Goal: Information Seeking & Learning: Check status

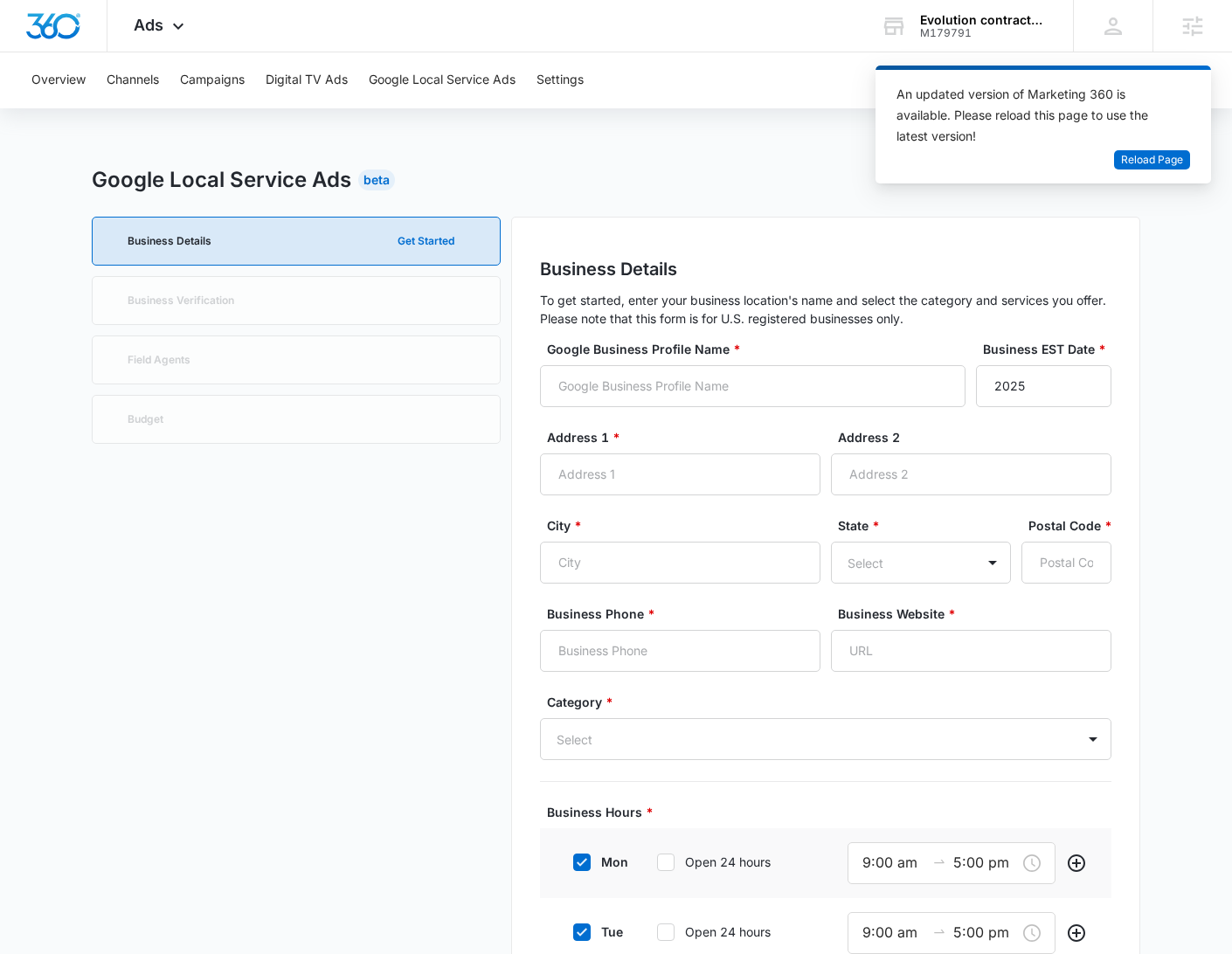
click at [978, 35] on div "M179791" at bounding box center [983, 33] width 128 height 13
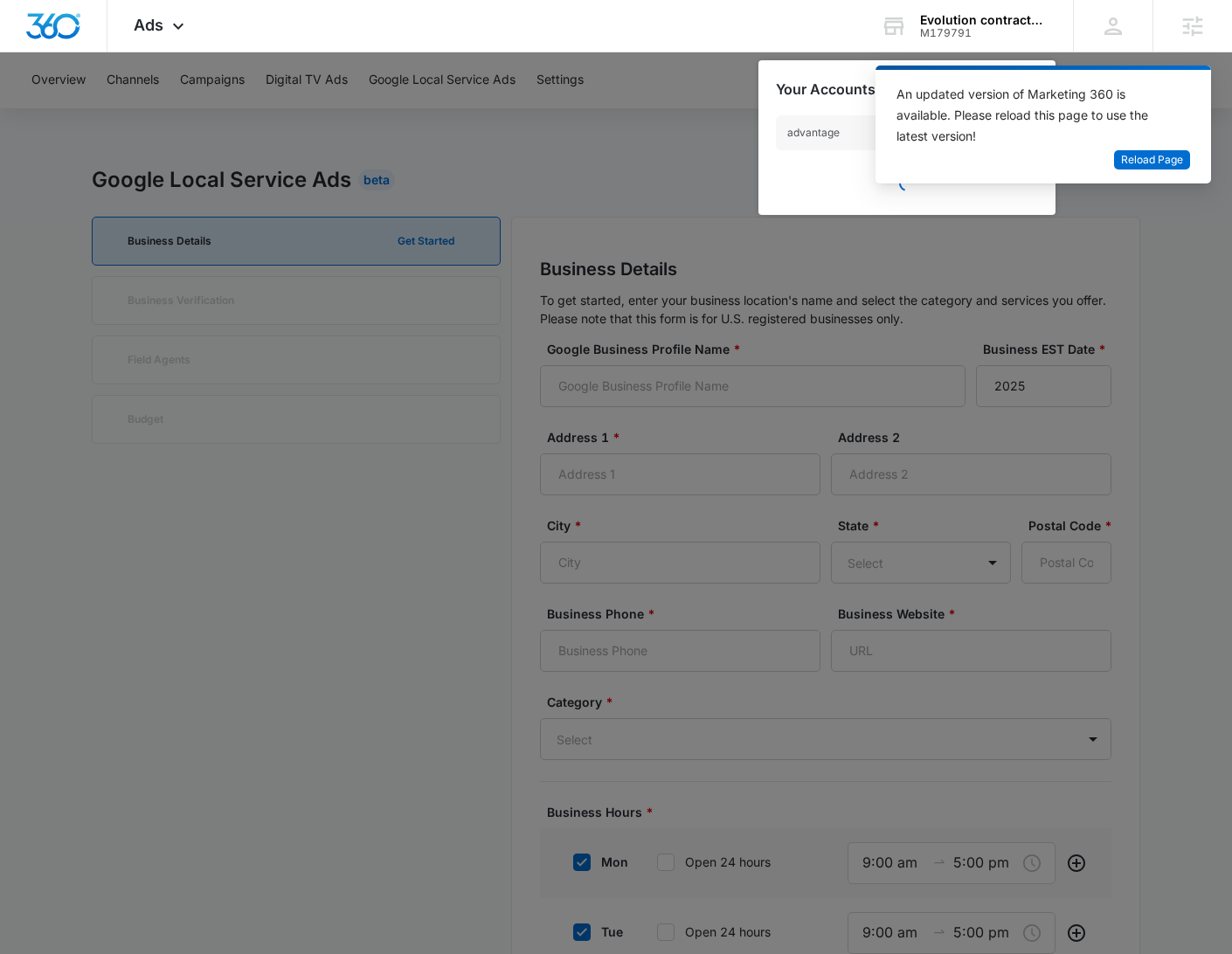
type input "advantage"
click at [659, 137] on div at bounding box center [616, 477] width 1232 height 954
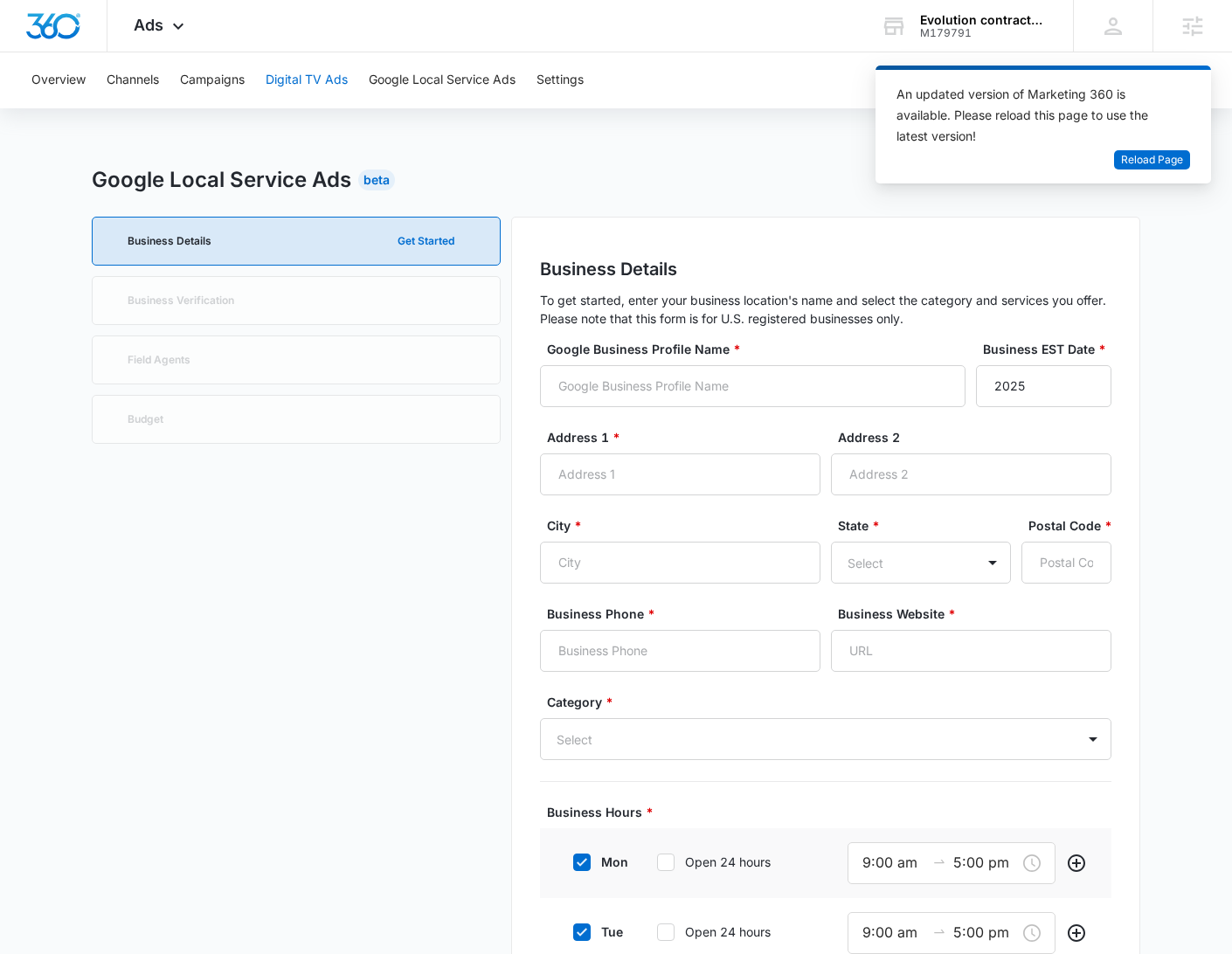
click at [306, 80] on button "Digital TV Ads" at bounding box center [307, 80] width 82 height 56
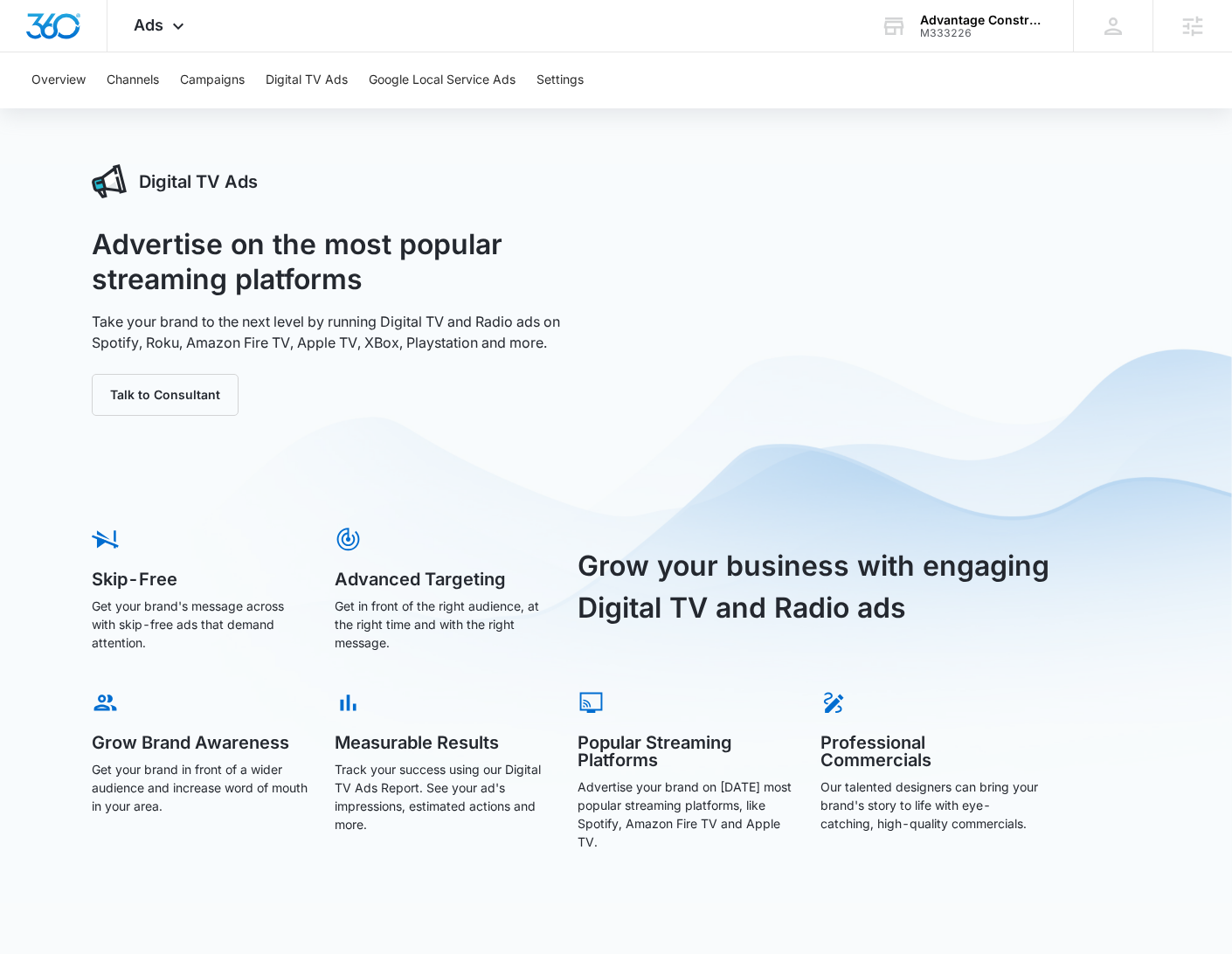
click at [366, 74] on div "Overview Channels Campaigns Digital TV Ads Google Local Service Ads Settings" at bounding box center [615, 80] width 1189 height 56
click at [438, 70] on button "Google Local Service Ads" at bounding box center [442, 80] width 147 height 56
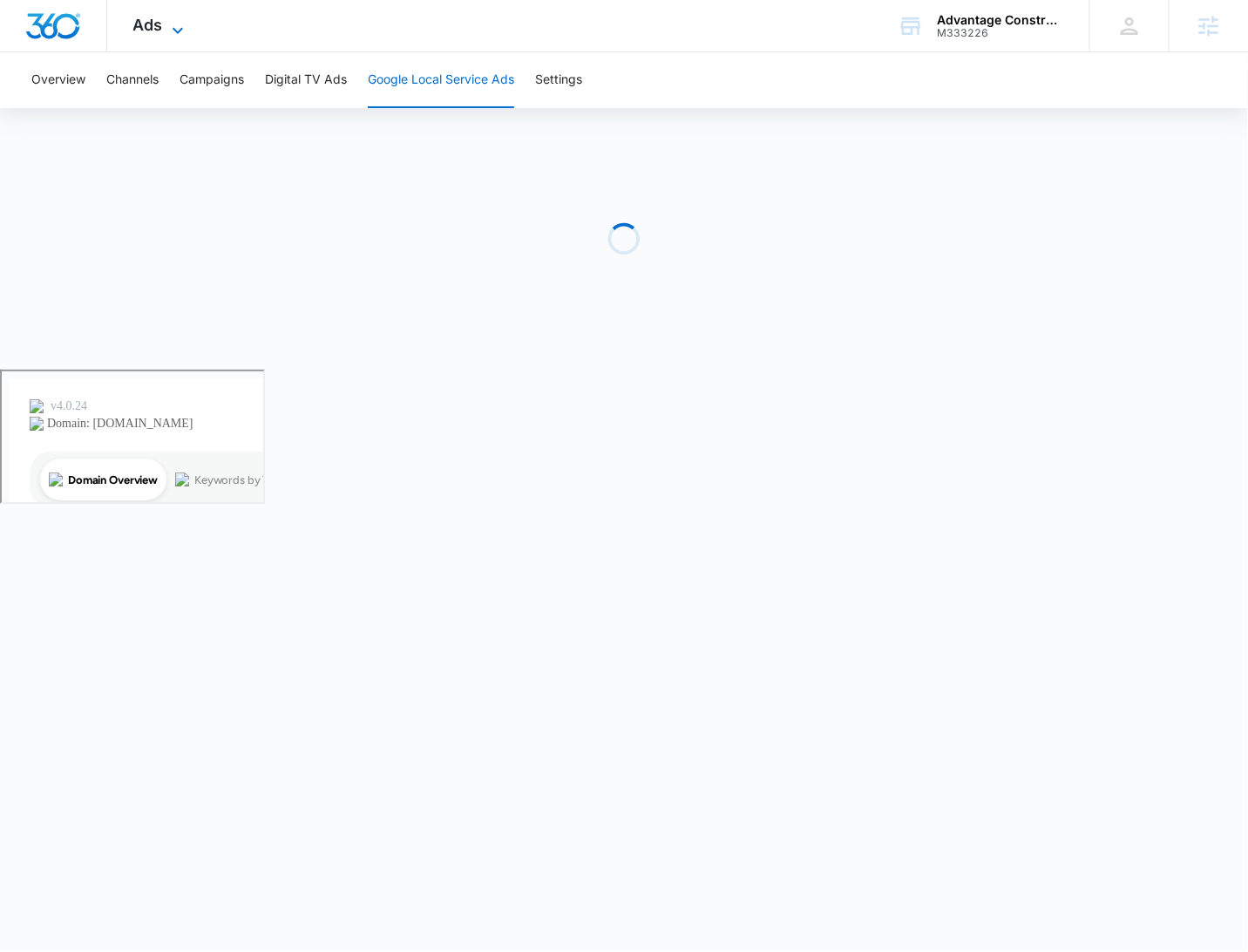
click at [178, 27] on icon at bounding box center [177, 30] width 21 height 21
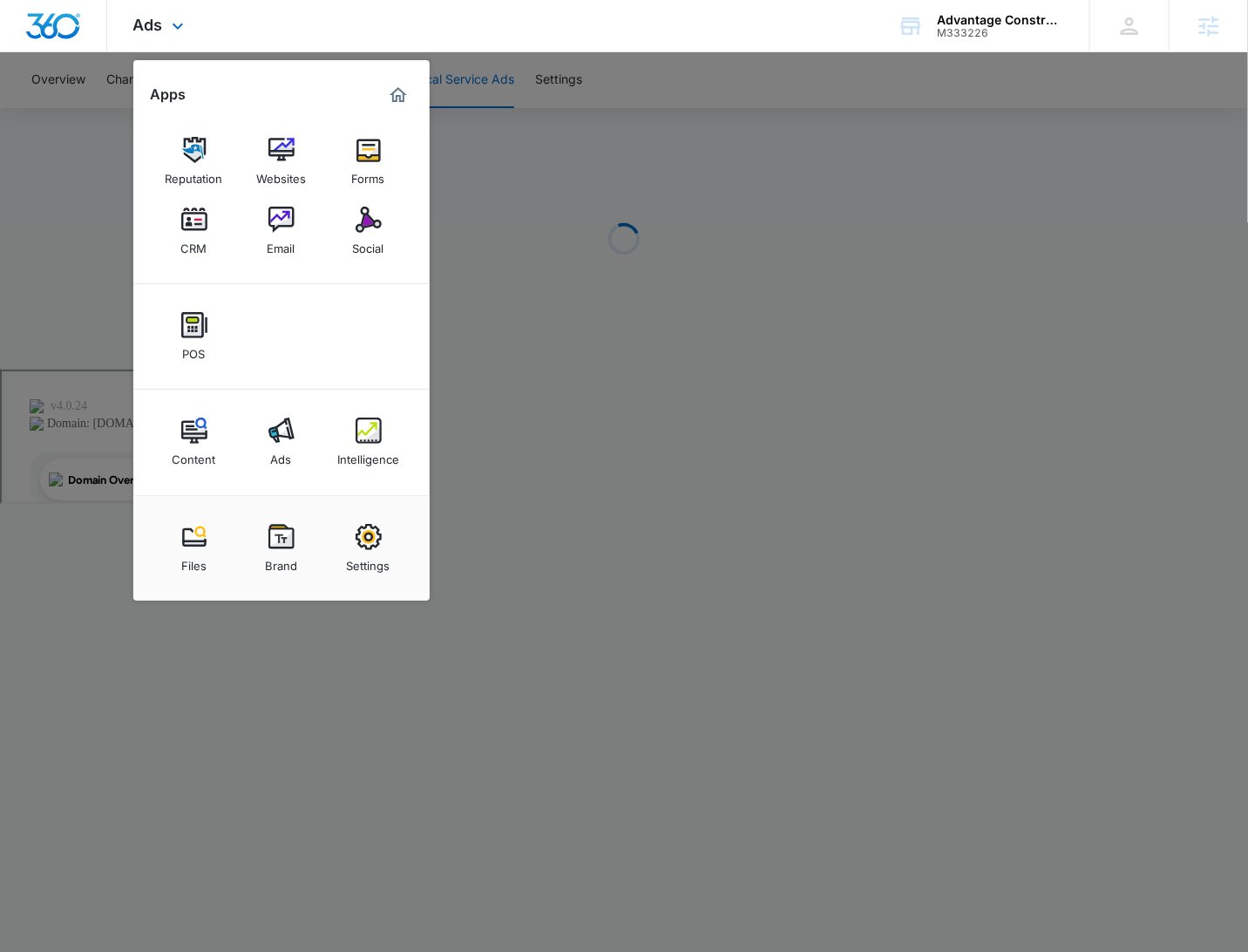
click at [865, 17] on div "Ads Apps Reputation Websites Forms CRM Email Social POS Content Ads Intelligenc…" at bounding box center [624, 26] width 1248 height 52
click at [744, 79] on div at bounding box center [624, 476] width 1248 height 952
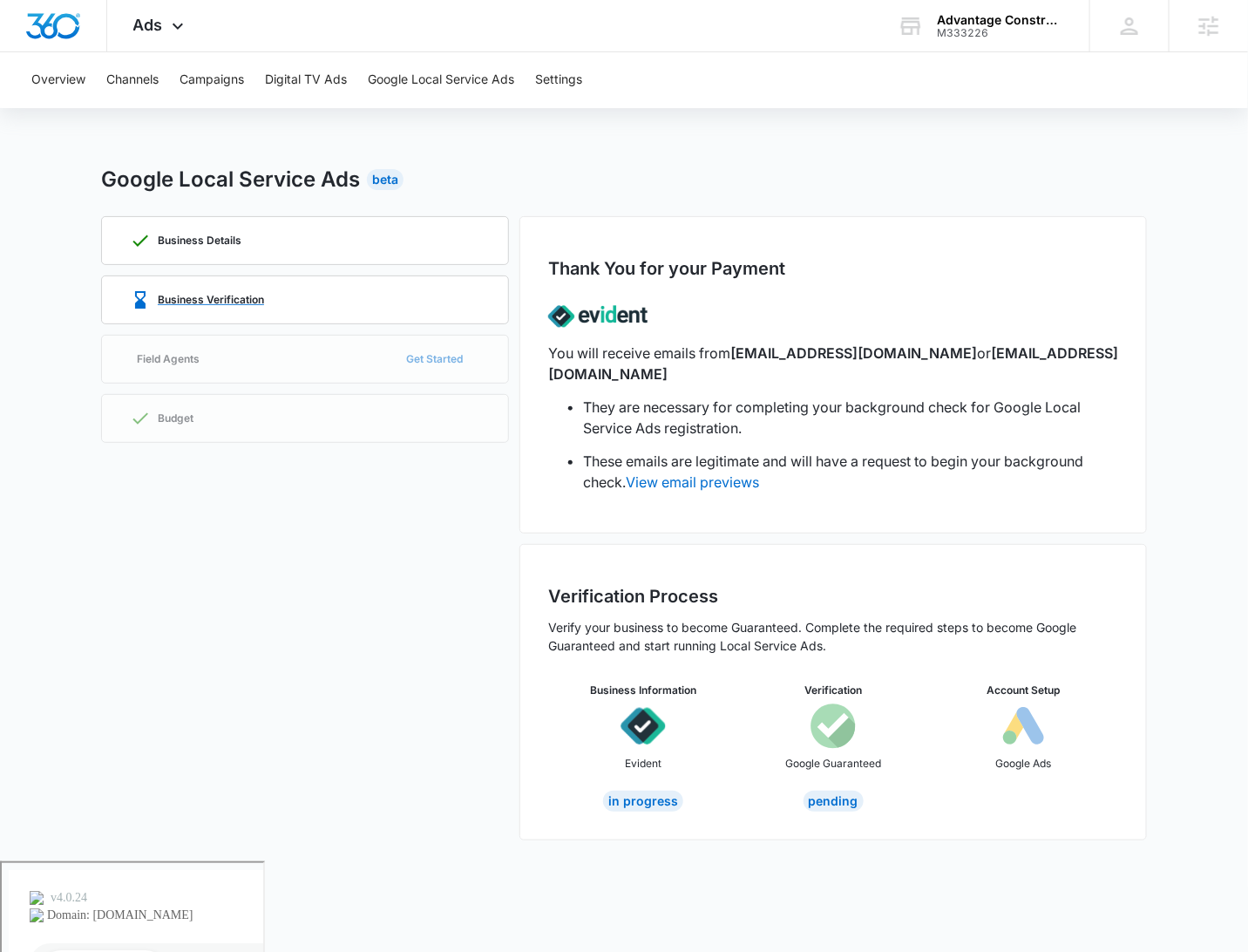
click at [338, 315] on div "Business Verification" at bounding box center [305, 300] width 350 height 47
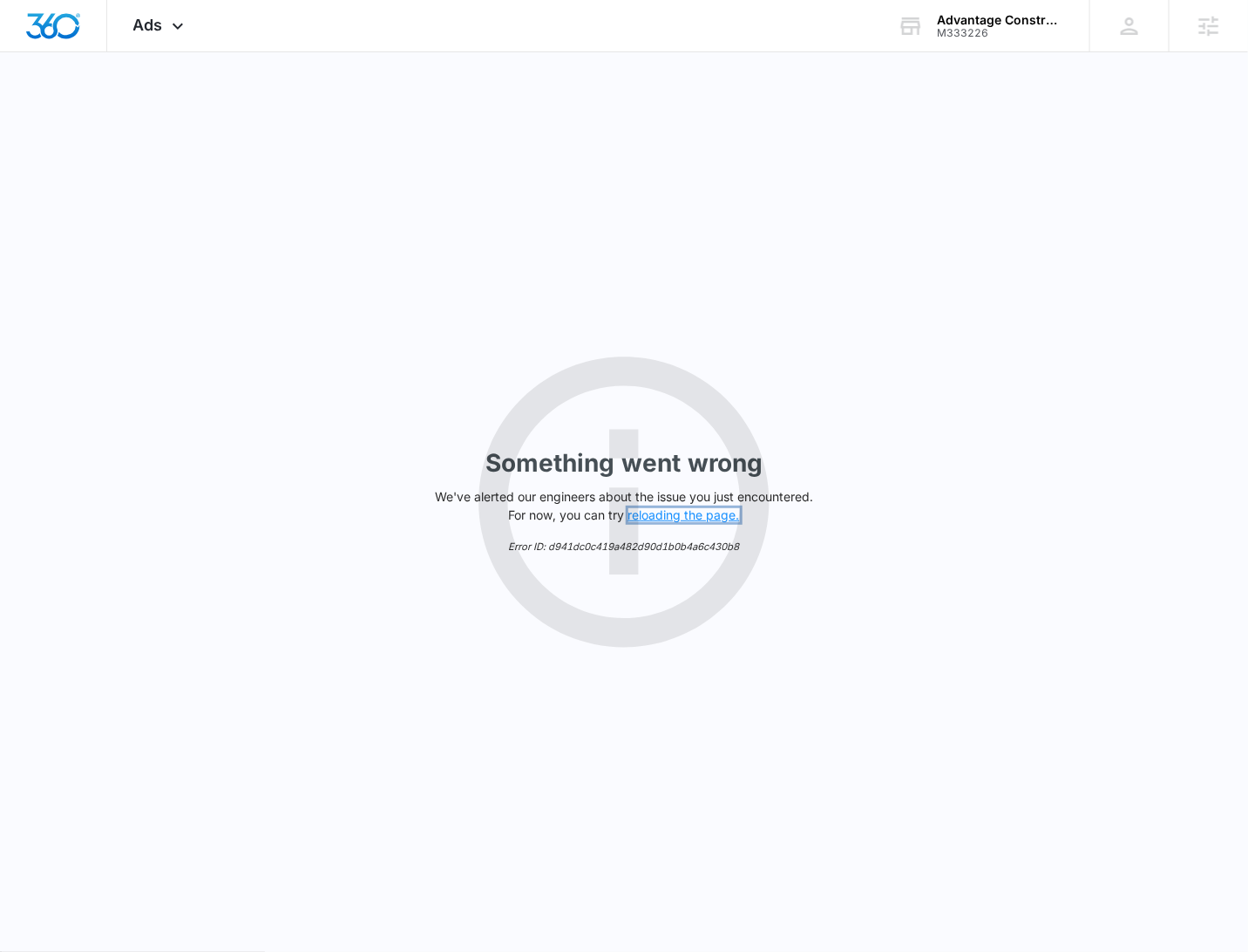
click at [675, 508] on button "reloading the page." at bounding box center [684, 514] width 112 height 14
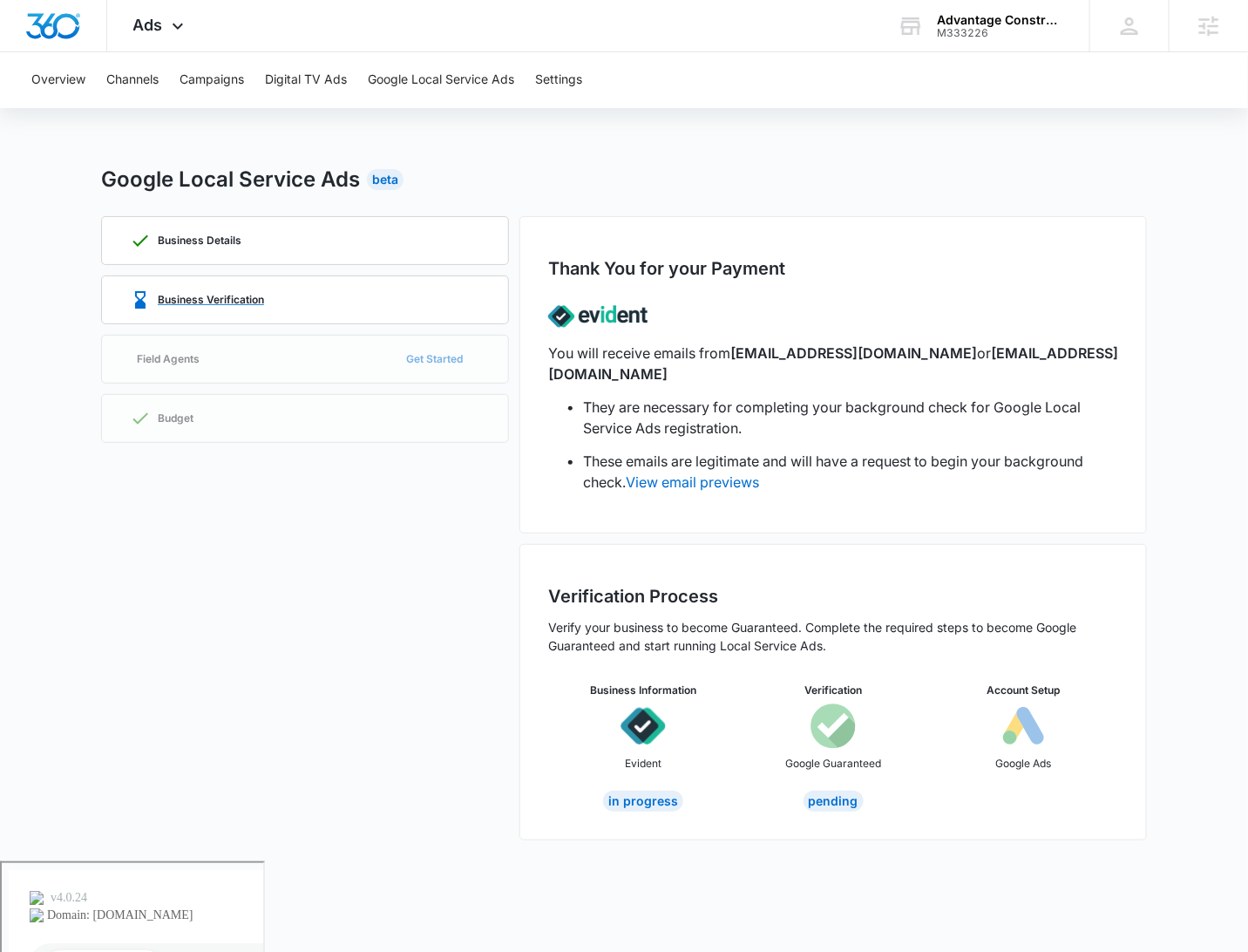
click at [389, 294] on div "Business Verification" at bounding box center [305, 300] width 350 height 47
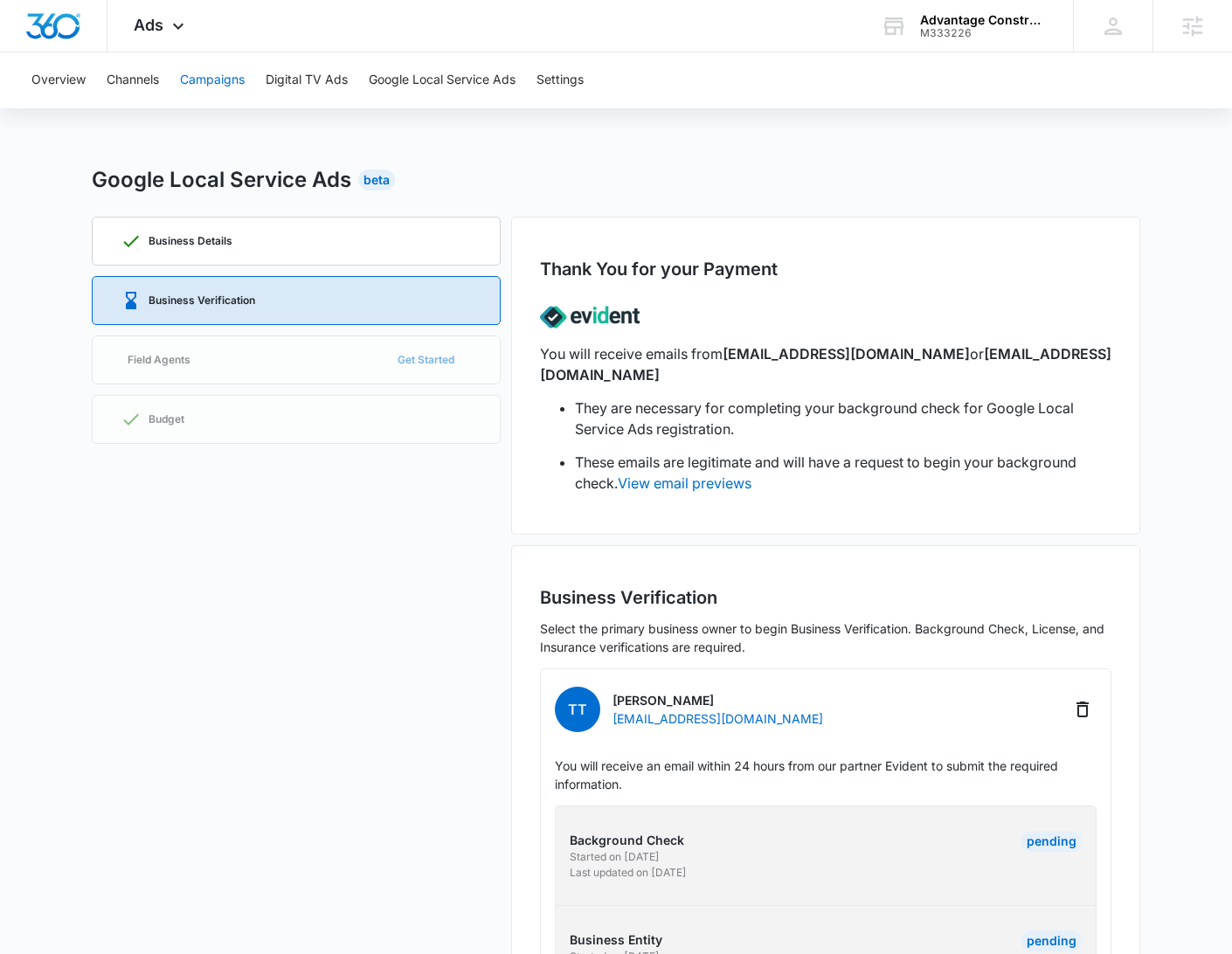
click at [204, 82] on button "Campaigns" at bounding box center [212, 80] width 64 height 56
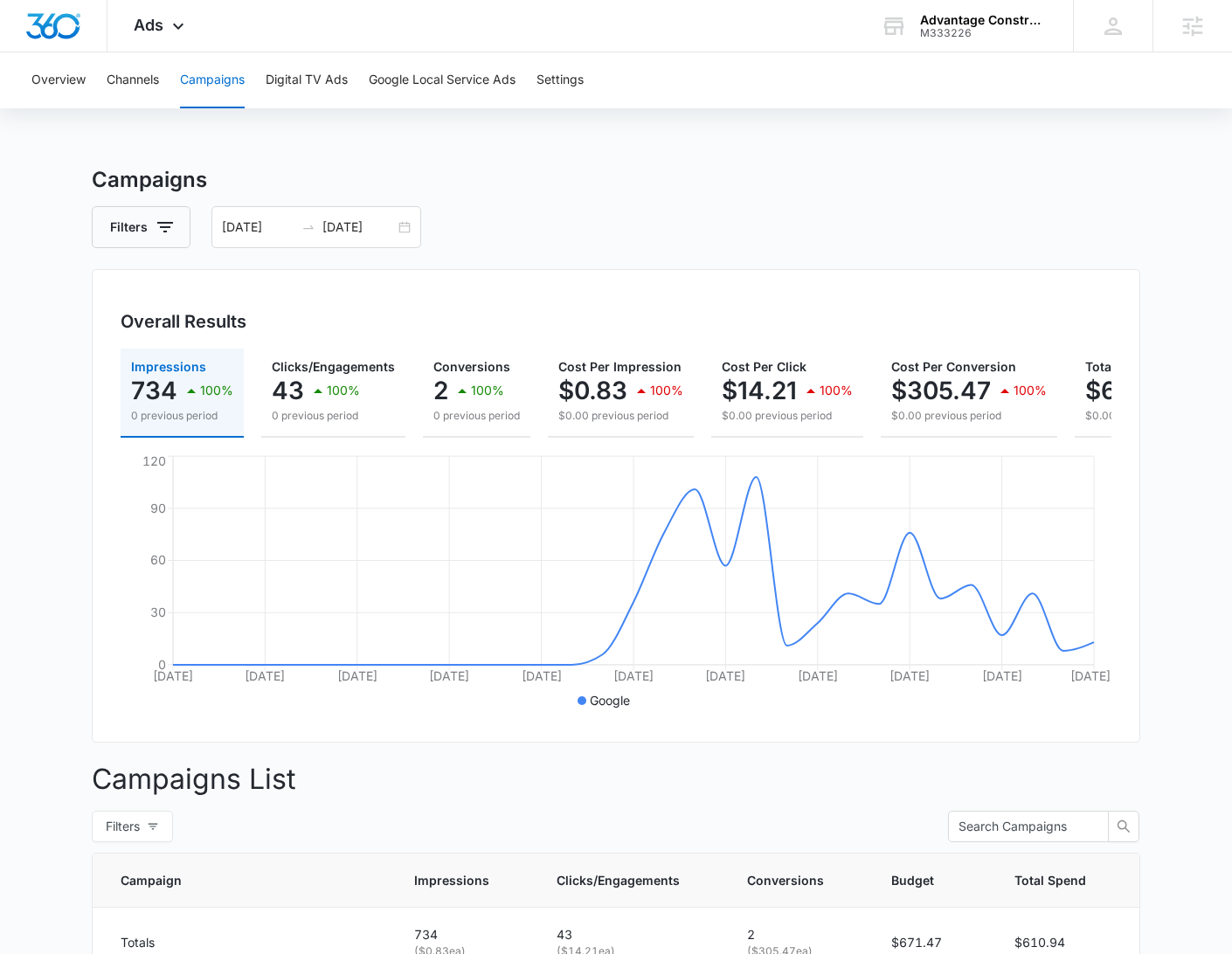
click at [499, 158] on div "Overview Channels Campaigns Digital TV Ads Google Local Service Ads Settings Ca…" at bounding box center [616, 658] width 1232 height 1212
click at [177, 28] on icon at bounding box center [177, 30] width 21 height 21
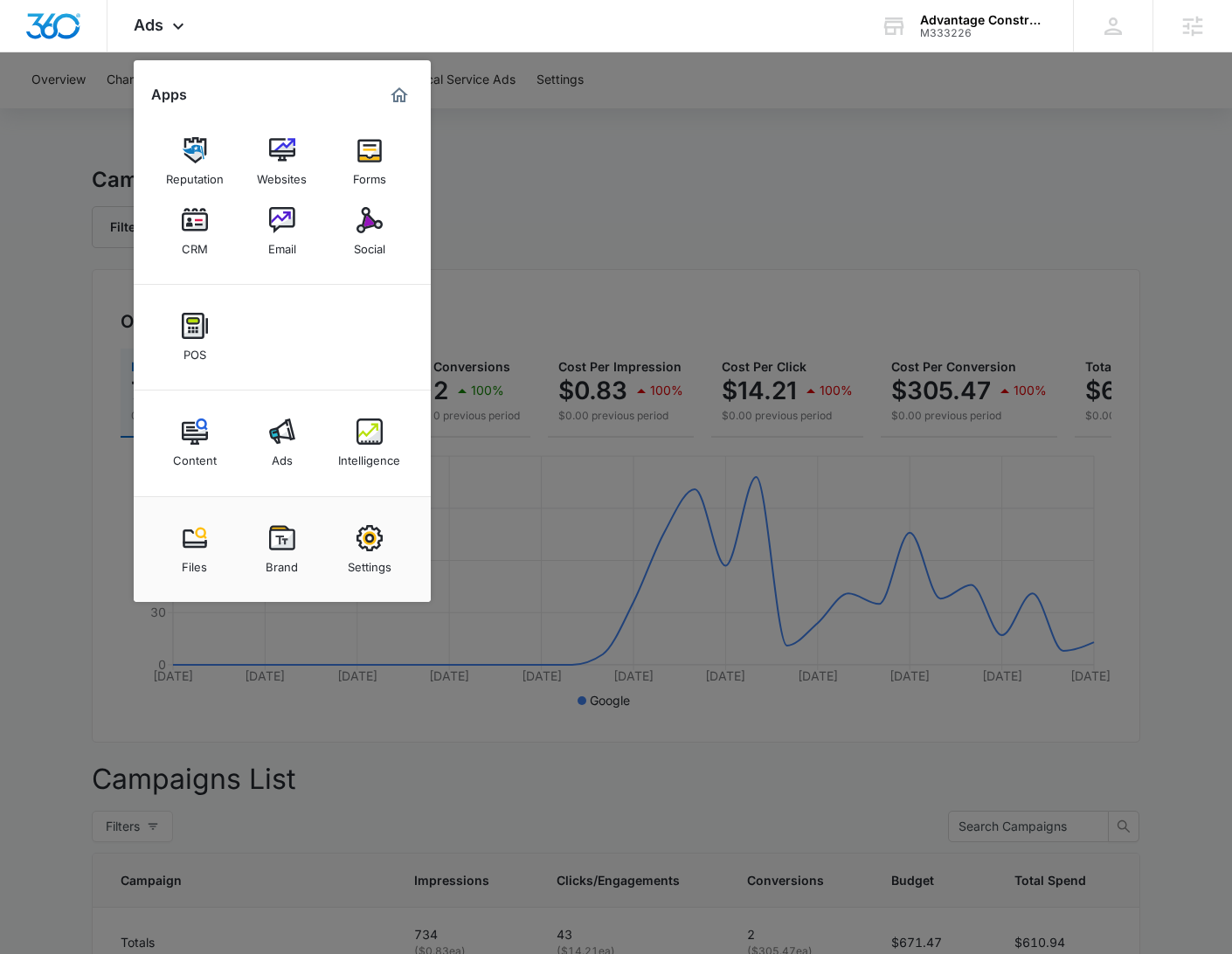
click at [358, 430] on img at bounding box center [369, 431] width 26 height 26
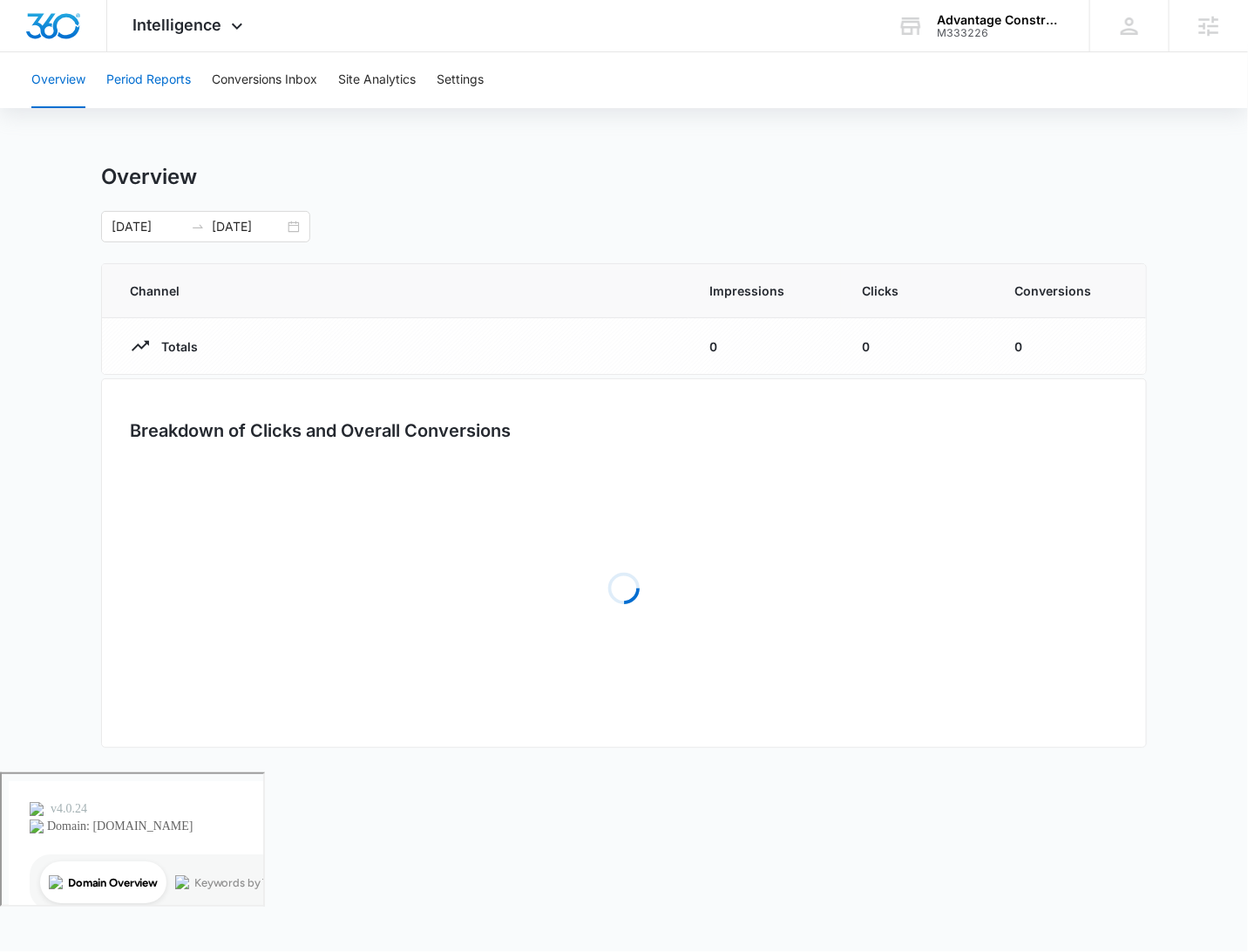
click at [160, 91] on button "Period Reports" at bounding box center [149, 80] width 85 height 56
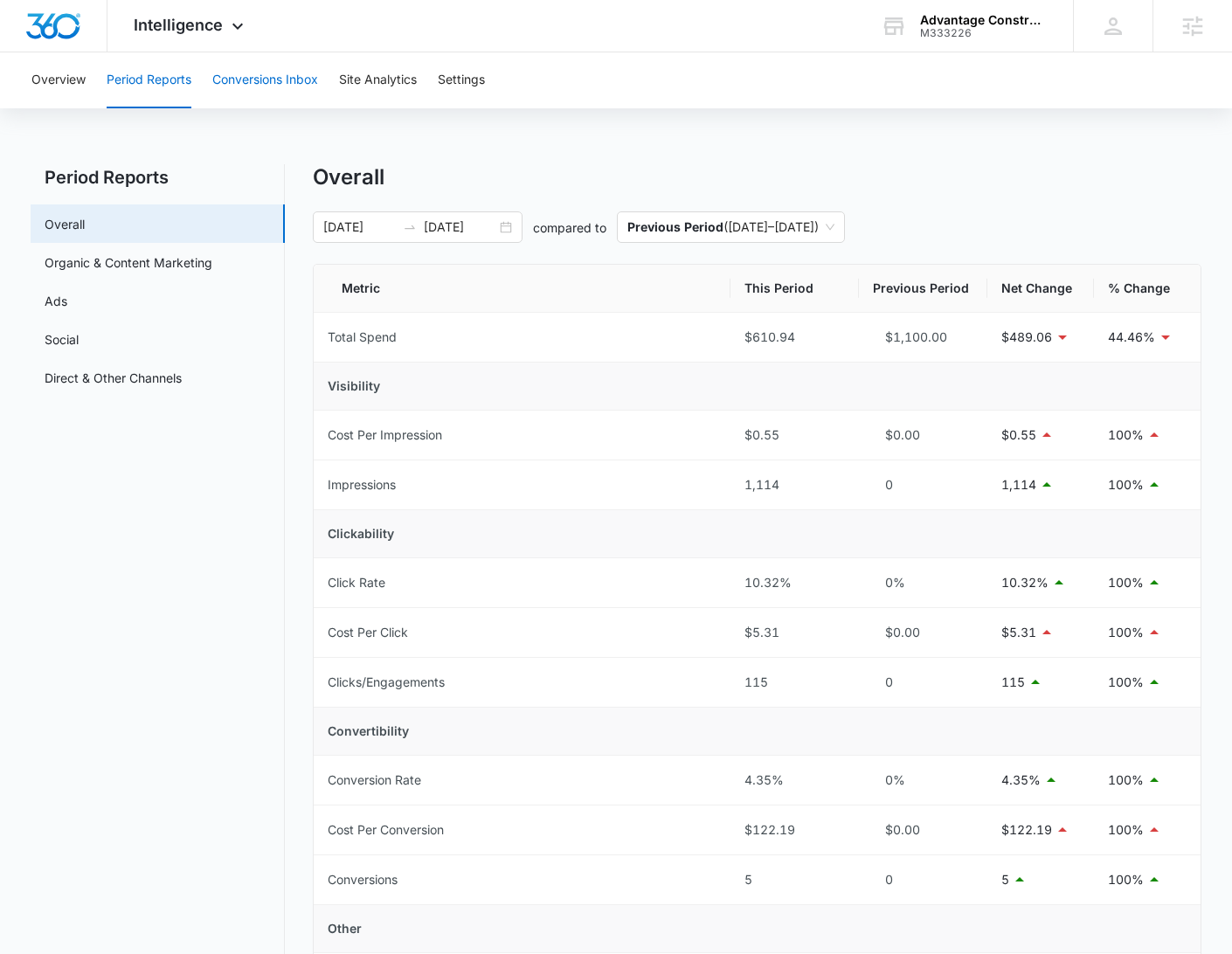
click at [246, 94] on button "Conversions Inbox" at bounding box center [265, 80] width 106 height 56
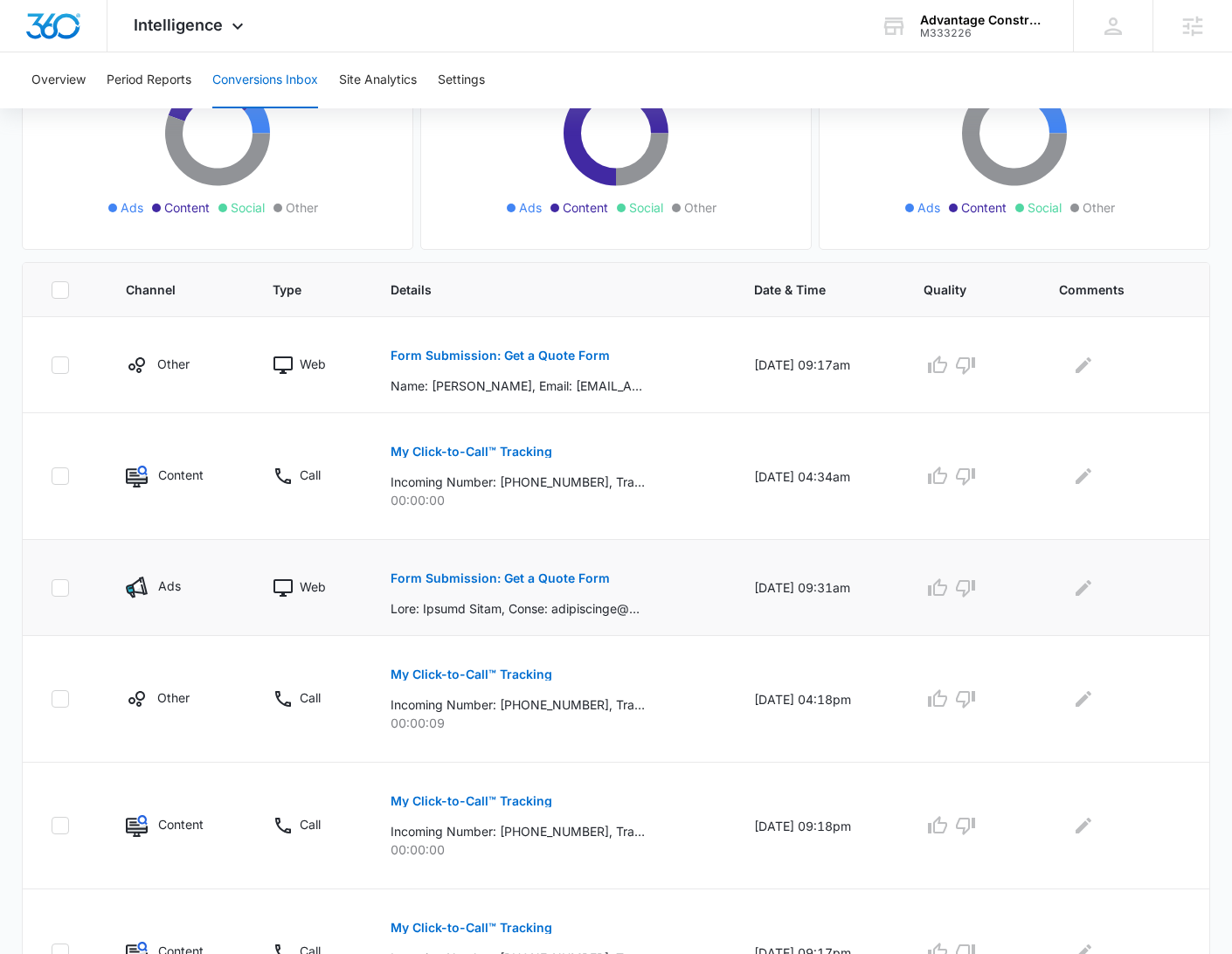
scroll to position [234, 0]
click at [618, 571] on div "Form Submission: Get a Quote Form" at bounding box center [551, 586] width 320 height 61
click at [549, 571] on p "Form Submission: Get a Quote Form" at bounding box center [500, 578] width 219 height 13
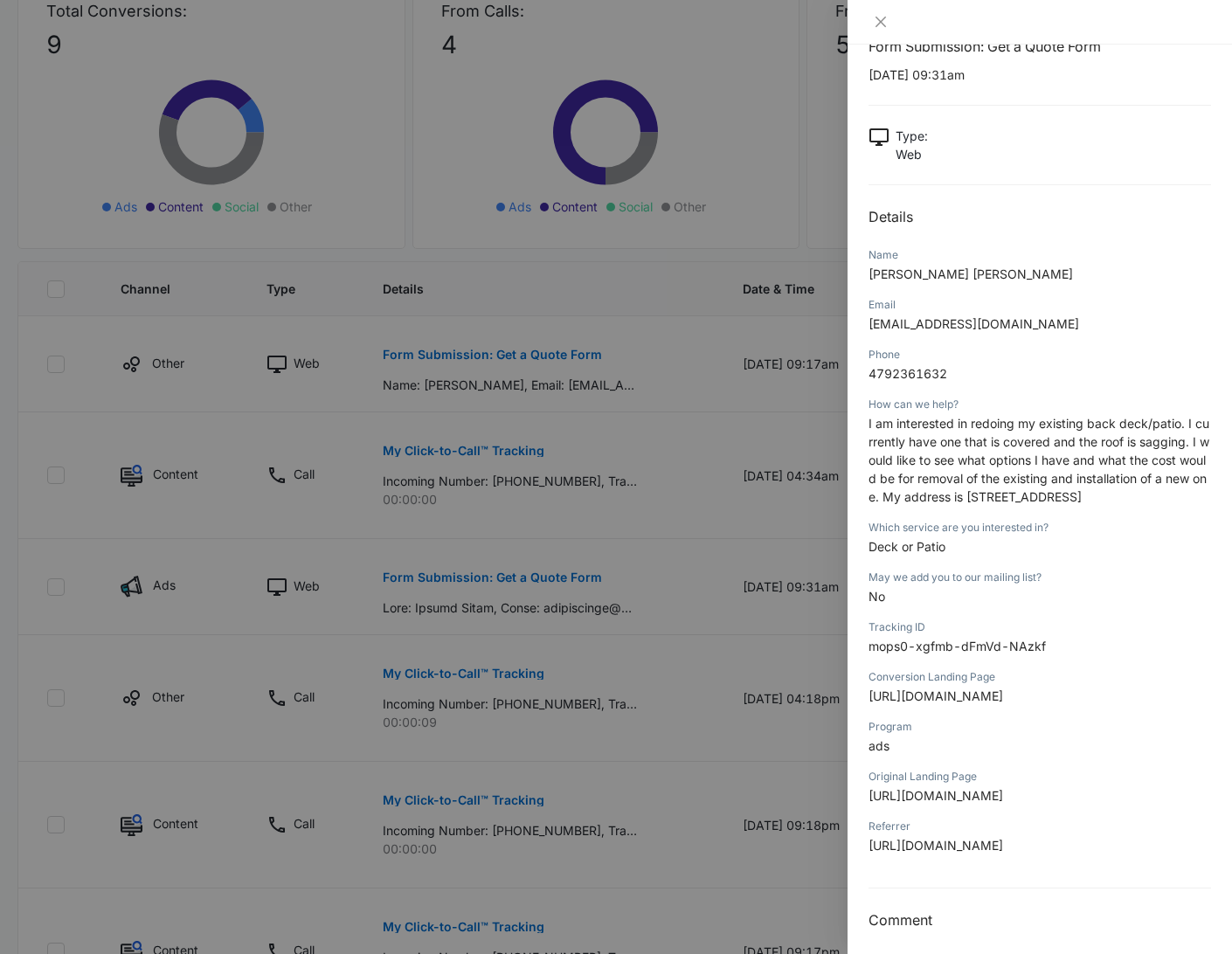
scroll to position [55, 0]
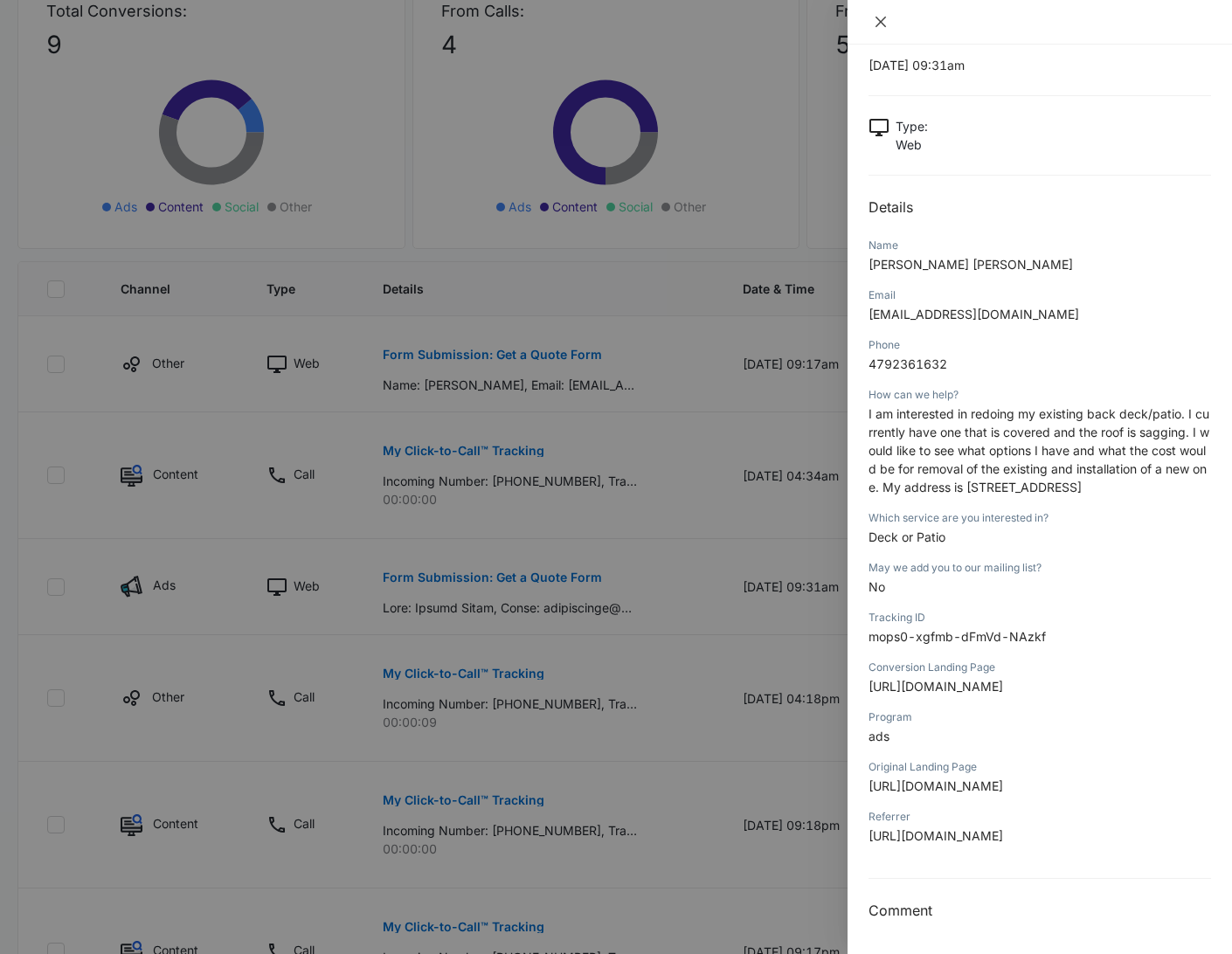
click at [877, 22] on icon "close" at bounding box center [880, 21] width 14 height 14
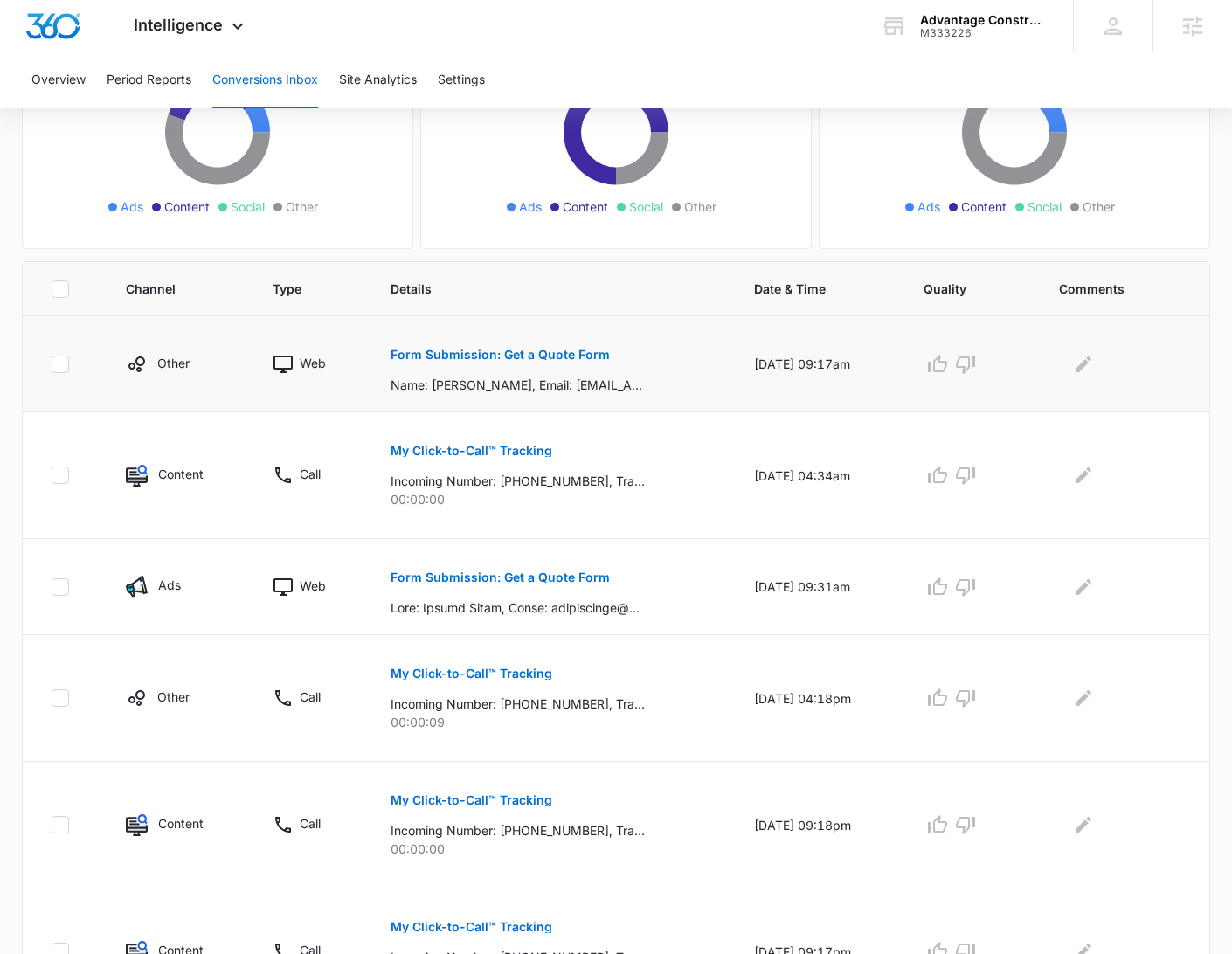
click at [535, 343] on button "Form Submission: Get a Quote Form" at bounding box center [500, 354] width 219 height 42
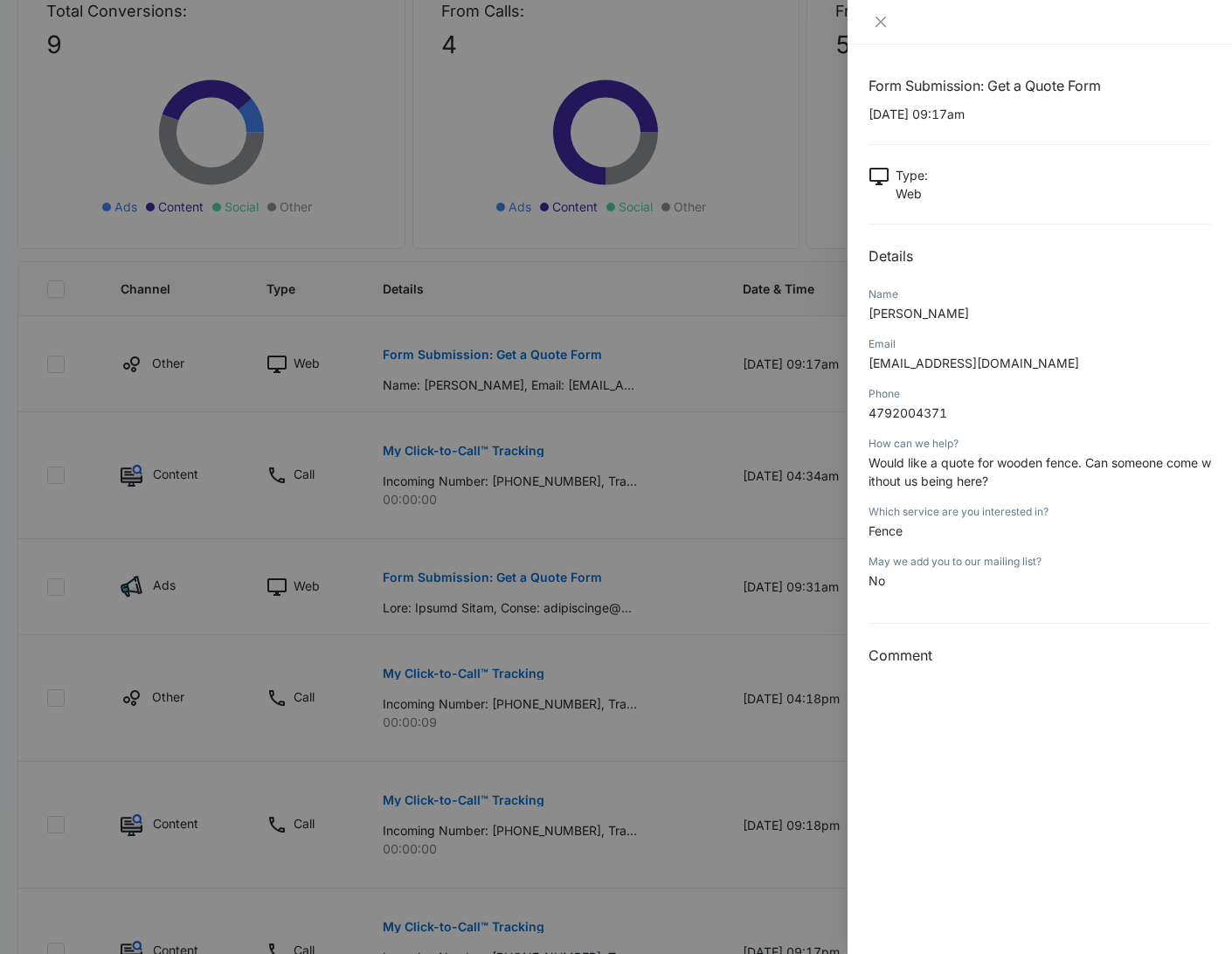
click at [877, 32] on div at bounding box center [1039, 22] width 384 height 44
click at [879, 18] on icon "close" at bounding box center [880, 21] width 14 height 14
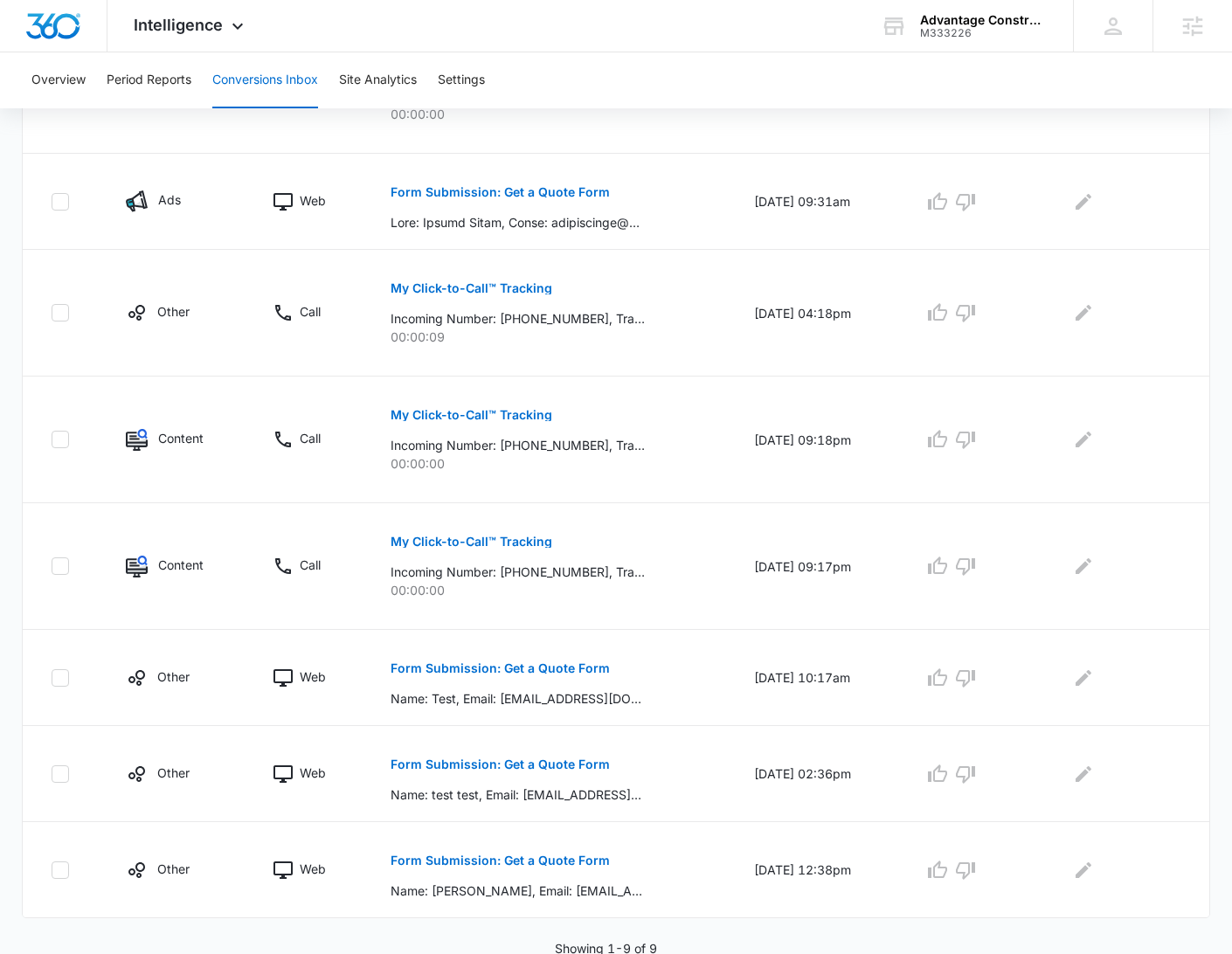
scroll to position [0, 0]
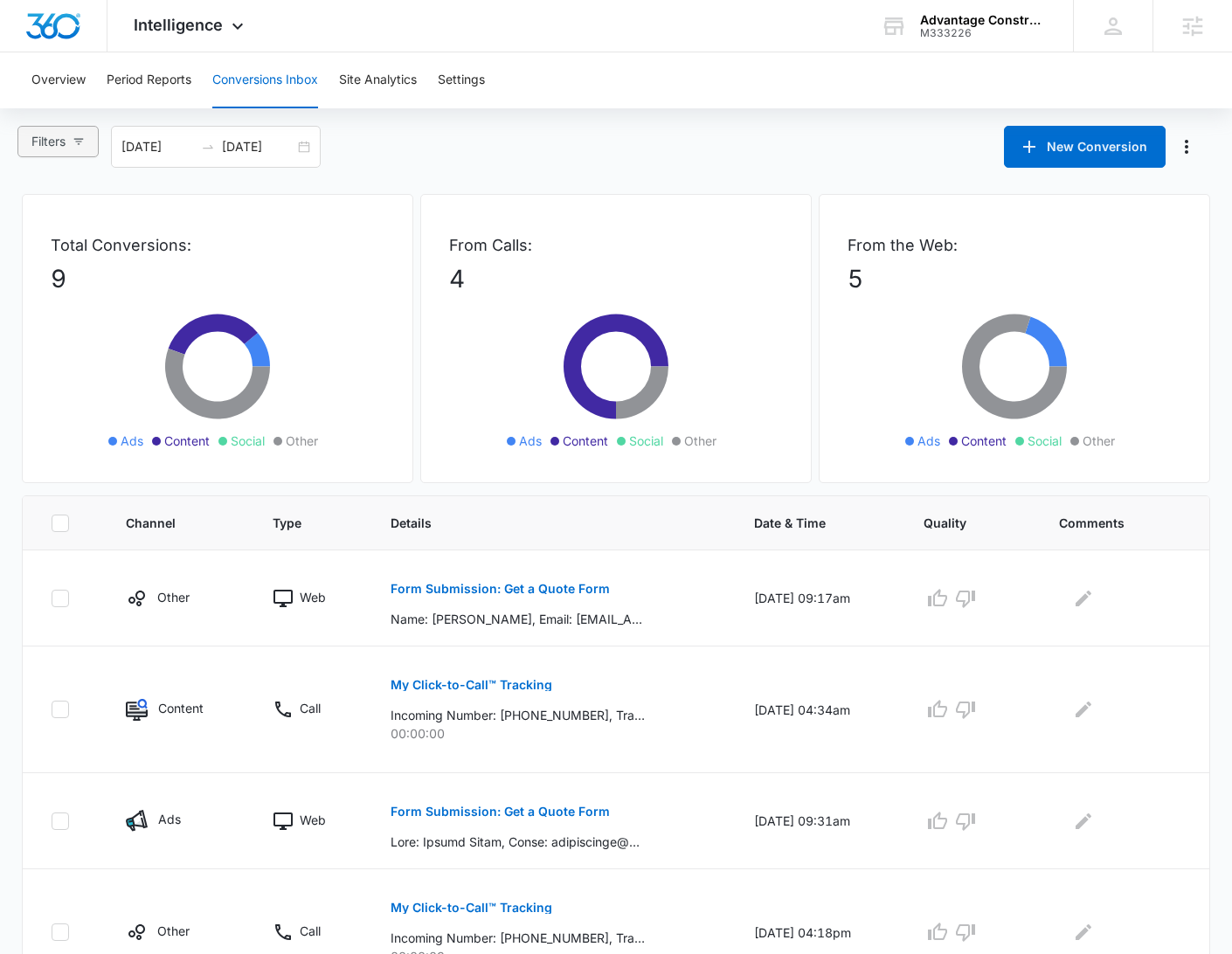
click at [63, 148] on span "Filters" at bounding box center [49, 141] width 34 height 19
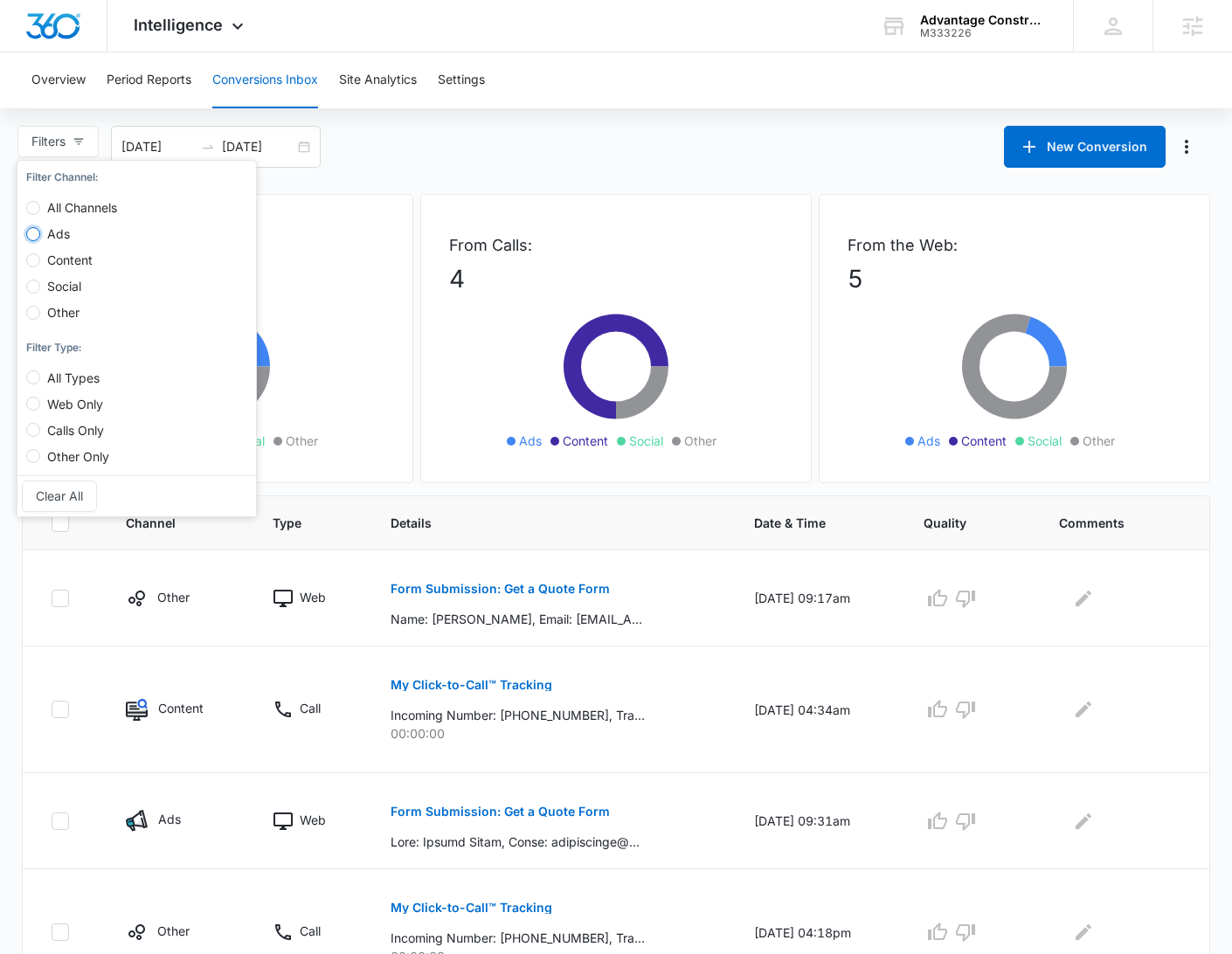
click at [34, 233] on input "Ads" at bounding box center [33, 233] width 14 height 14
radio input "true"
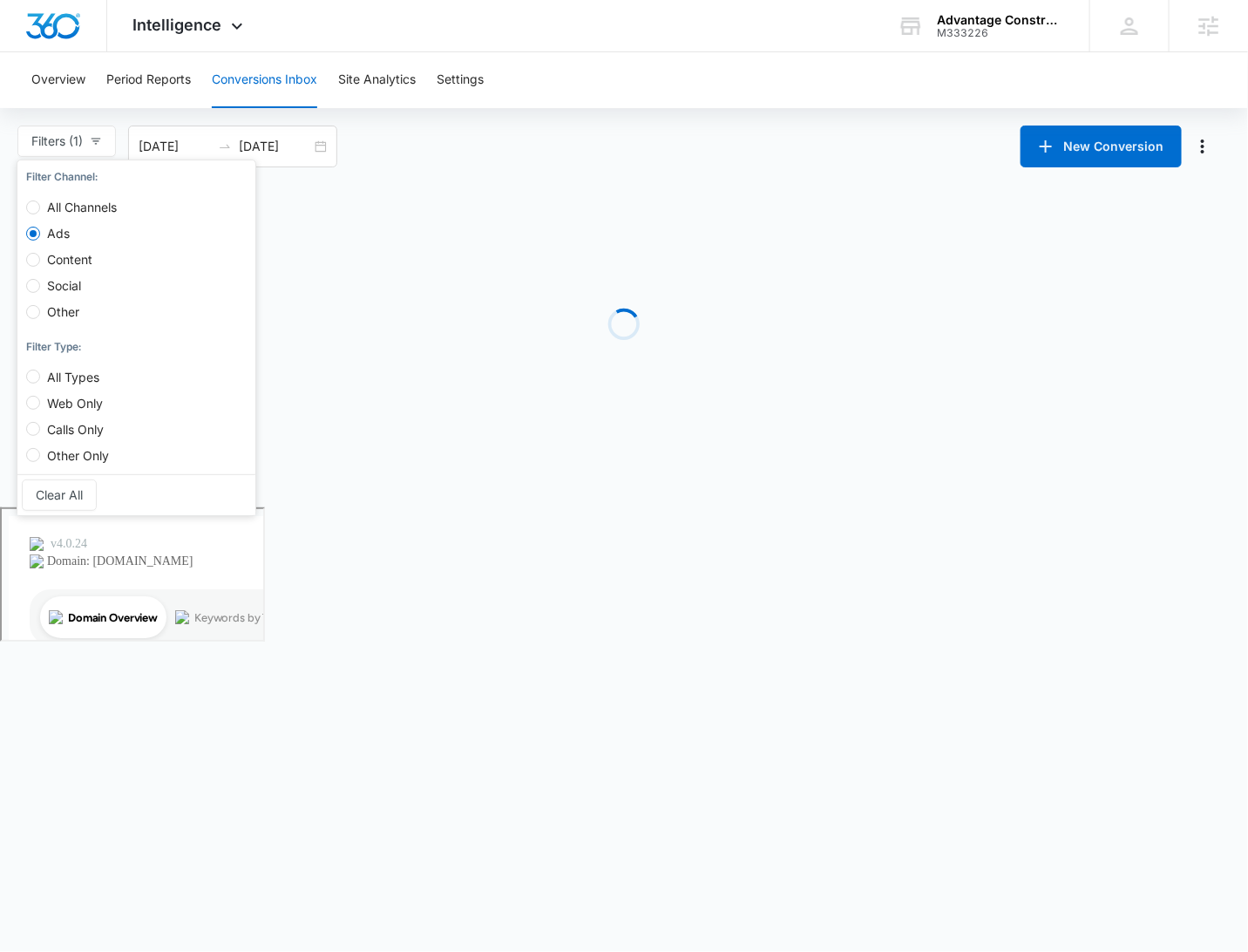
click at [583, 113] on div "Overview Period Reports Conversions Inbox Site Analytics Settings Filters (1) F…" at bounding box center [624, 254] width 1248 height 402
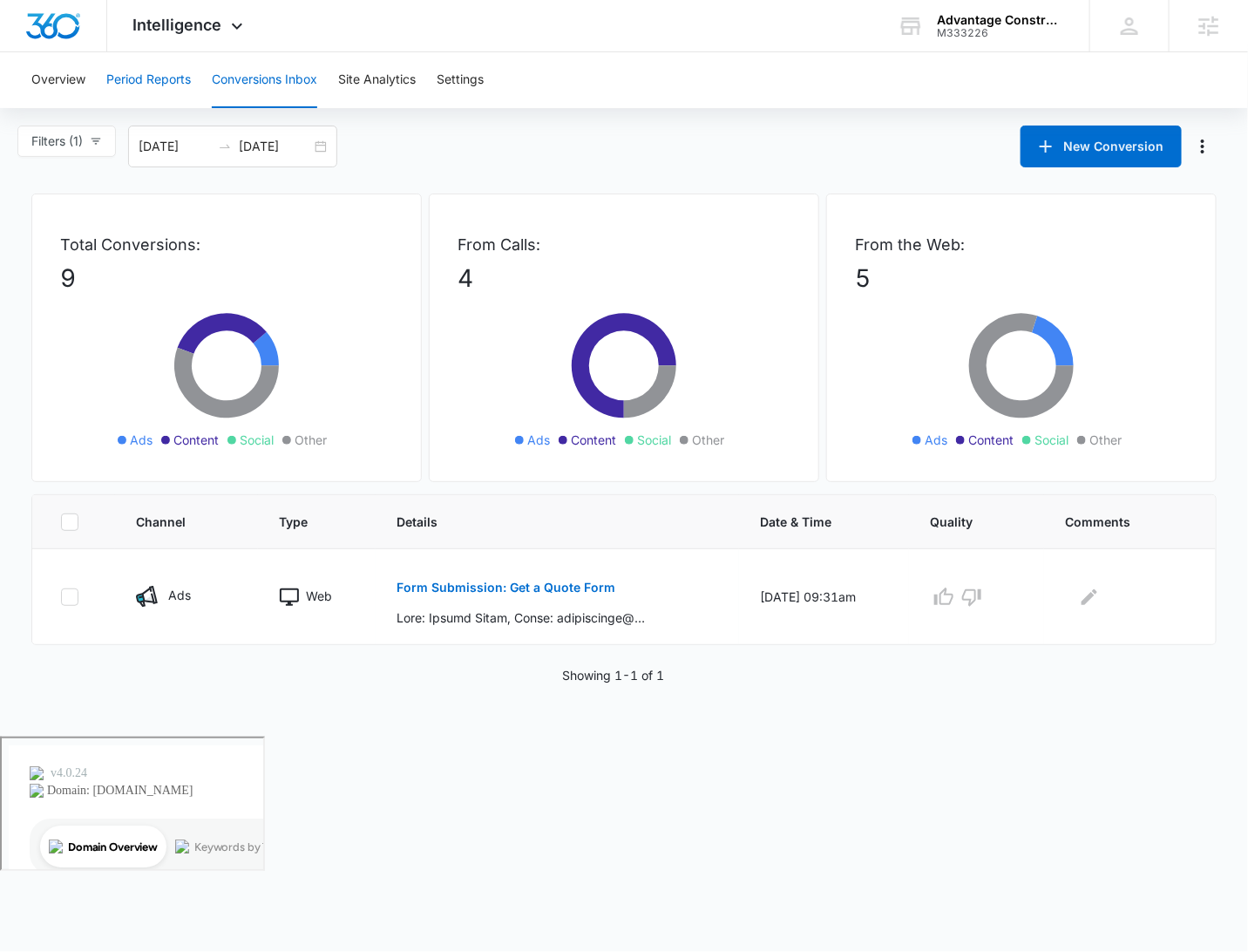
click at [156, 89] on button "Period Reports" at bounding box center [149, 80] width 85 height 56
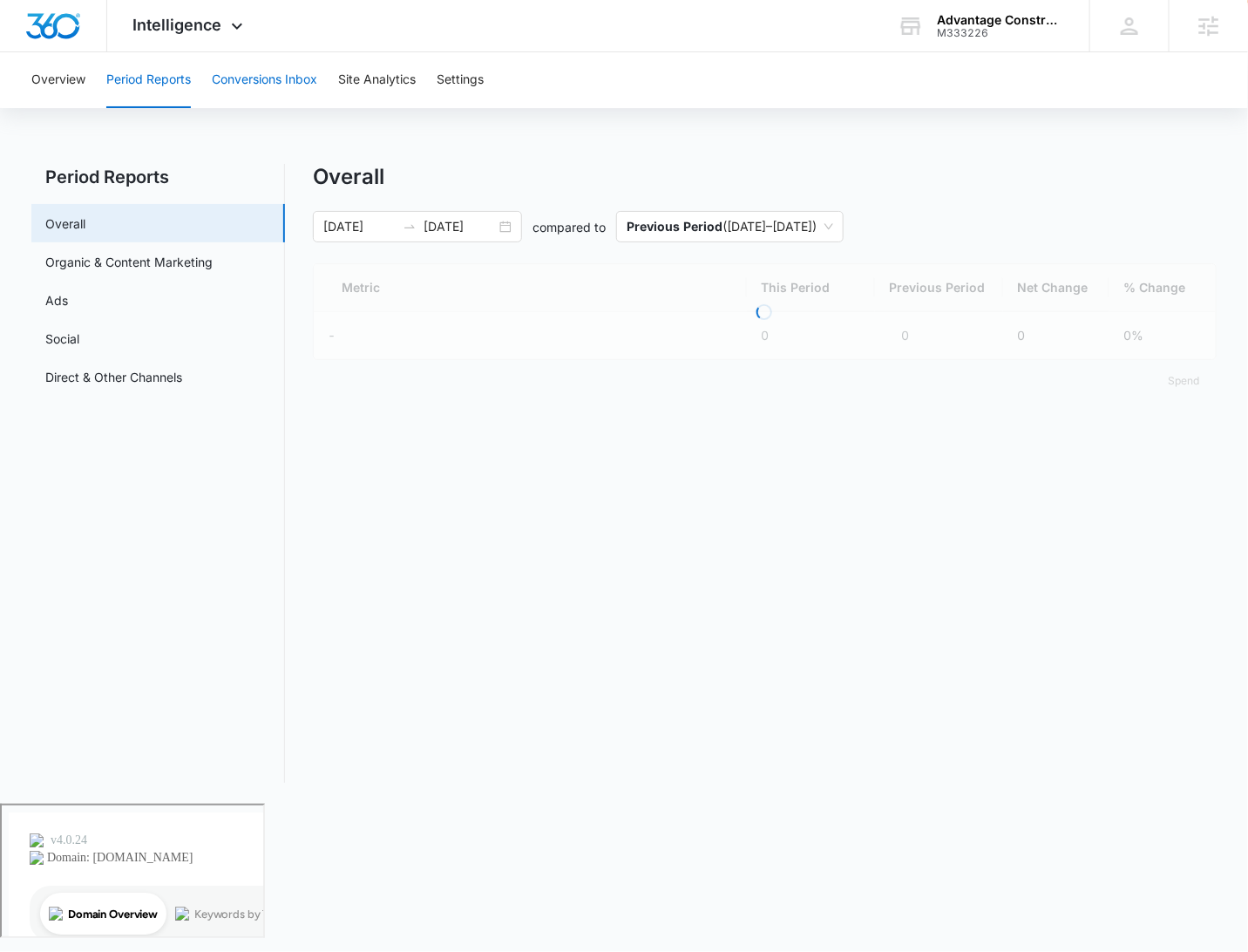
click at [262, 78] on button "Conversions Inbox" at bounding box center [264, 80] width 106 height 56
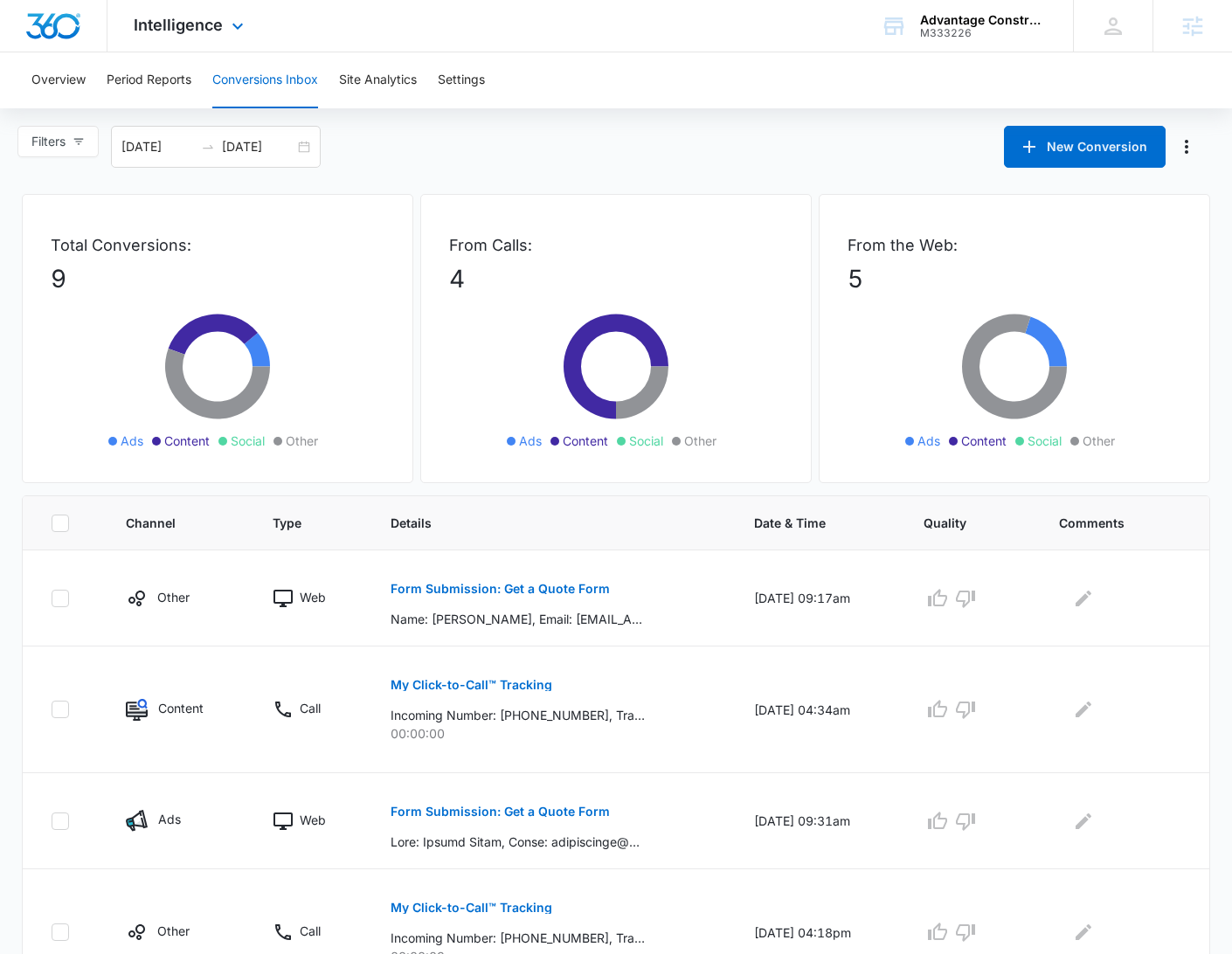
click at [202, 34] on div "Intelligence Apps Reputation Websites Forms CRM Email Social POS Content Ads In…" at bounding box center [191, 25] width 166 height 52
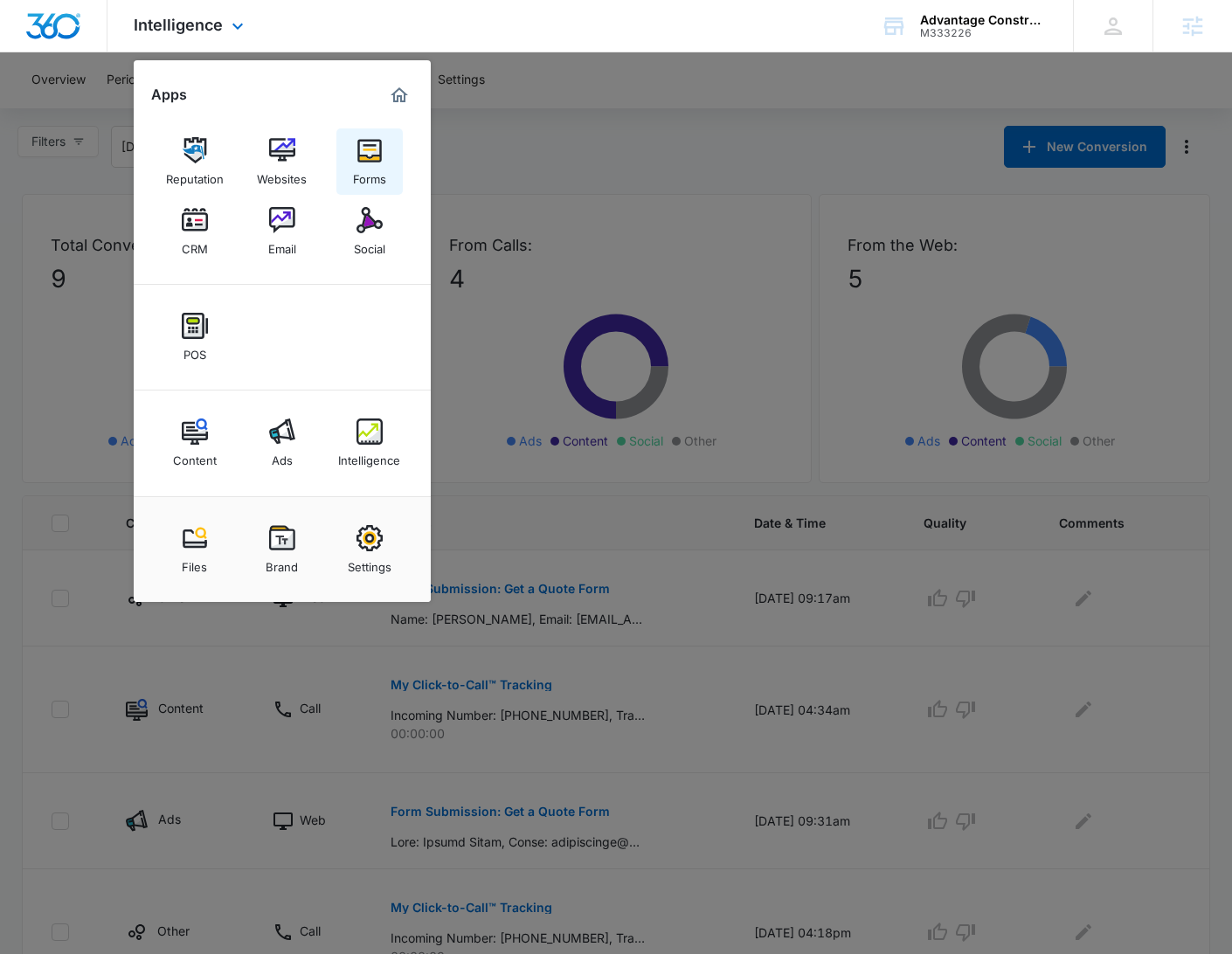
click at [373, 170] on div "Forms" at bounding box center [369, 175] width 33 height 23
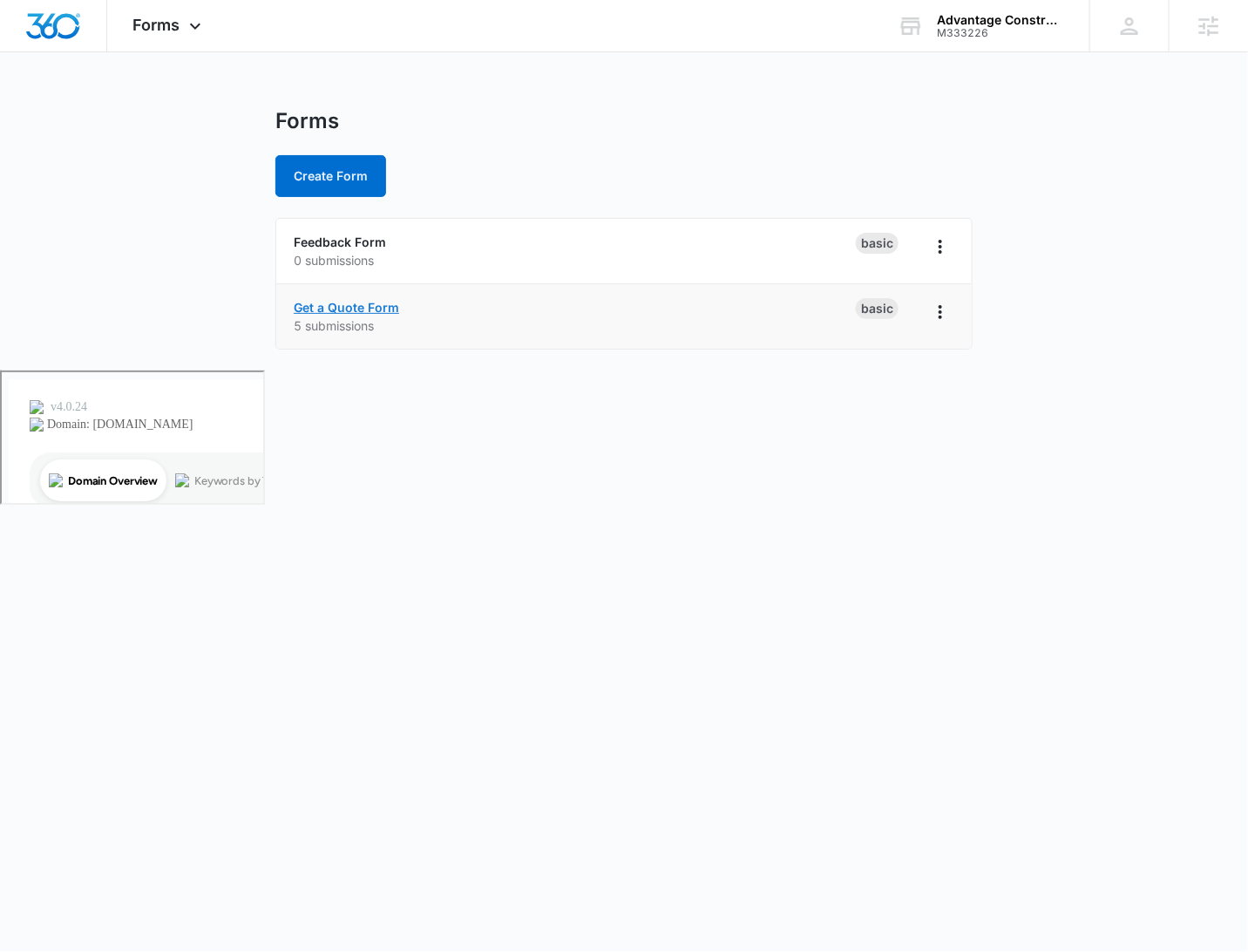
click at [356, 300] on link "Get a Quote Form" at bounding box center [346, 307] width 106 height 14
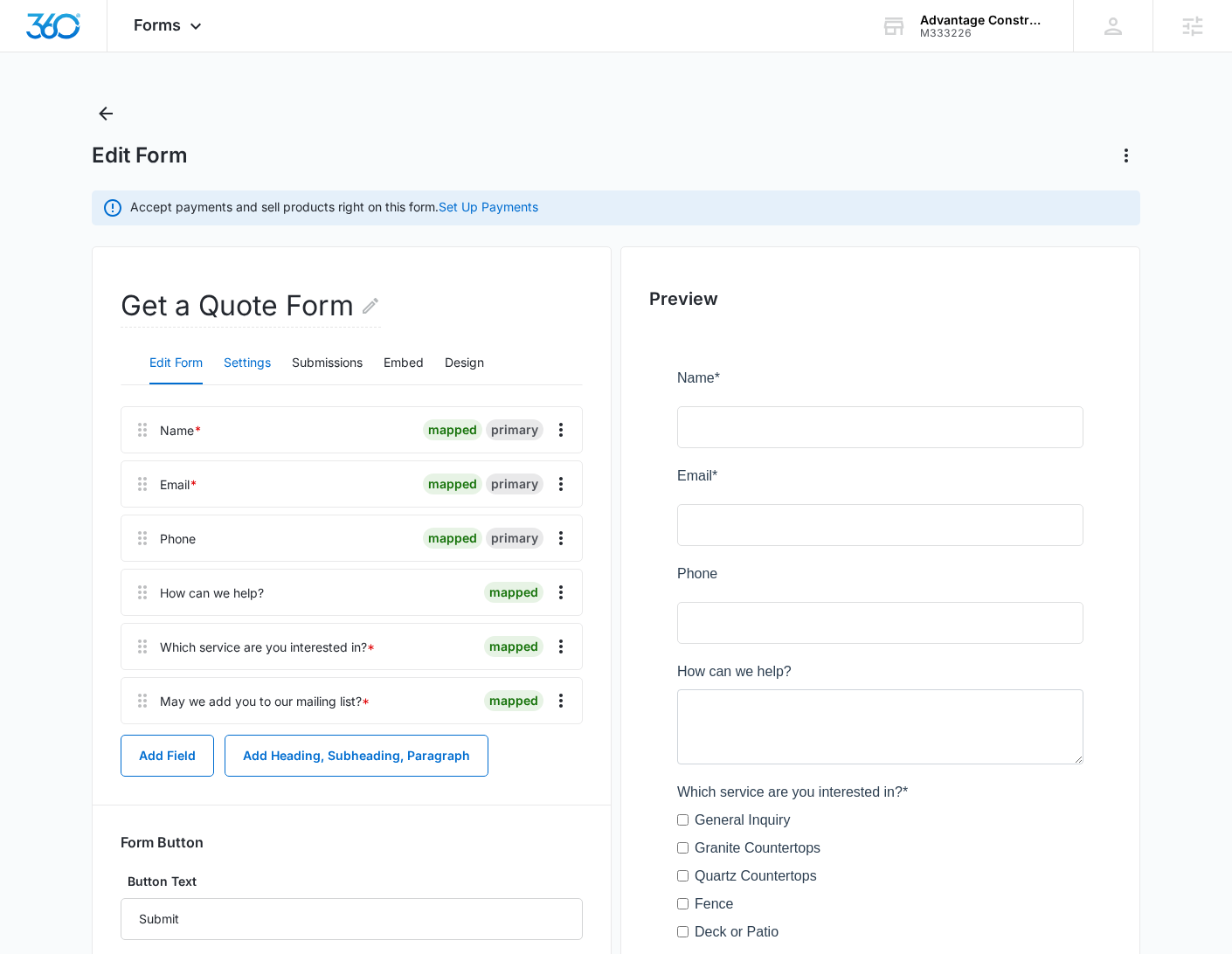
scroll to position [11, 0]
click at [327, 362] on button "Submissions" at bounding box center [327, 362] width 71 height 42
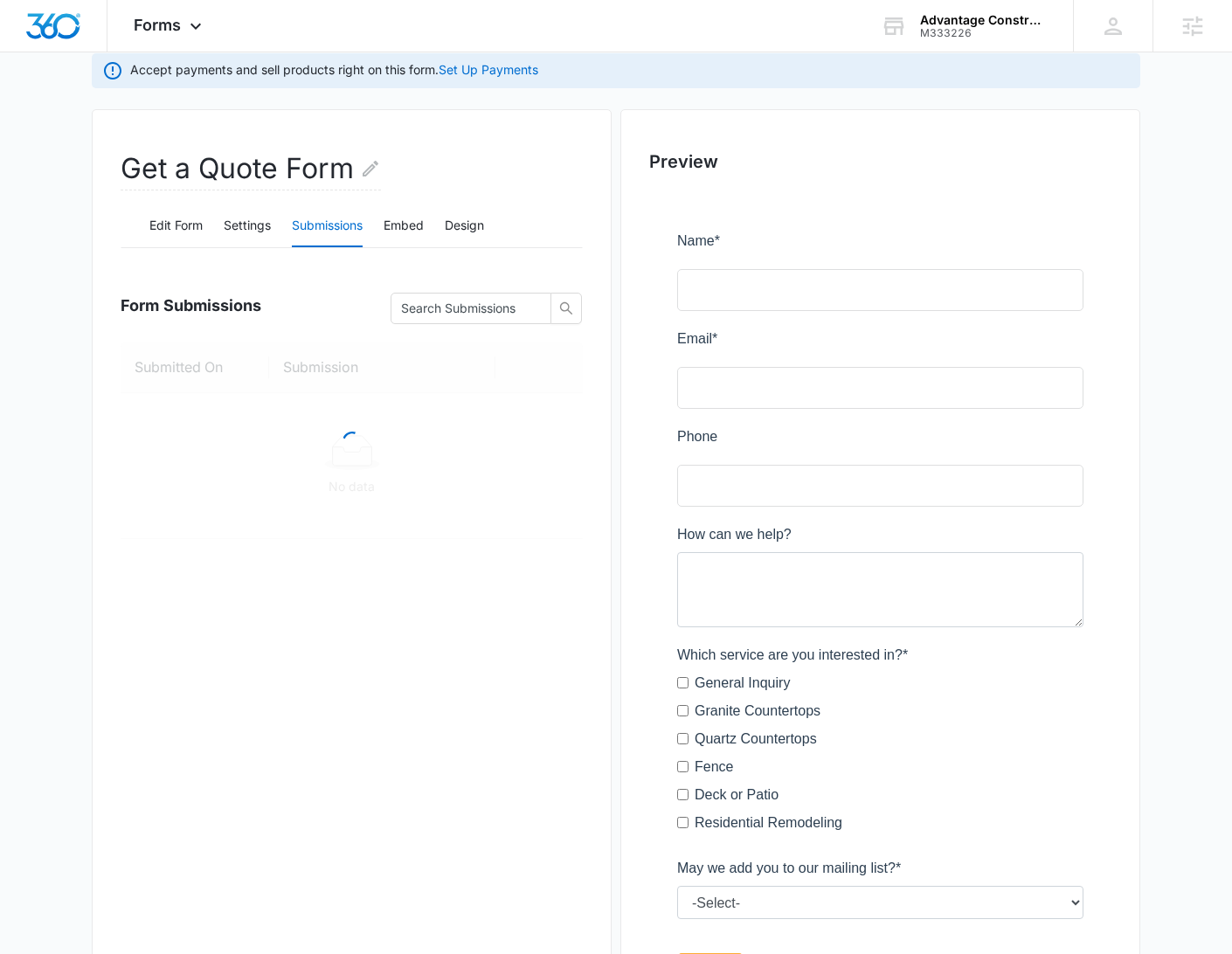
scroll to position [191, 0]
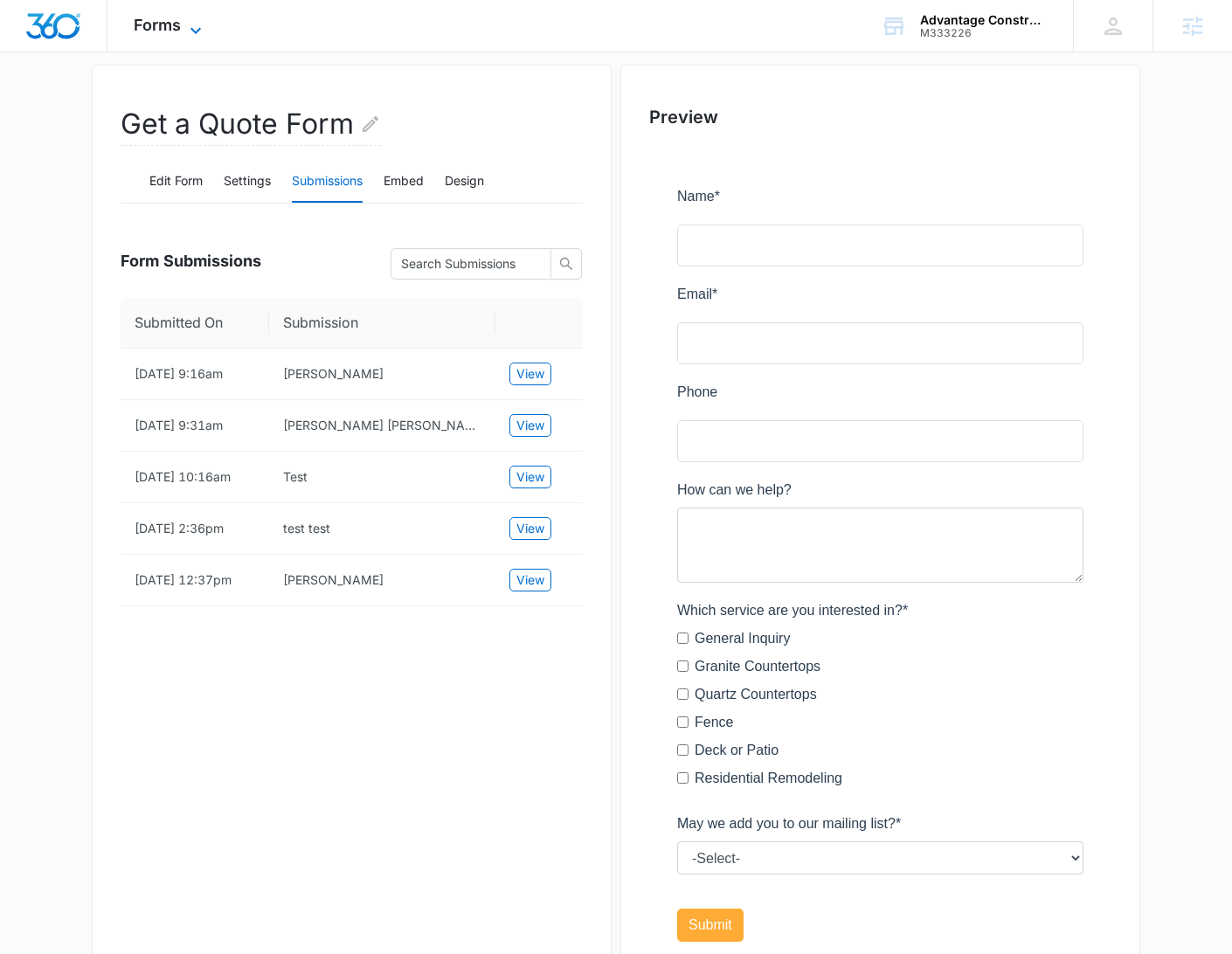
click at [174, 25] on span "Forms" at bounding box center [157, 24] width 47 height 18
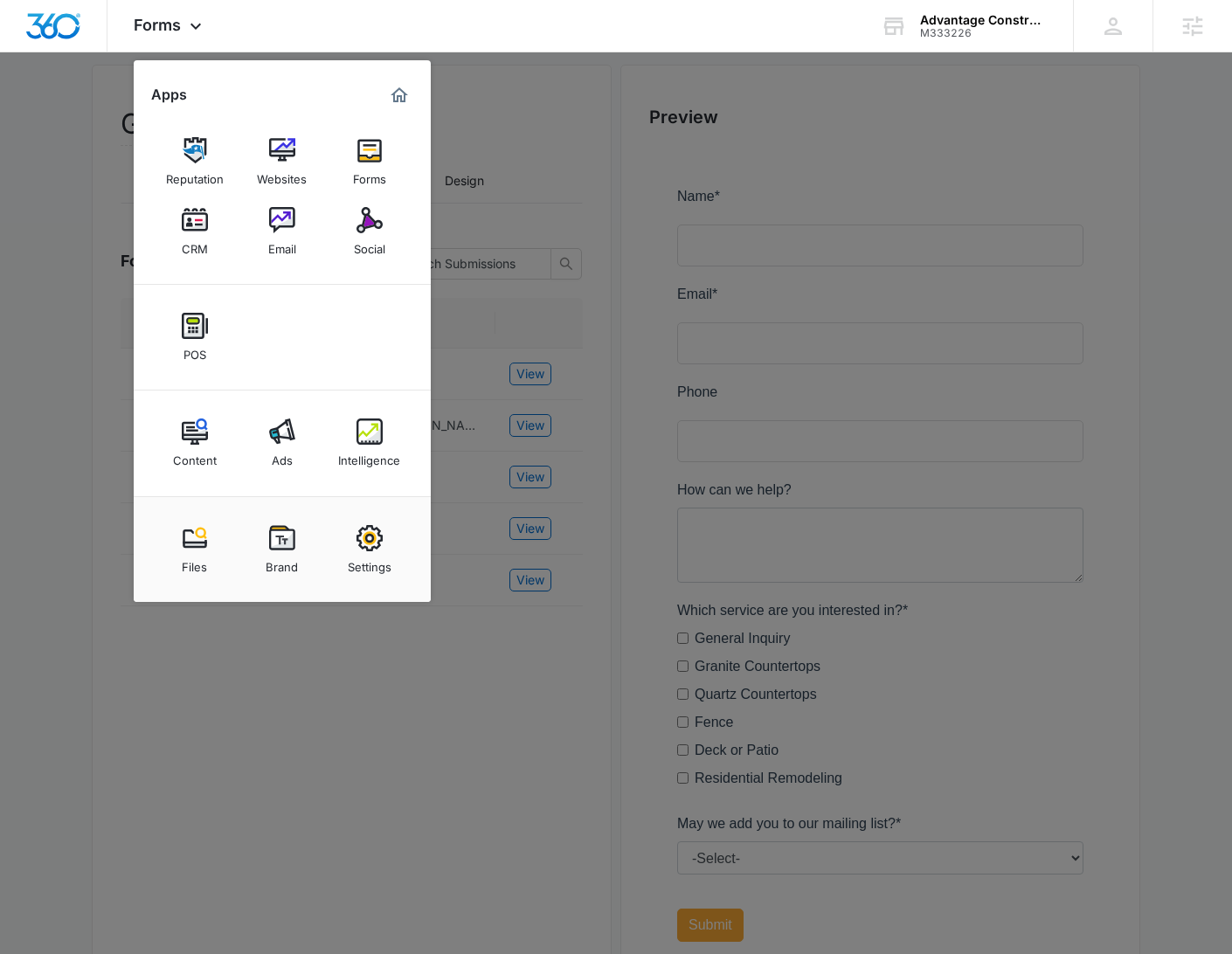
click at [516, 317] on div at bounding box center [616, 477] width 1232 height 954
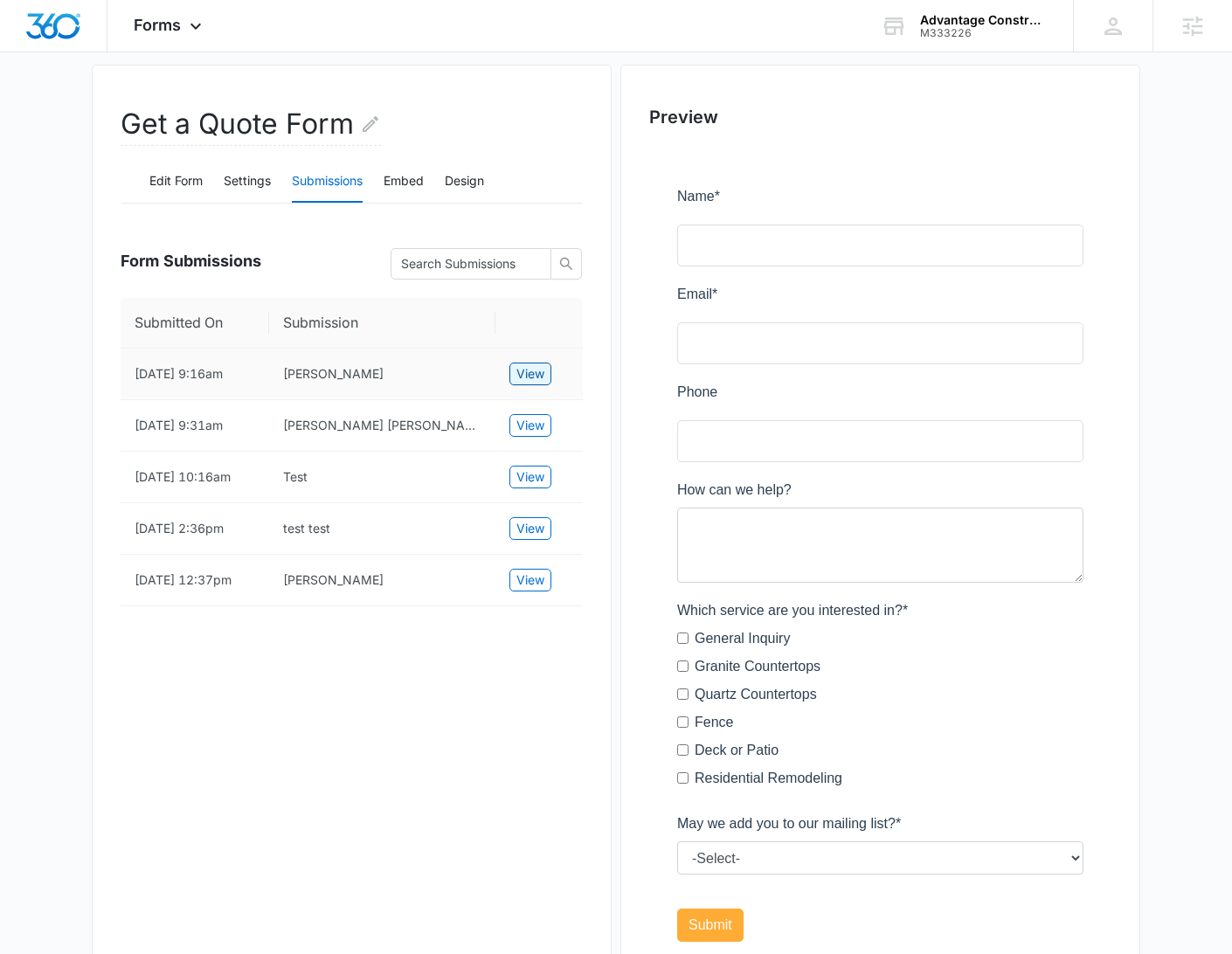
click at [529, 372] on span "View" at bounding box center [530, 373] width 28 height 19
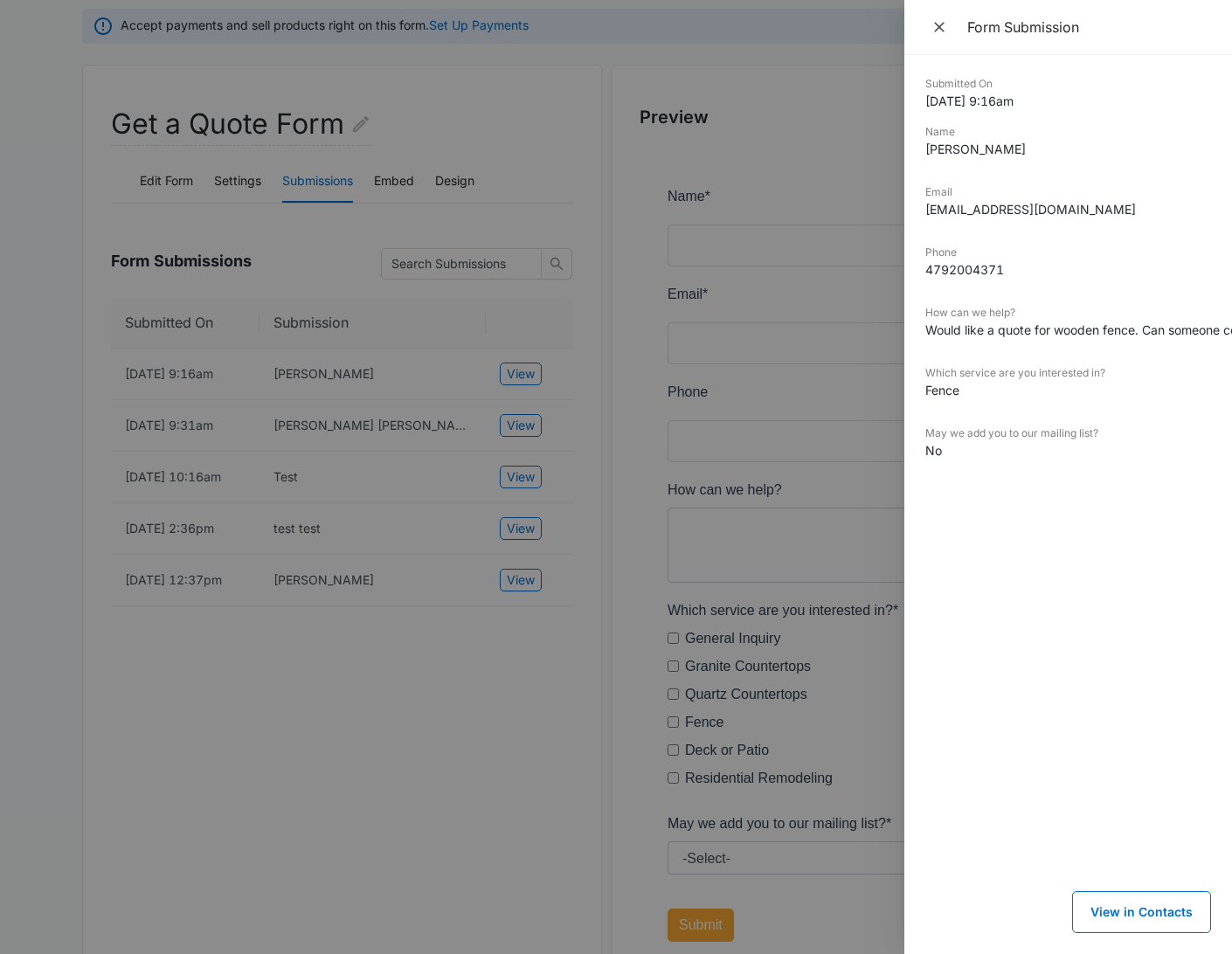
click at [970, 144] on dd "Cyndi Swearingen" at bounding box center [1068, 149] width 286 height 18
copy dd "Cyndi Swearingen"
click at [666, 117] on div at bounding box center [616, 477] width 1232 height 954
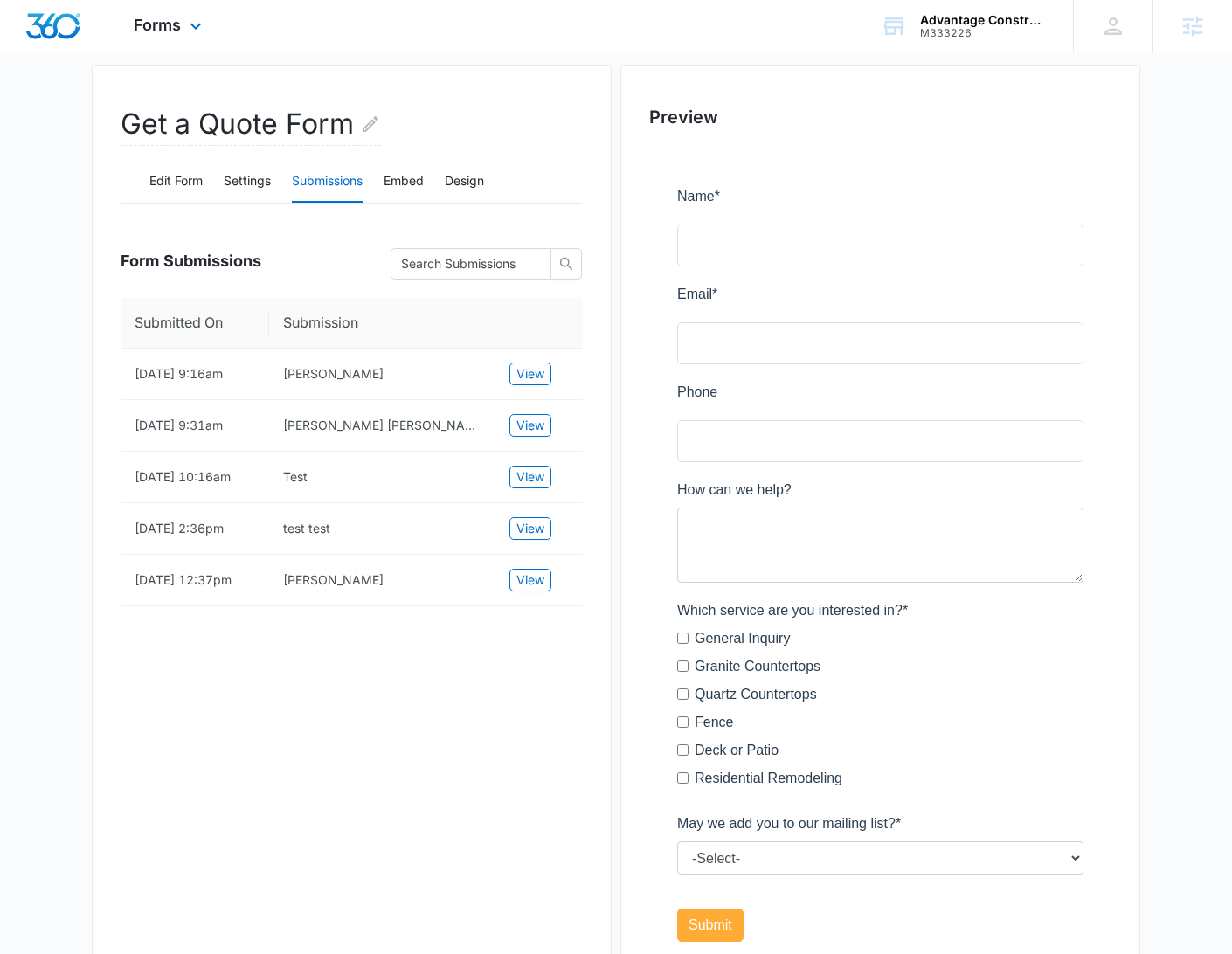
click at [161, 11] on div "Forms Apps Reputation Websites Forms CRM Email Social POS Content Ads Intellige…" at bounding box center [170, 25] width 125 height 52
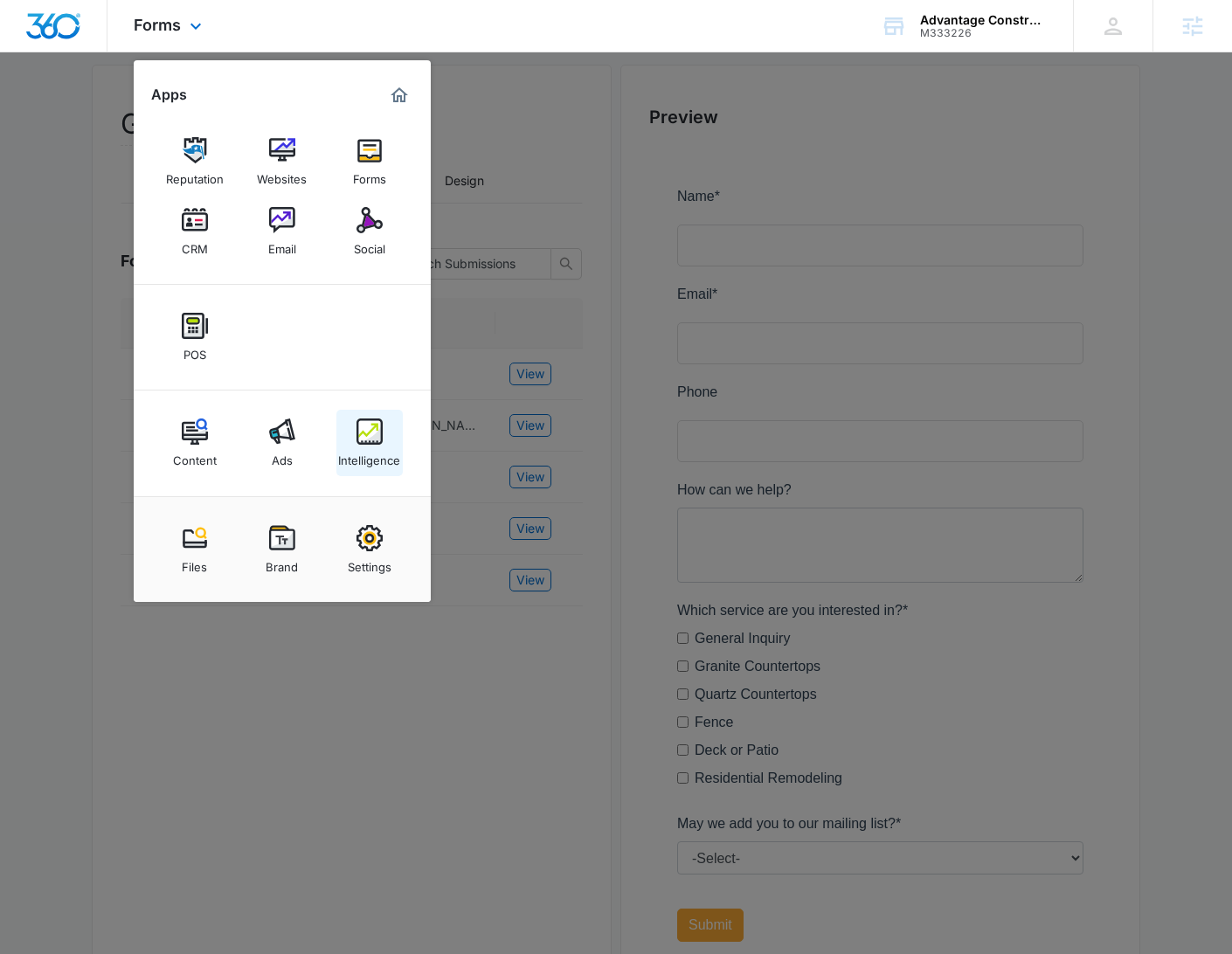
click at [370, 427] on img at bounding box center [369, 431] width 26 height 26
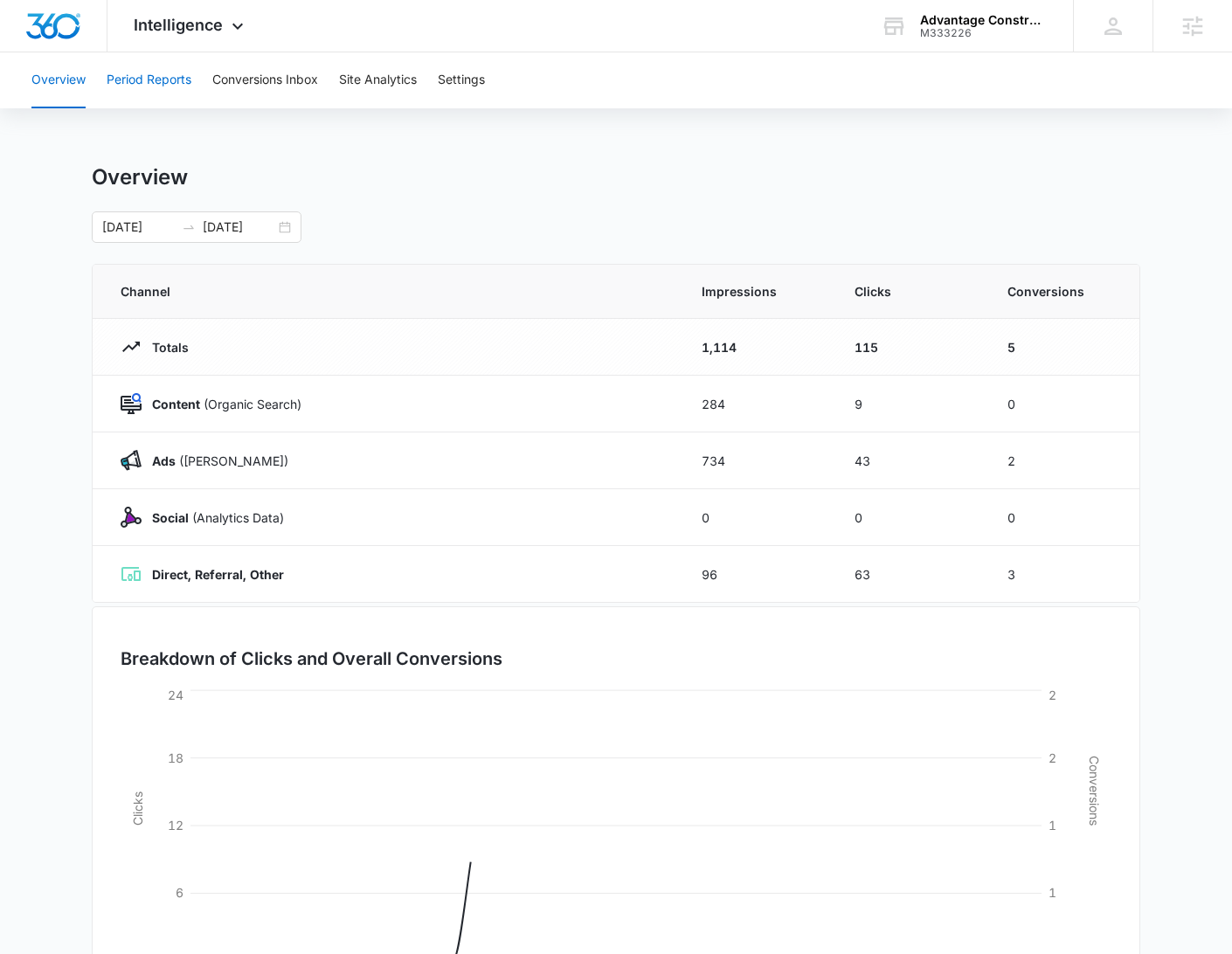
click at [164, 75] on button "Period Reports" at bounding box center [149, 80] width 85 height 56
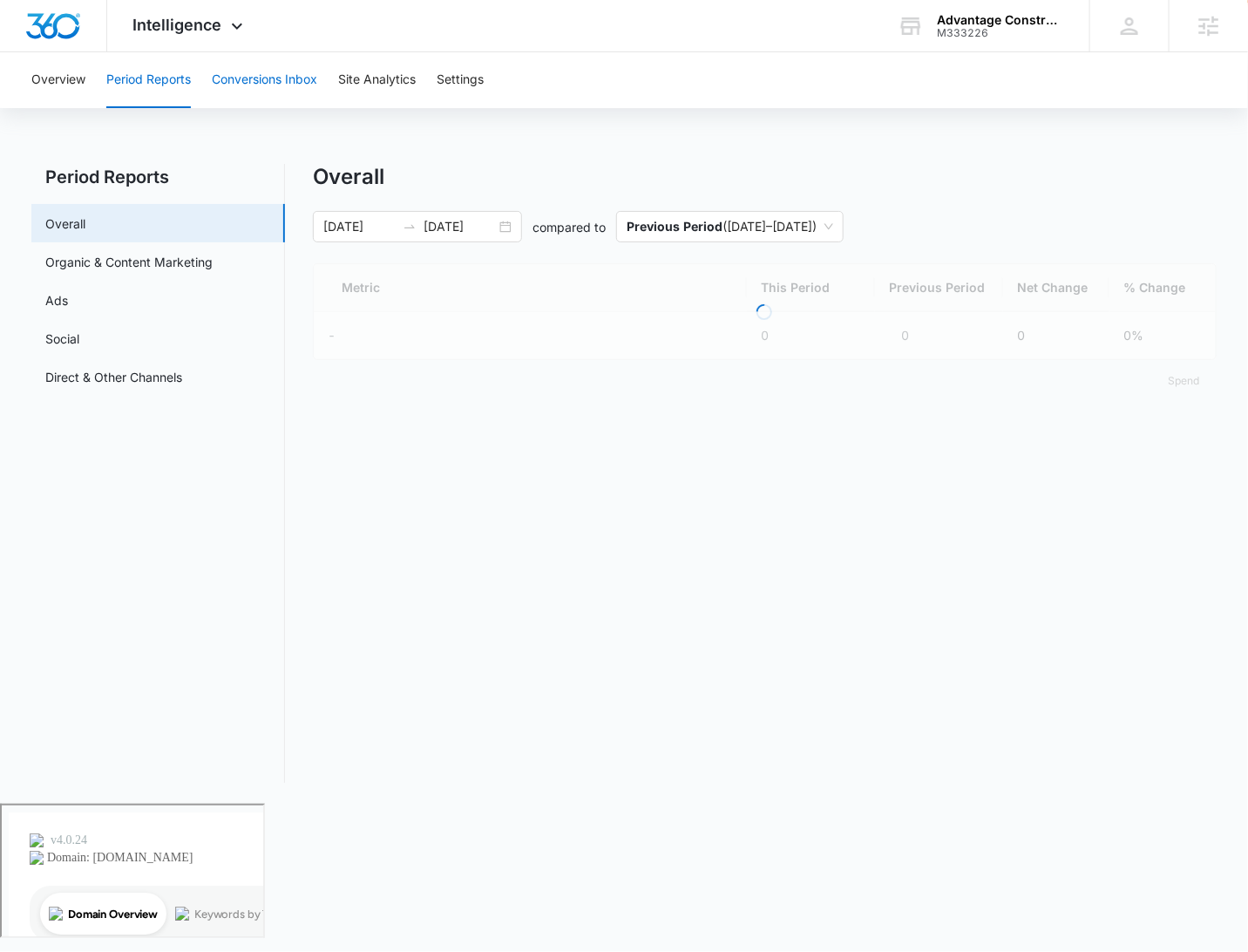
click at [252, 67] on button "Conversions Inbox" at bounding box center [264, 80] width 106 height 56
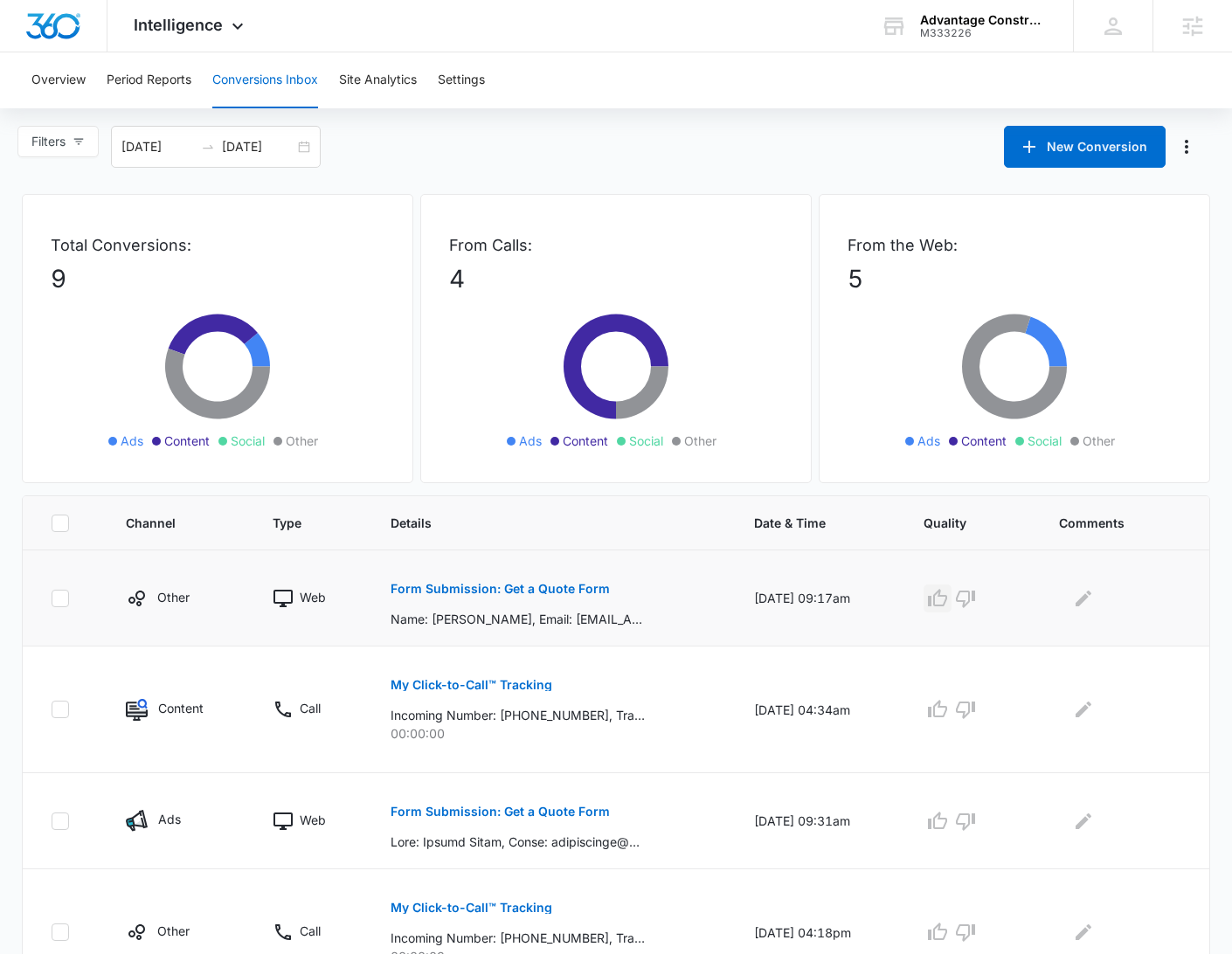
click at [948, 600] on icon "button" at bounding box center [937, 598] width 21 height 21
click at [942, 826] on icon "button" at bounding box center [937, 820] width 21 height 21
click at [1092, 598] on icon "Edit Comments" at bounding box center [1083, 598] width 21 height 21
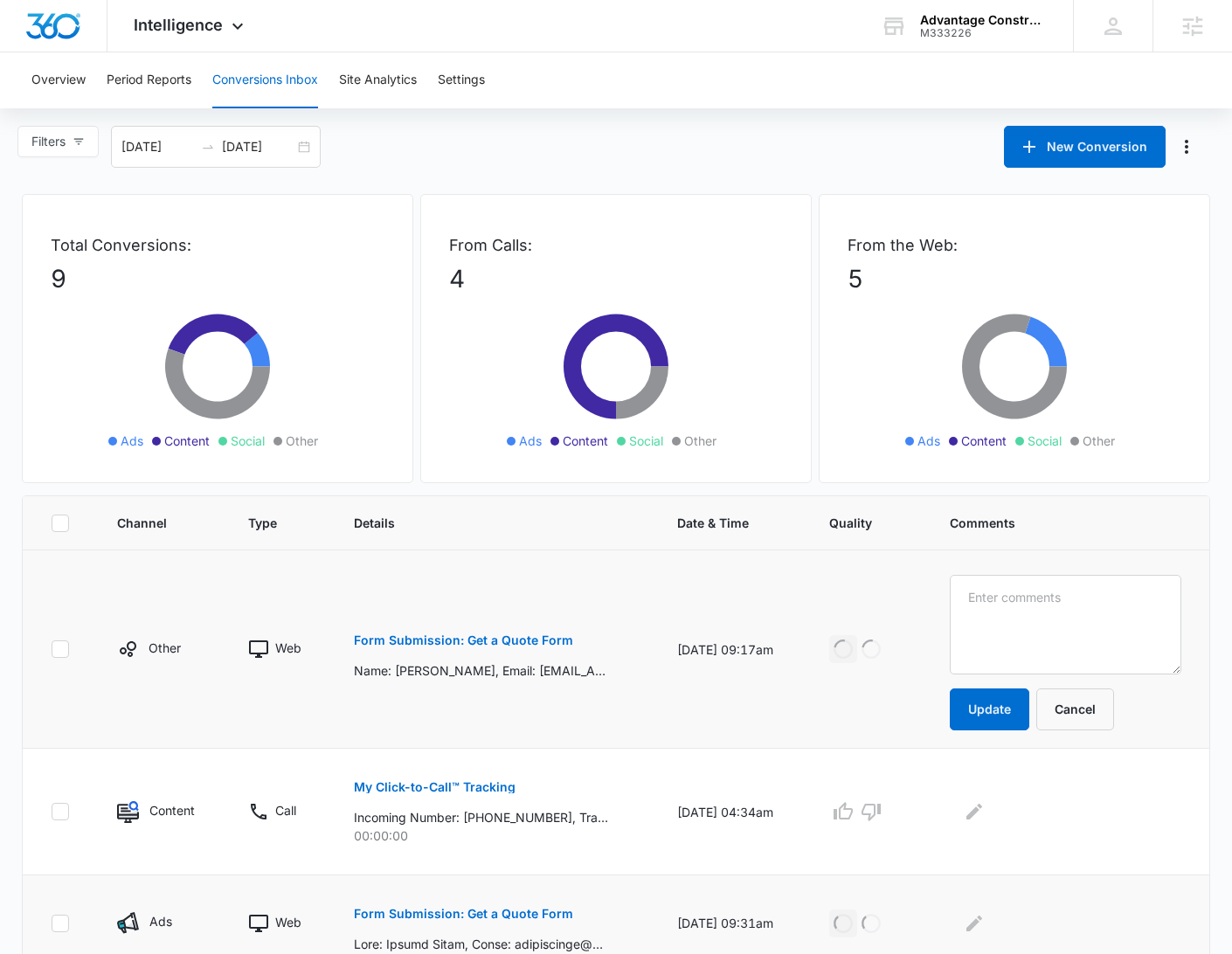
click at [1114, 589] on textarea at bounding box center [1066, 624] width 232 height 99
type textarea "Ads Lead, confirmed"
click at [1008, 691] on button "Update" at bounding box center [990, 709] width 80 height 42
click at [1018, 702] on button "Update" at bounding box center [990, 709] width 80 height 42
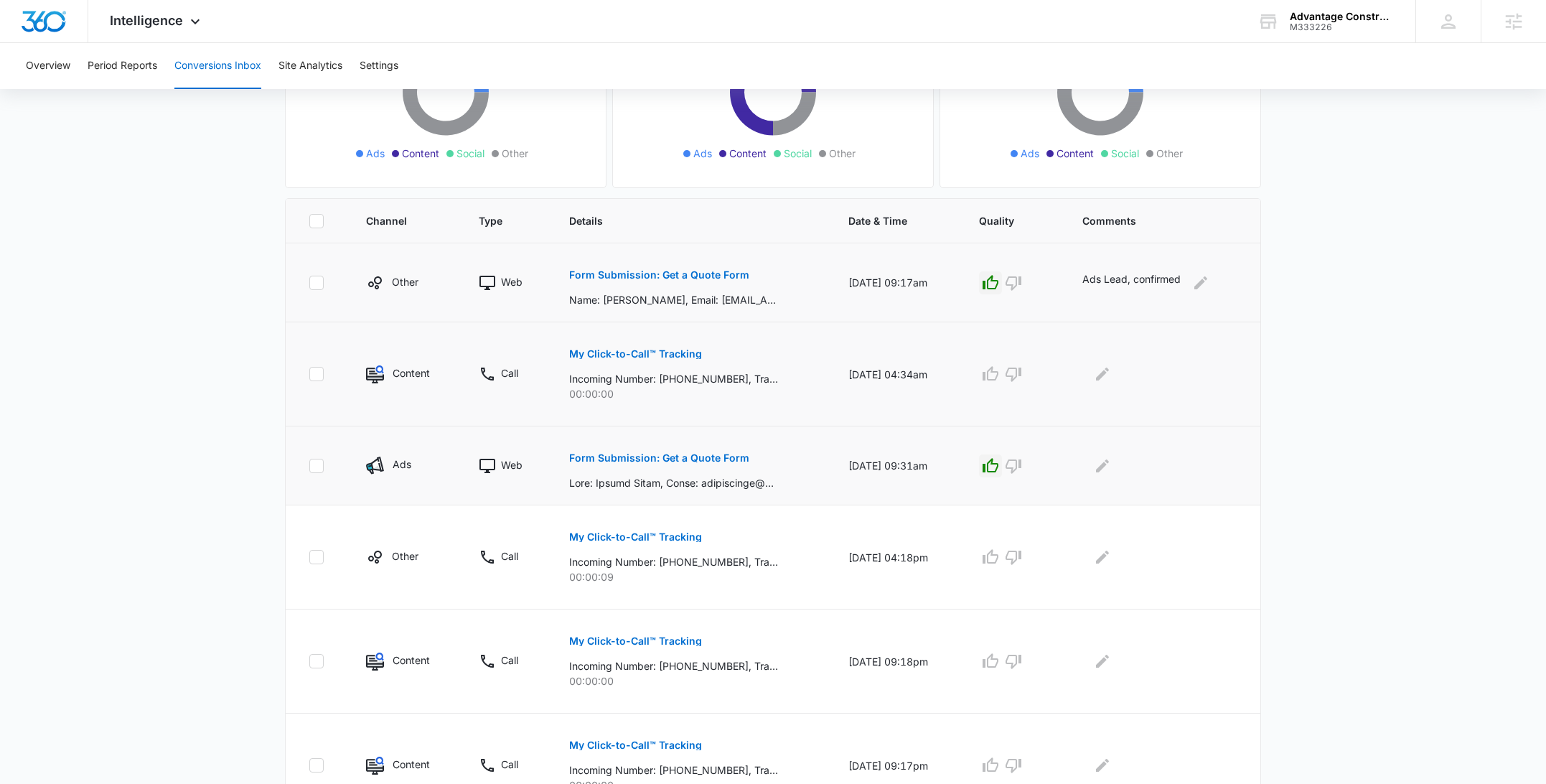
scroll to position [213, 0]
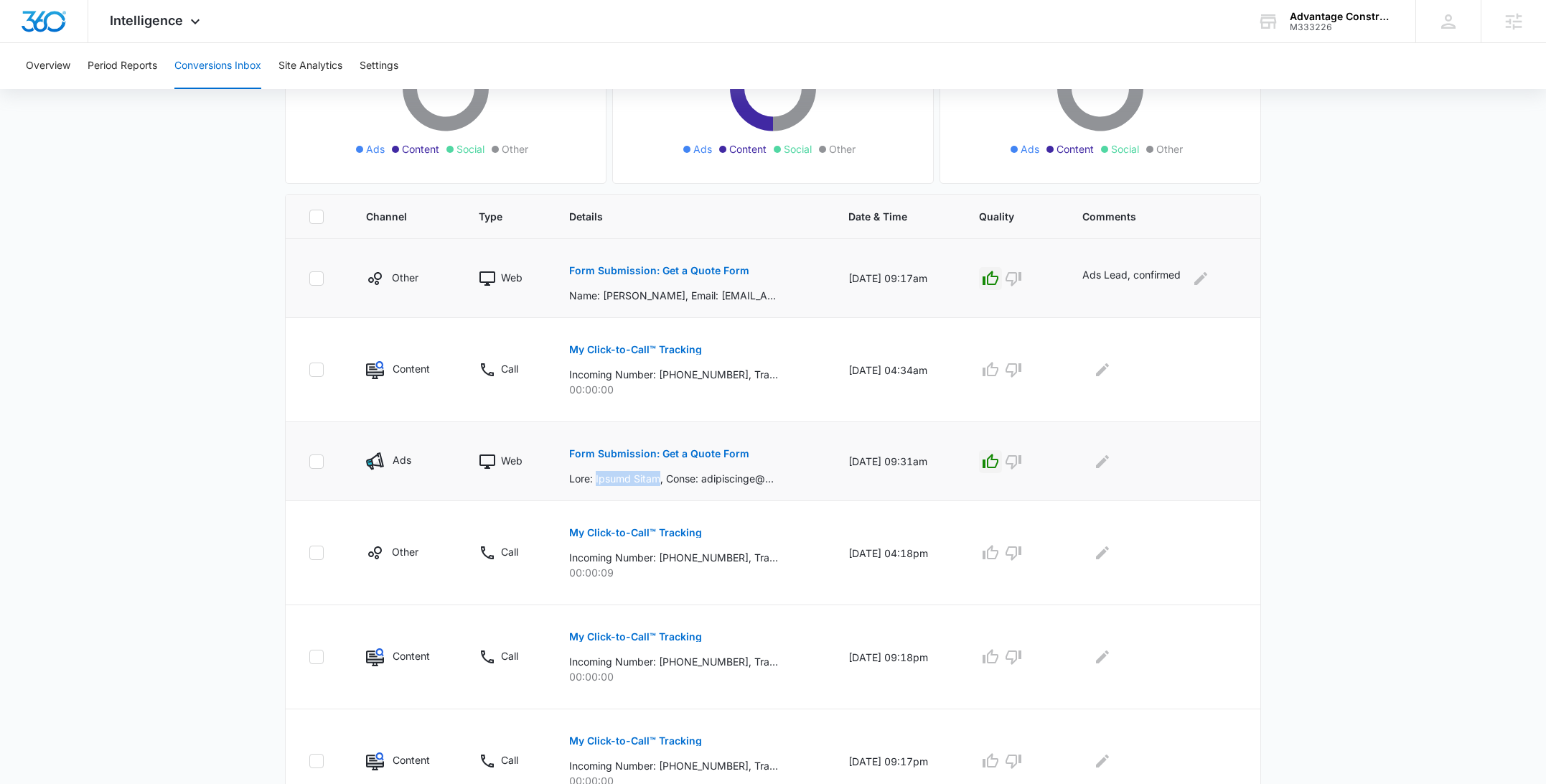
drag, startPoint x: 597, startPoint y: 472, endPoint x: 662, endPoint y: 473, distance: 65.0
click at [662, 473] on p at bounding box center [673, 479] width 209 height 15
copy p "Cannon Gibbs"
drag, startPoint x: 172, startPoint y: 22, endPoint x: 209, endPoint y: 53, distance: 48.3
click at [172, 22] on span "Intelligence" at bounding box center [146, 20] width 74 height 15
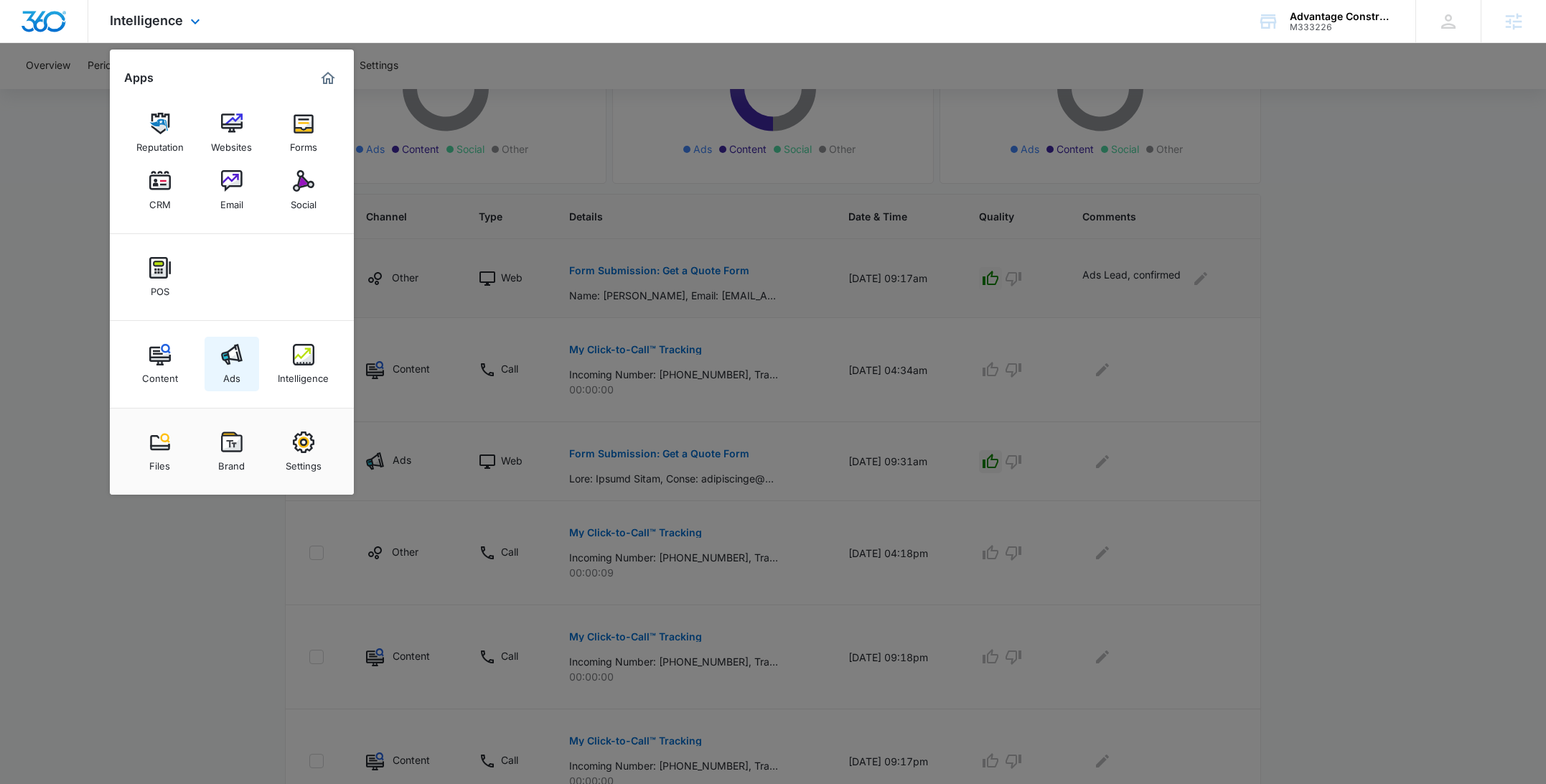
click at [224, 388] on link "Ads" at bounding box center [231, 363] width 54 height 54
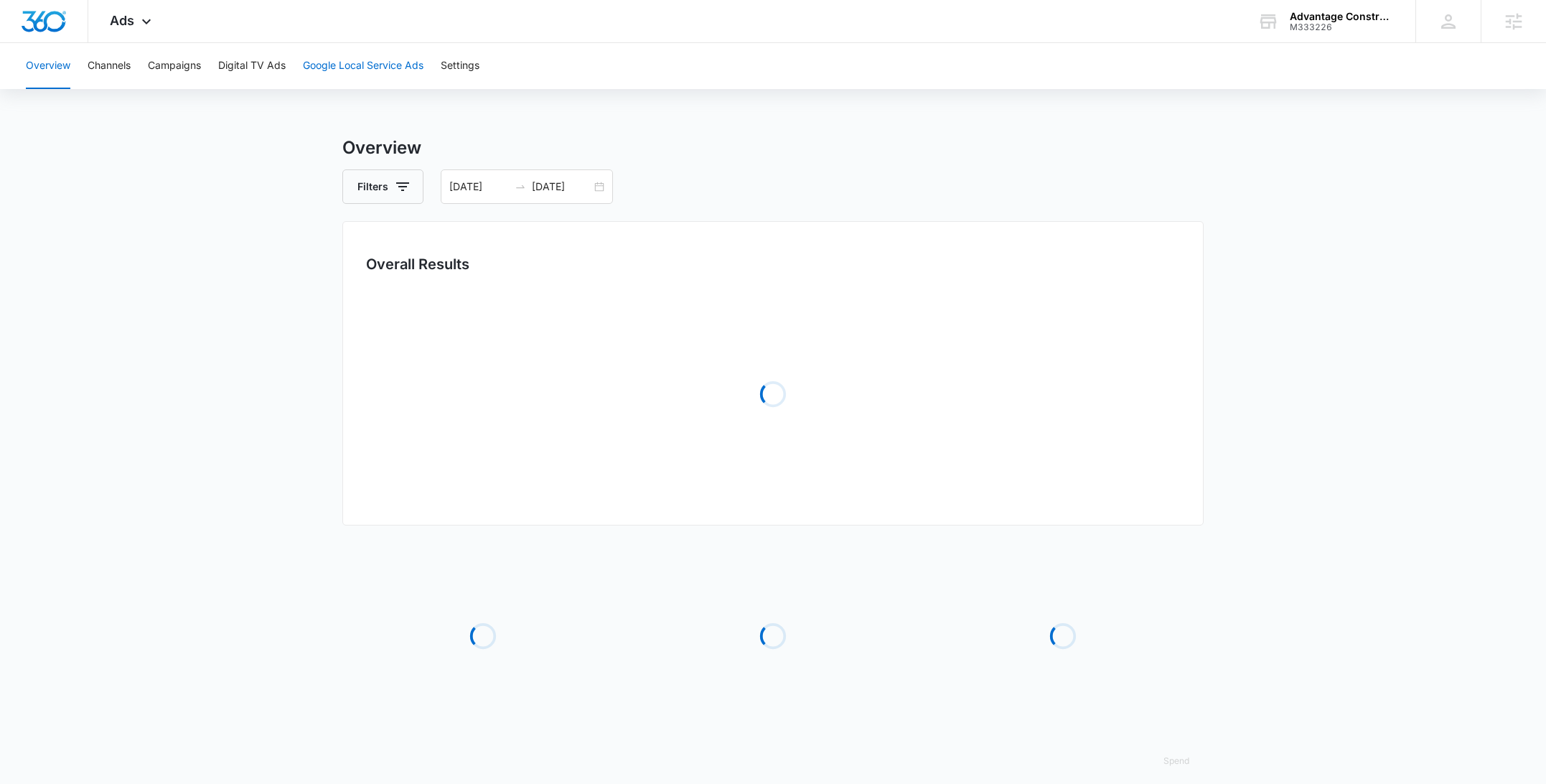
click at [360, 77] on button "Google Local Service Ads" at bounding box center [363, 66] width 120 height 46
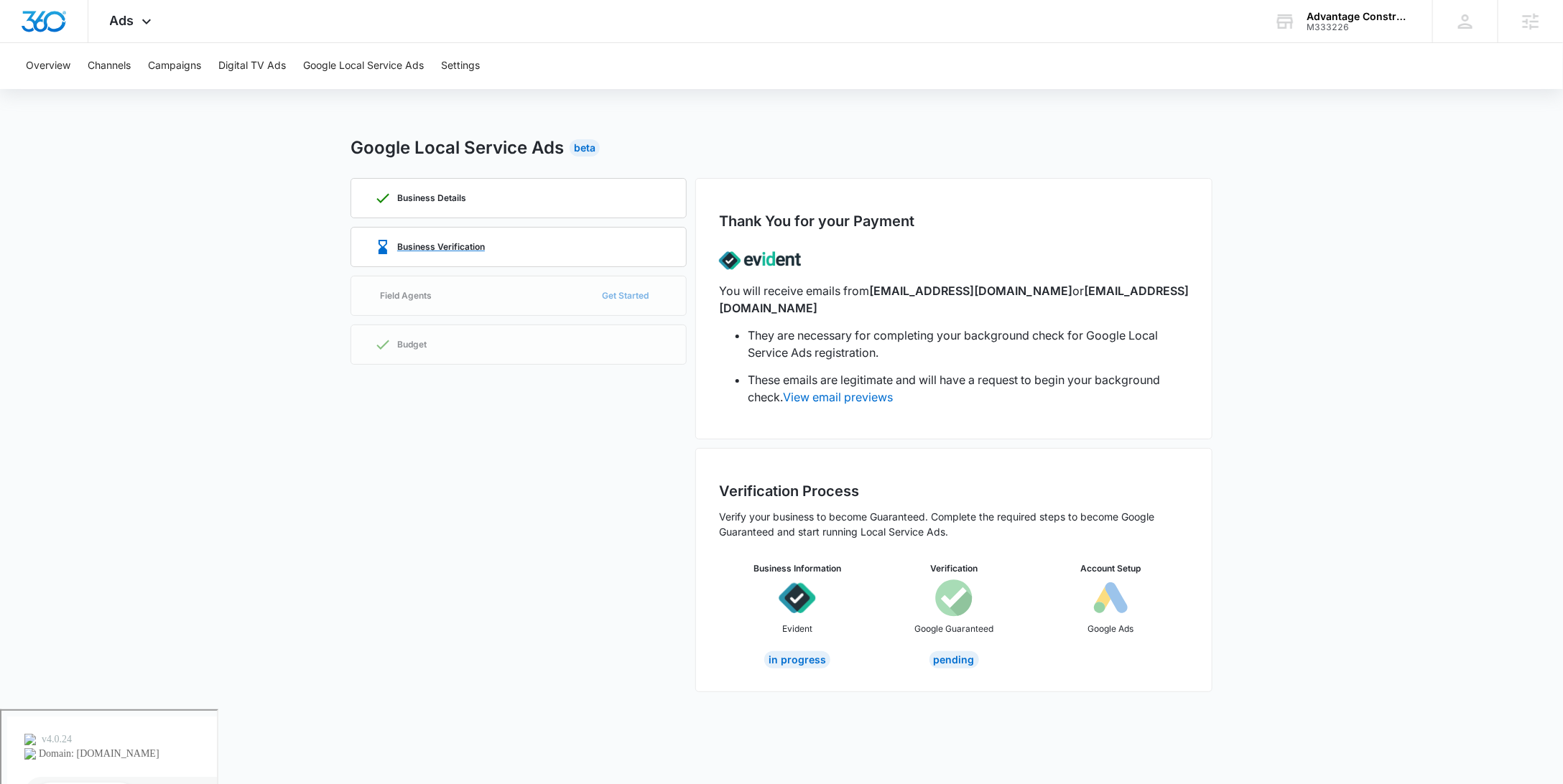
click at [502, 256] on div "Business Verification" at bounding box center [518, 247] width 289 height 39
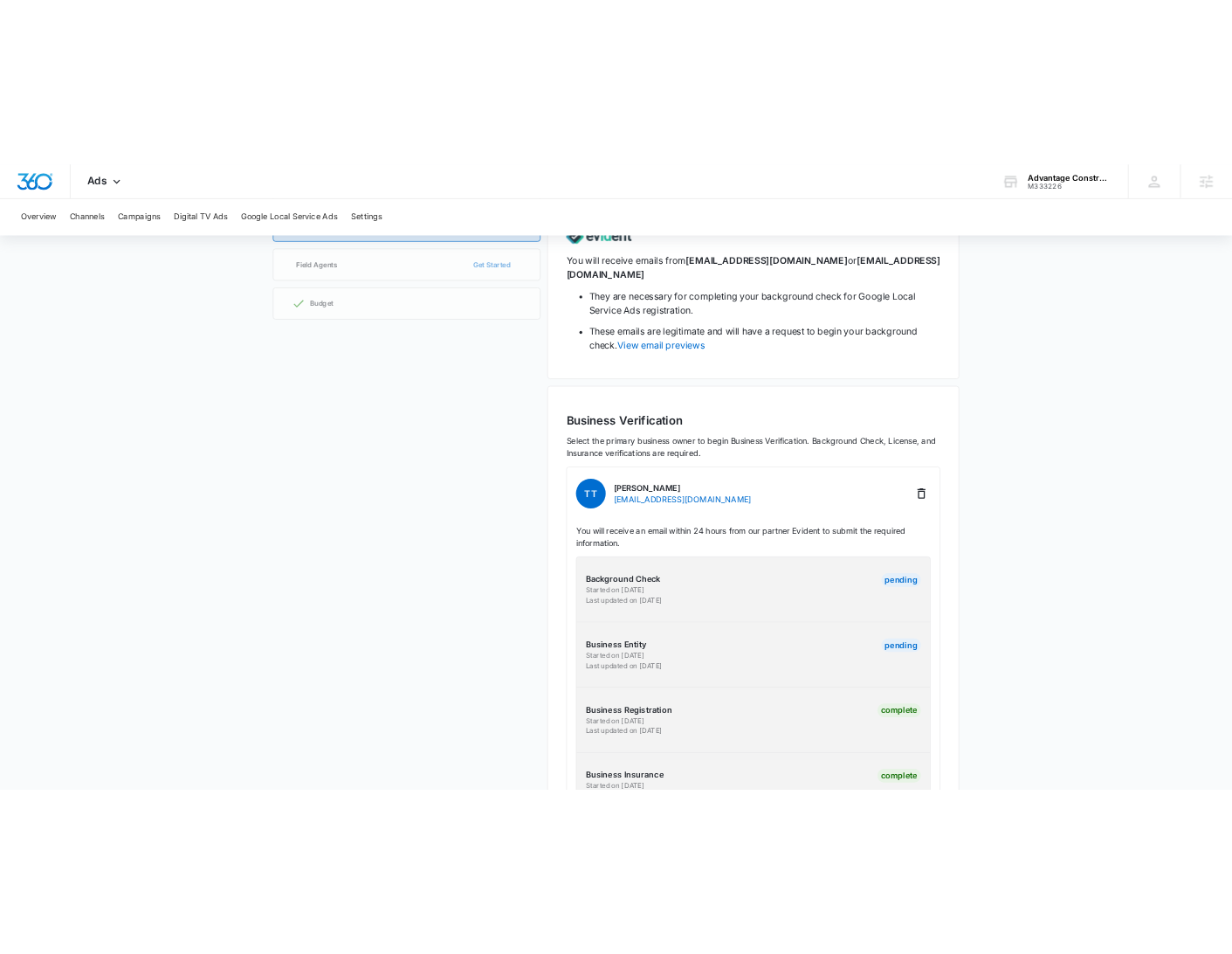
scroll to position [209, 0]
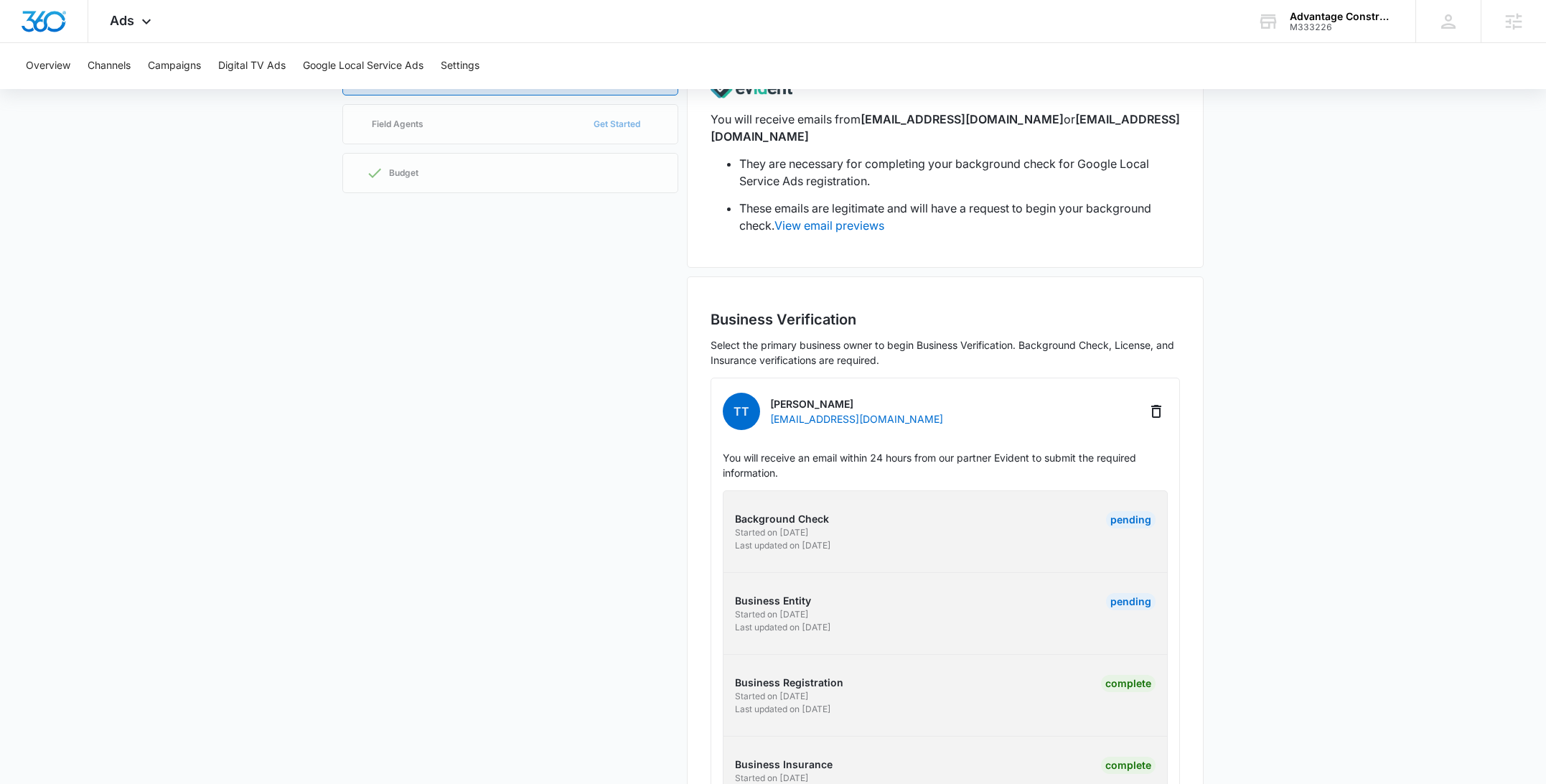
click at [774, 593] on p "Business Entity" at bounding box center [838, 600] width 206 height 15
copy p "Business Entity"
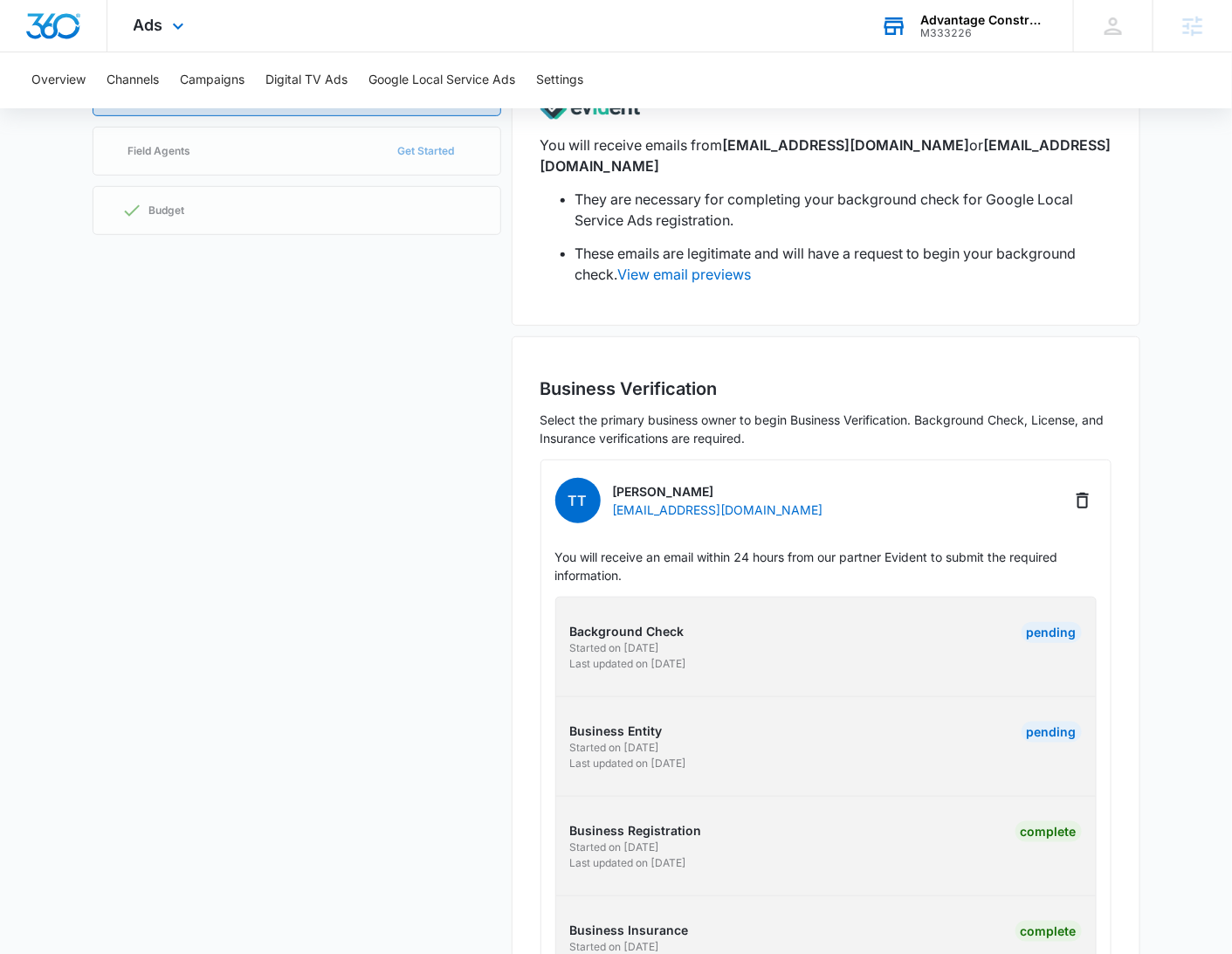
click at [938, 23] on div "Advantage Construction & Stone" at bounding box center [983, 19] width 127 height 14
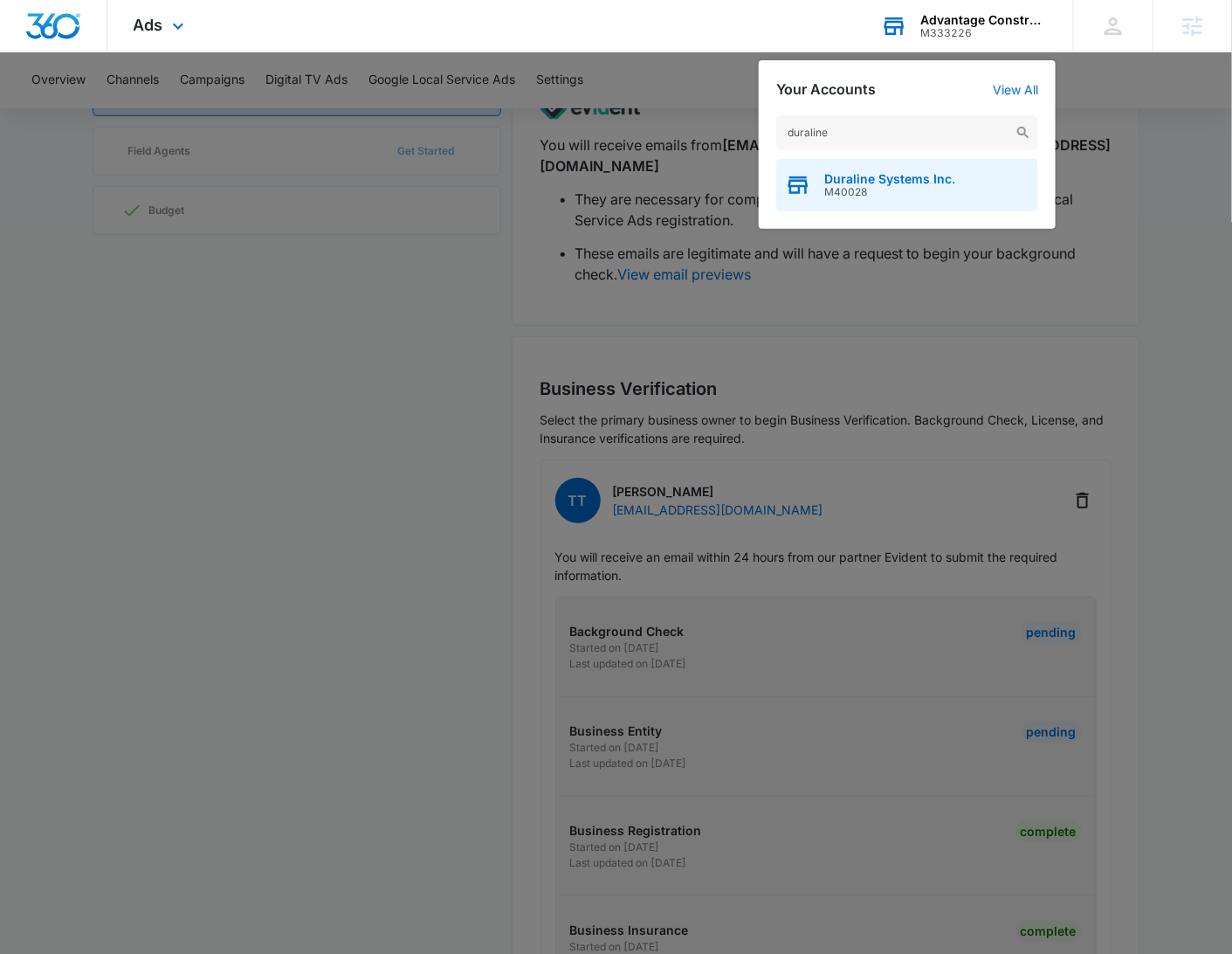
type input "duraline"
click at [906, 177] on span "Duraline Systems Inc." at bounding box center [889, 178] width 131 height 14
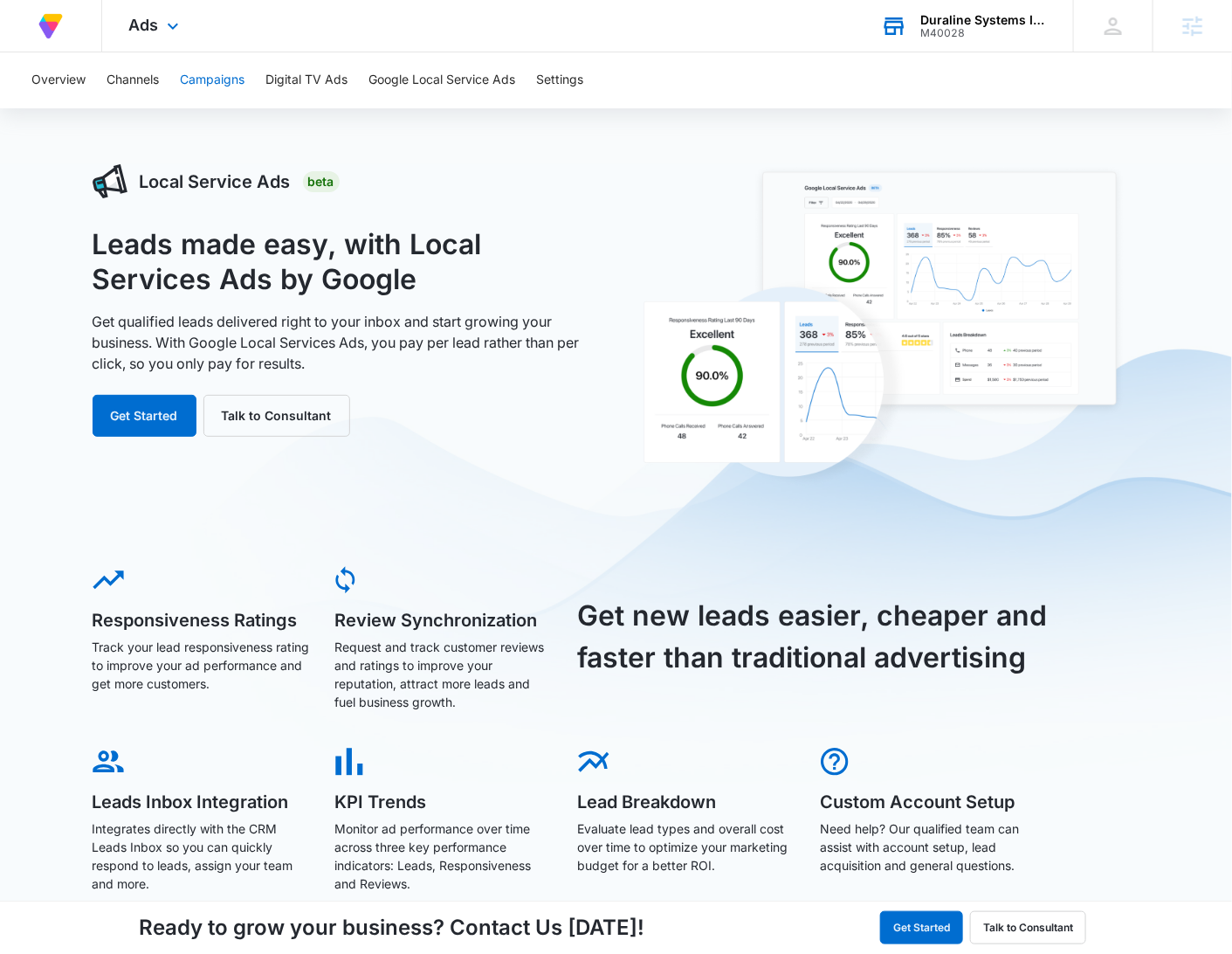
click at [193, 76] on button "Campaigns" at bounding box center [212, 80] width 64 height 56
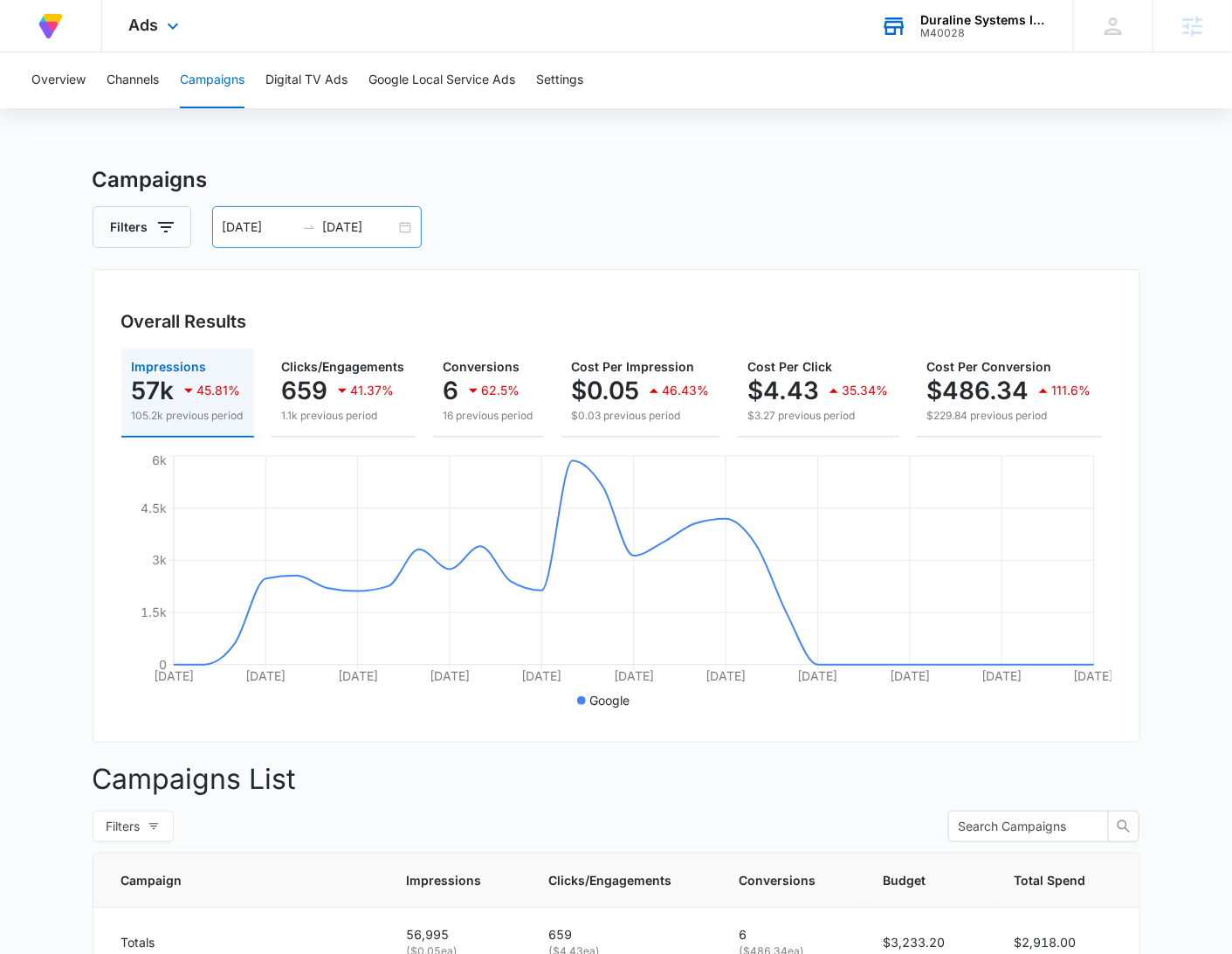
click at [394, 224] on div "06/22/2025 07/22/2025" at bounding box center [317, 227] width 210 height 42
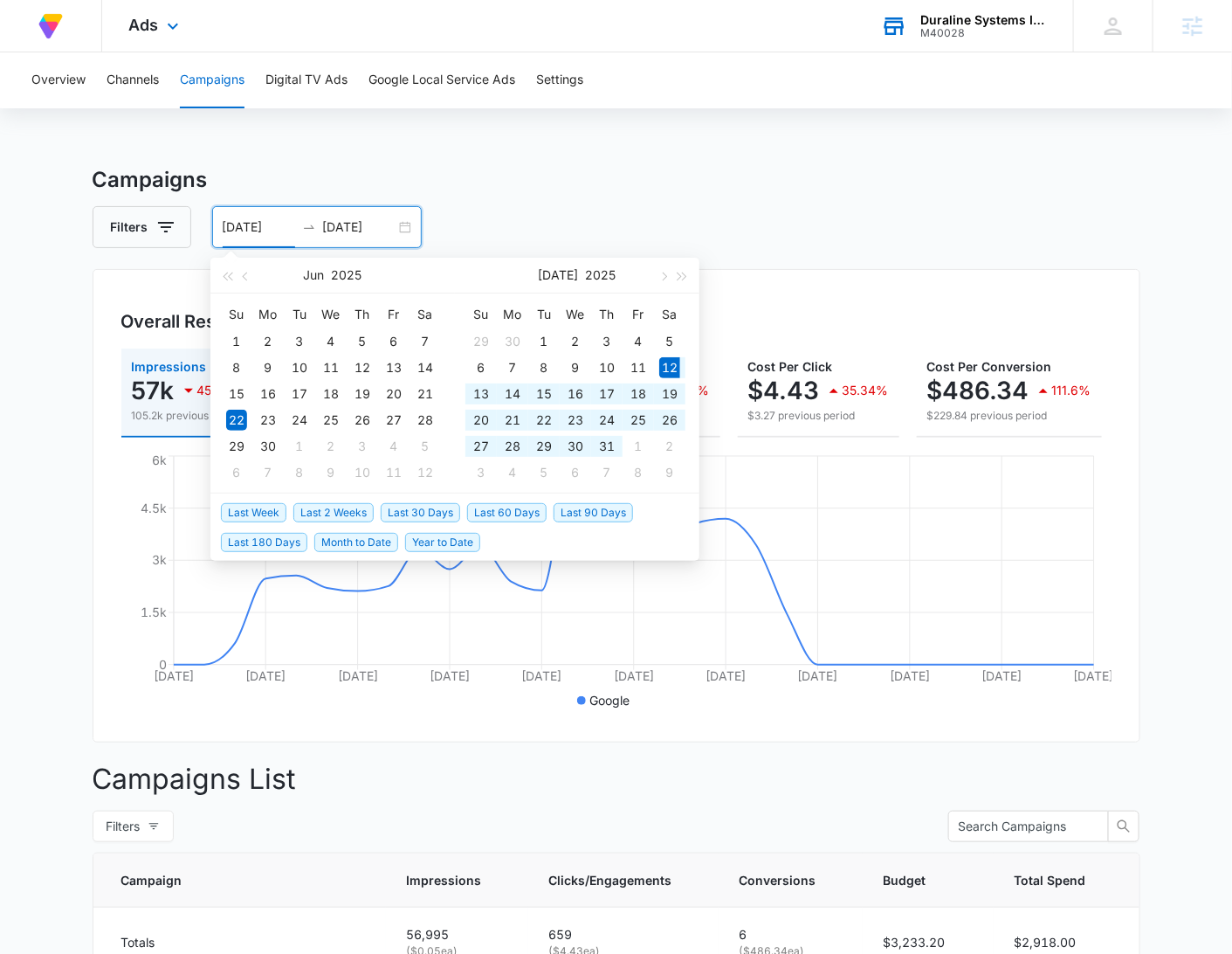
click at [420, 514] on span "Last 30 Days" at bounding box center [420, 512] width 80 height 19
type input "[DATE]"
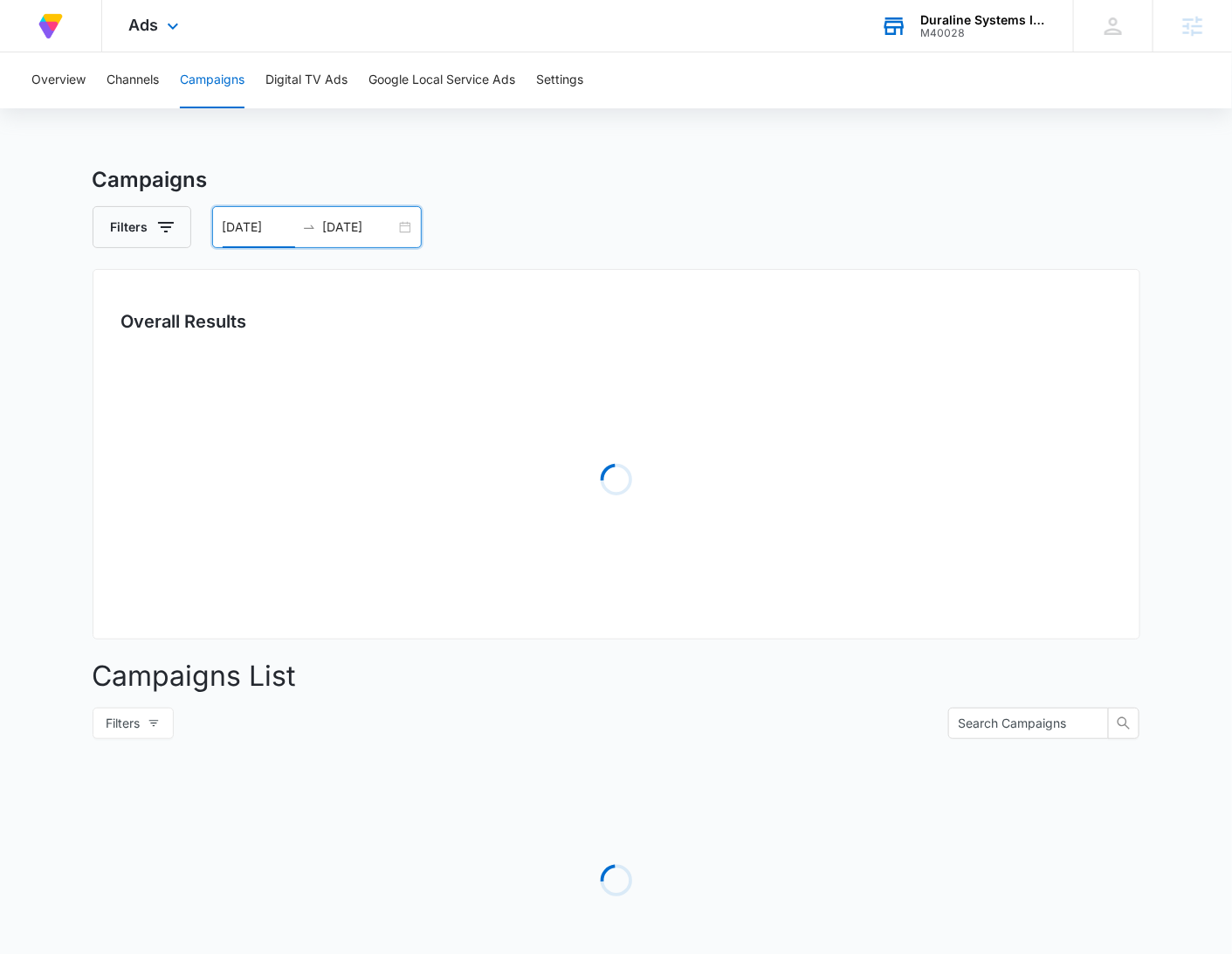
click at [971, 140] on div "Overview Channels Campaigns Digital TV Ads Google Local Service Ads Settings Ca…" at bounding box center [616, 563] width 1232 height 1022
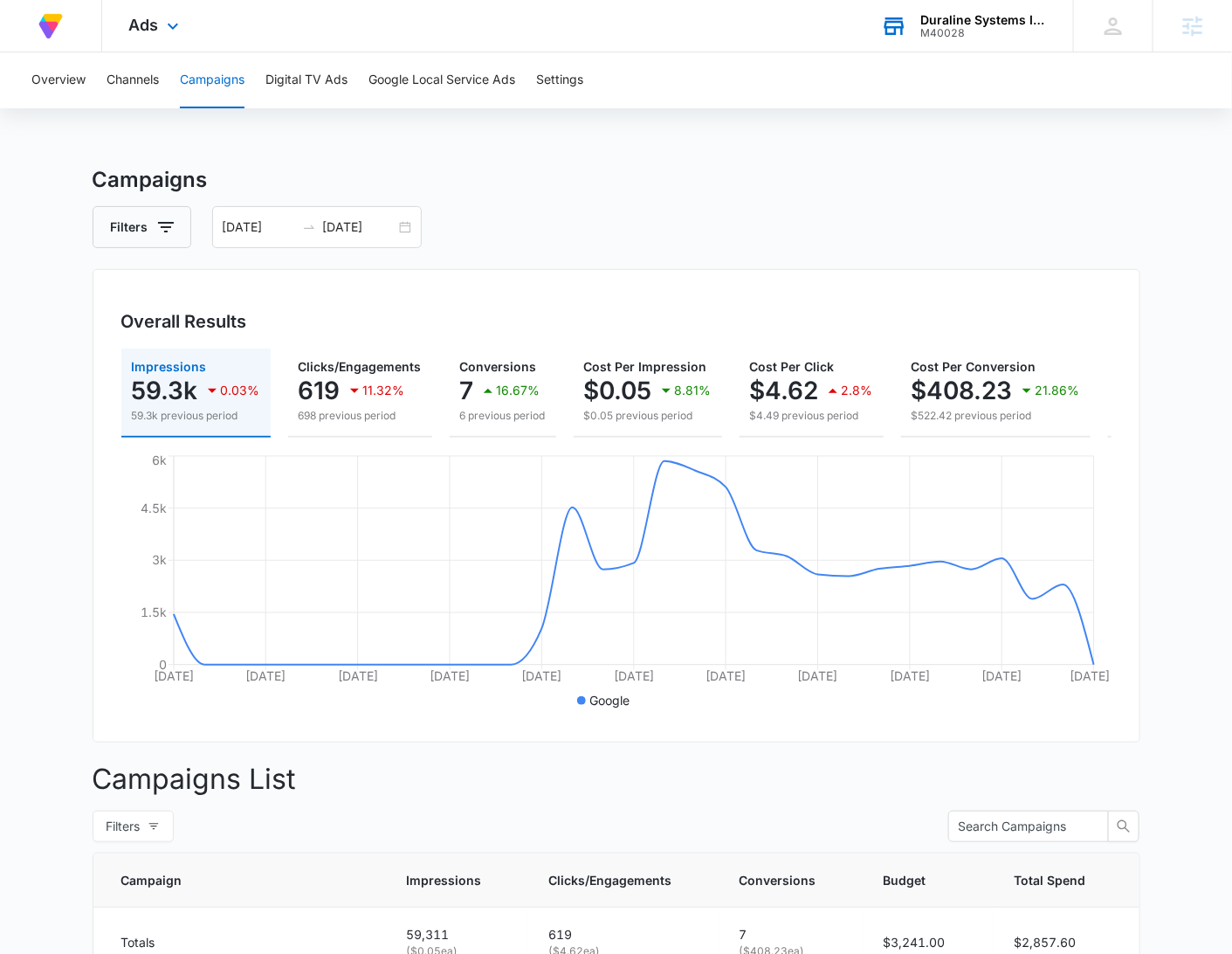
drag, startPoint x: 669, startPoint y: 164, endPoint x: 671, endPoint y: 149, distance: 15.1
click at [668, 164] on div "Overview Channels Campaigns Digital TV Ads Google Local Service Ads Settings Ca…" at bounding box center [616, 731] width 1232 height 1356
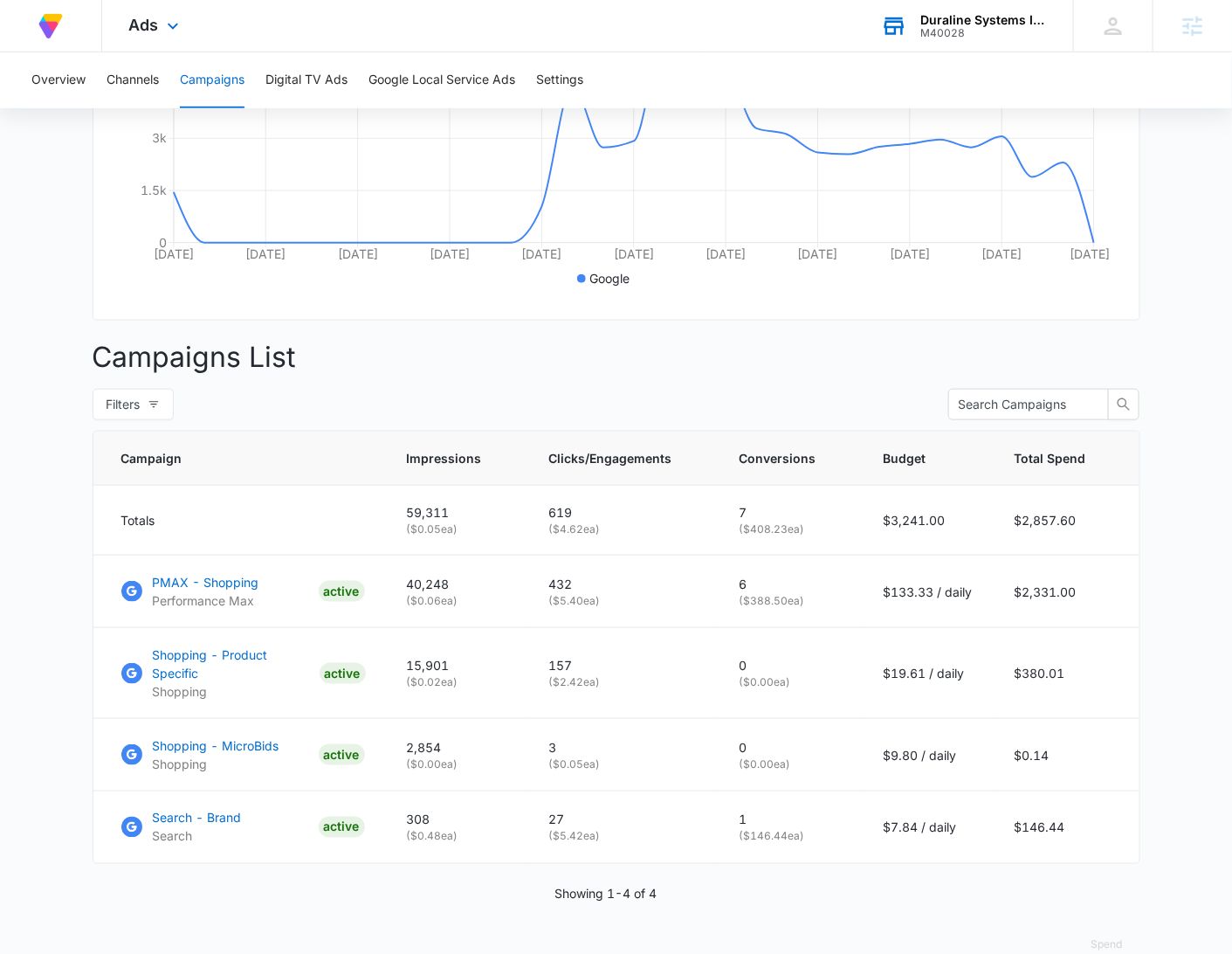
scroll to position [453, 0]
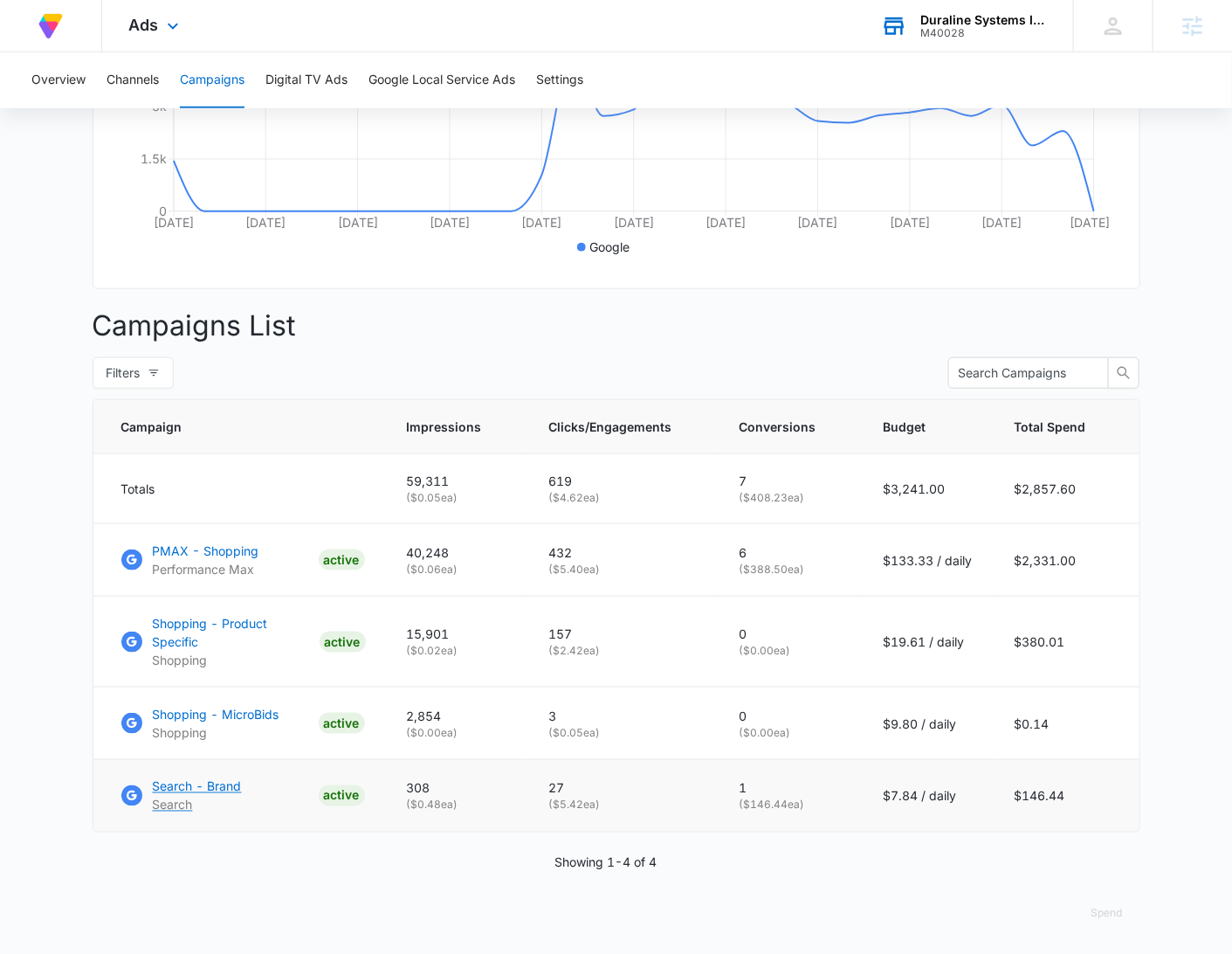
click at [226, 782] on p "Search - Brand" at bounding box center [197, 787] width 89 height 18
click at [821, 346] on p "Campaigns List" at bounding box center [616, 326] width 1048 height 42
click at [830, 346] on p "Campaigns List" at bounding box center [616, 326] width 1048 height 42
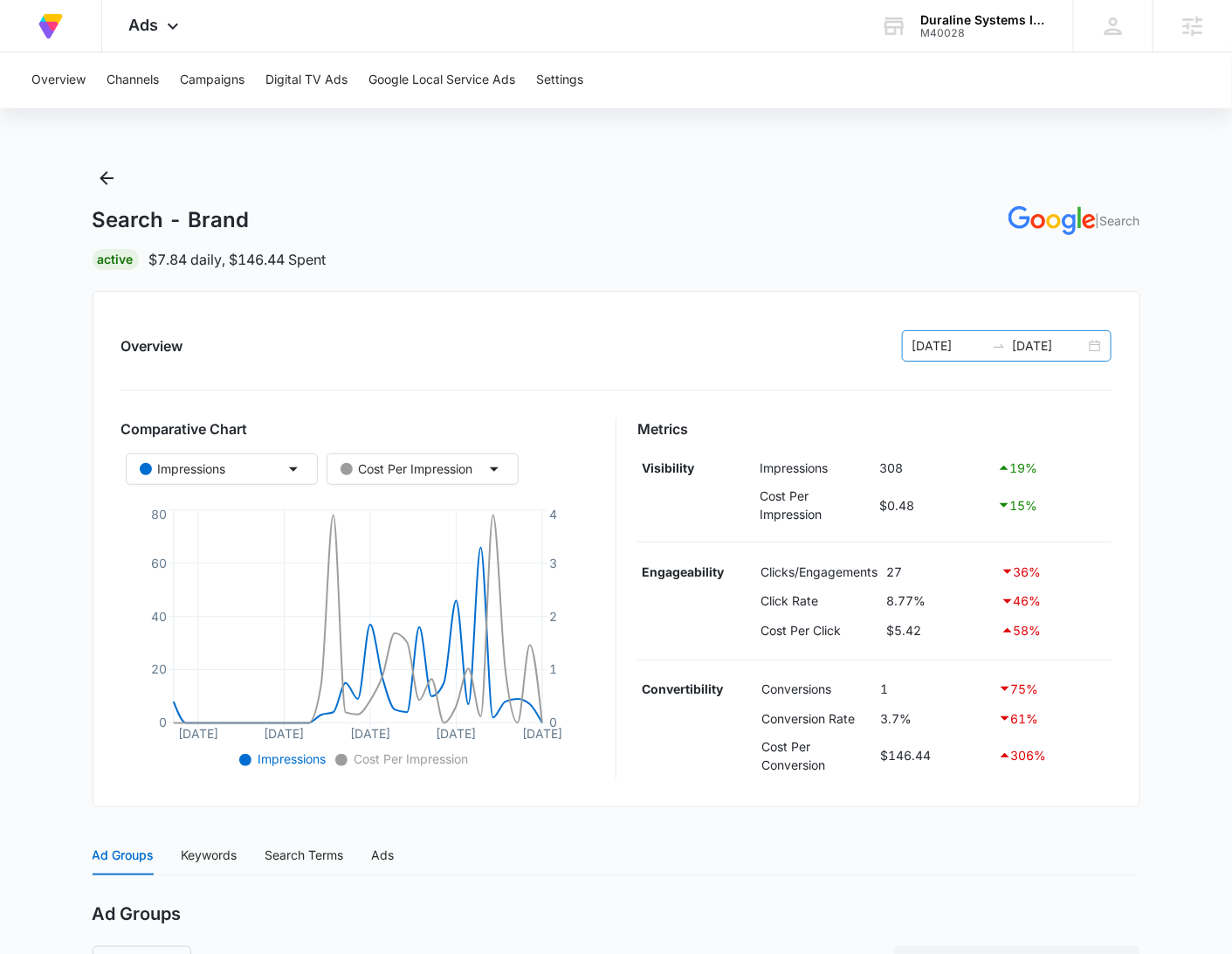
click at [1094, 349] on div "07/12/2025 08/11/2025" at bounding box center [1007, 345] width 210 height 32
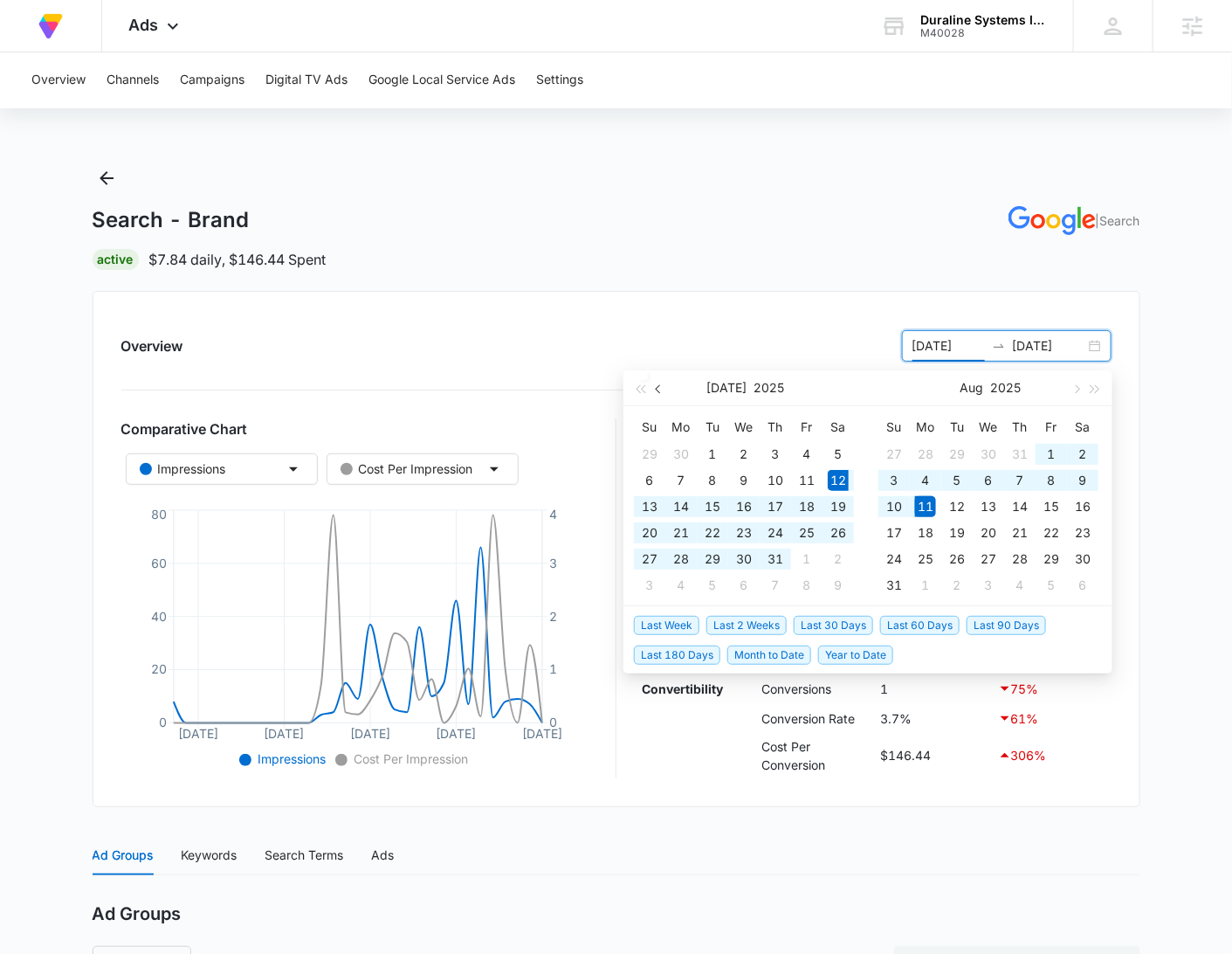
click at [655, 391] on button "button" at bounding box center [659, 387] width 19 height 35
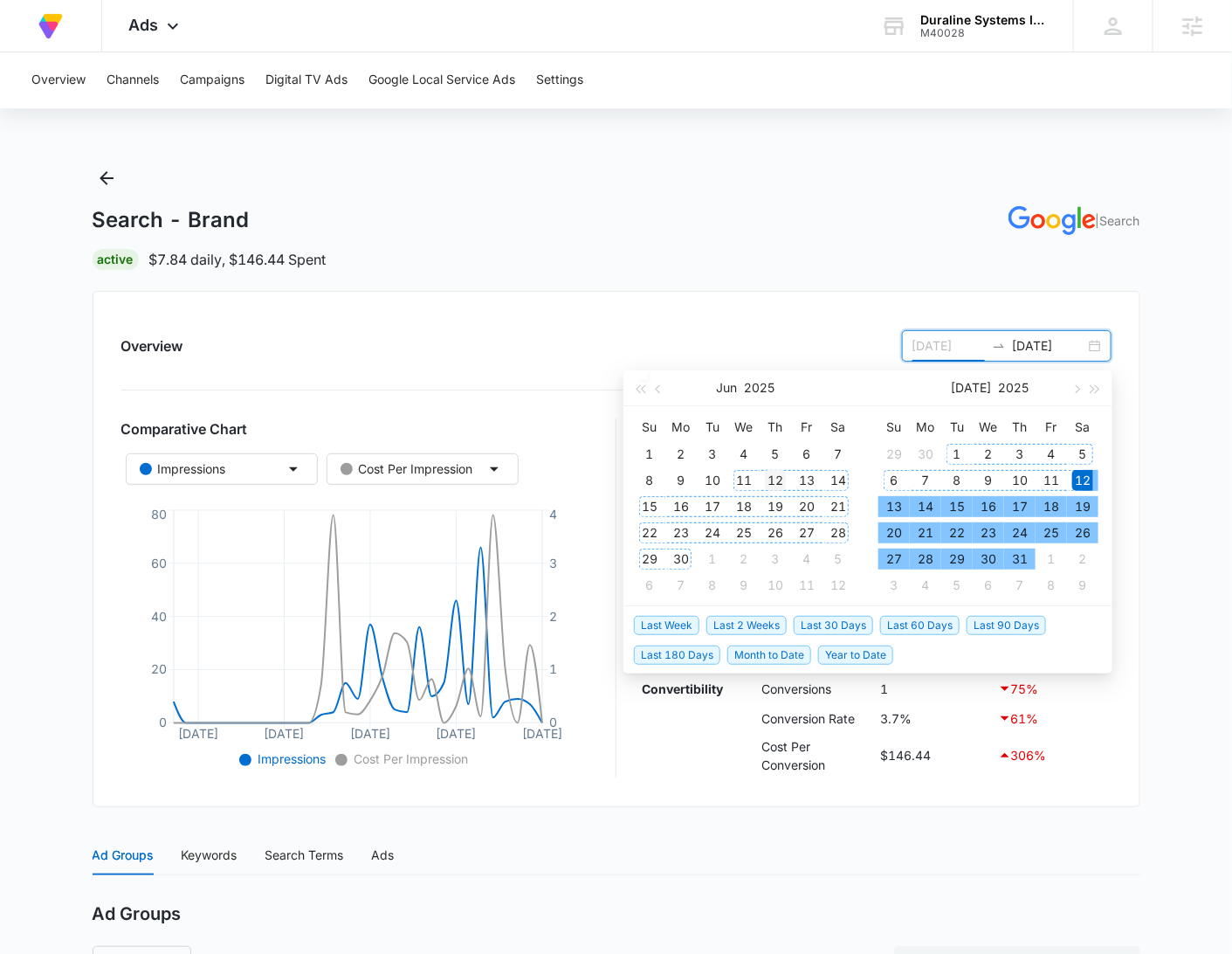
type input "06/12/2025"
click at [770, 479] on div "12" at bounding box center [775, 480] width 21 height 21
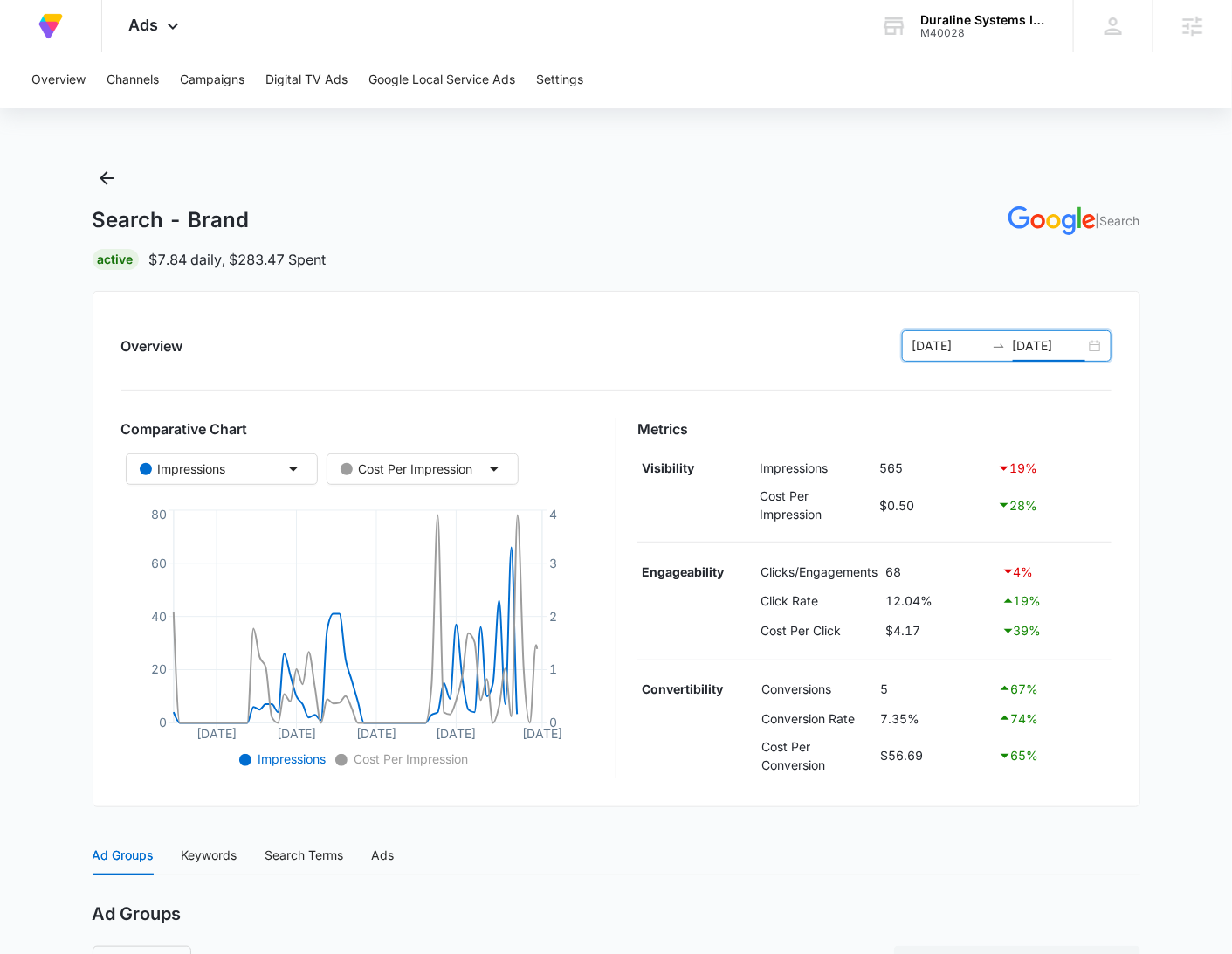
click at [1027, 347] on input "08/11/2025" at bounding box center [1049, 345] width 72 height 19
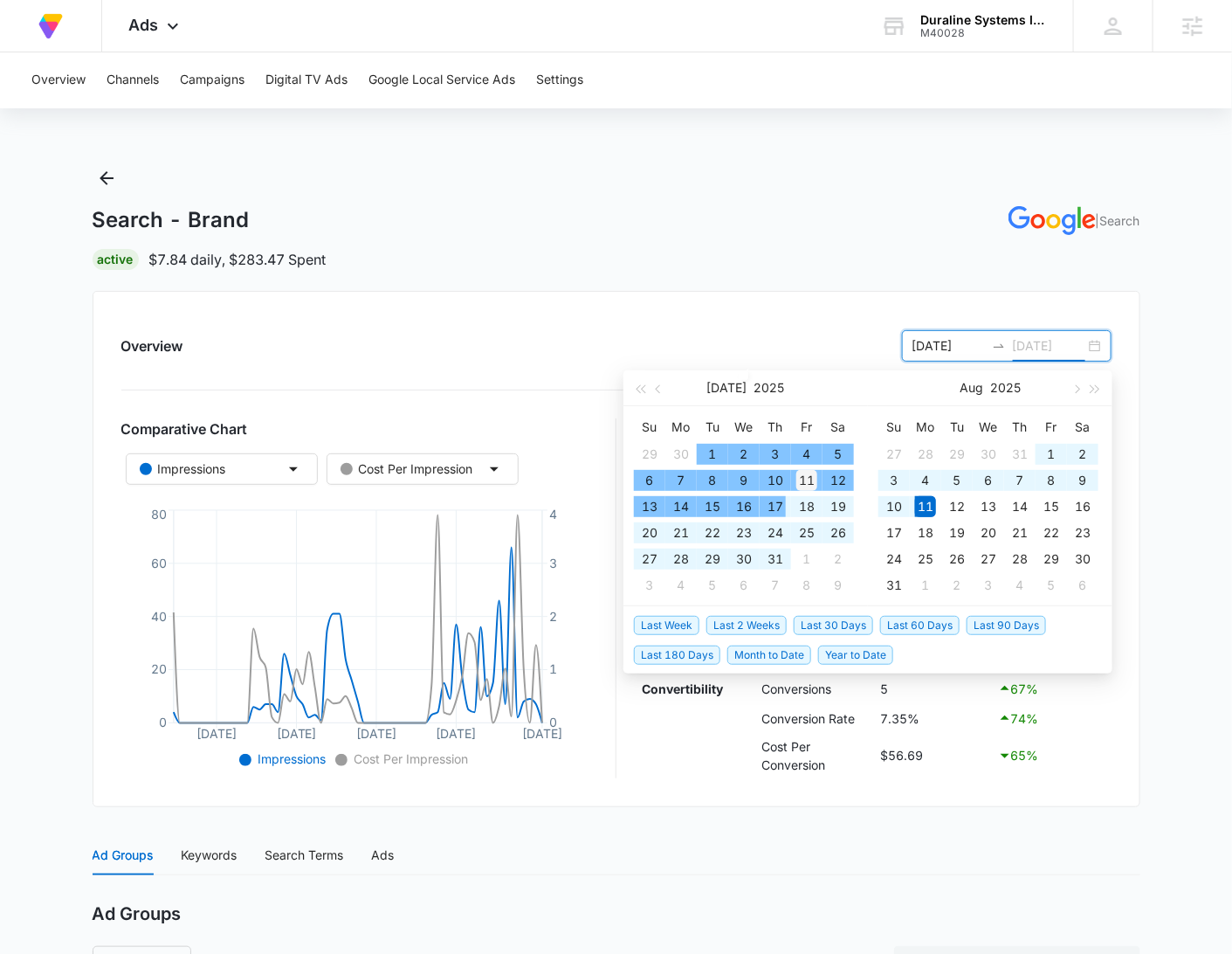
type input "07/11/2025"
click at [809, 478] on div "11" at bounding box center [806, 480] width 21 height 21
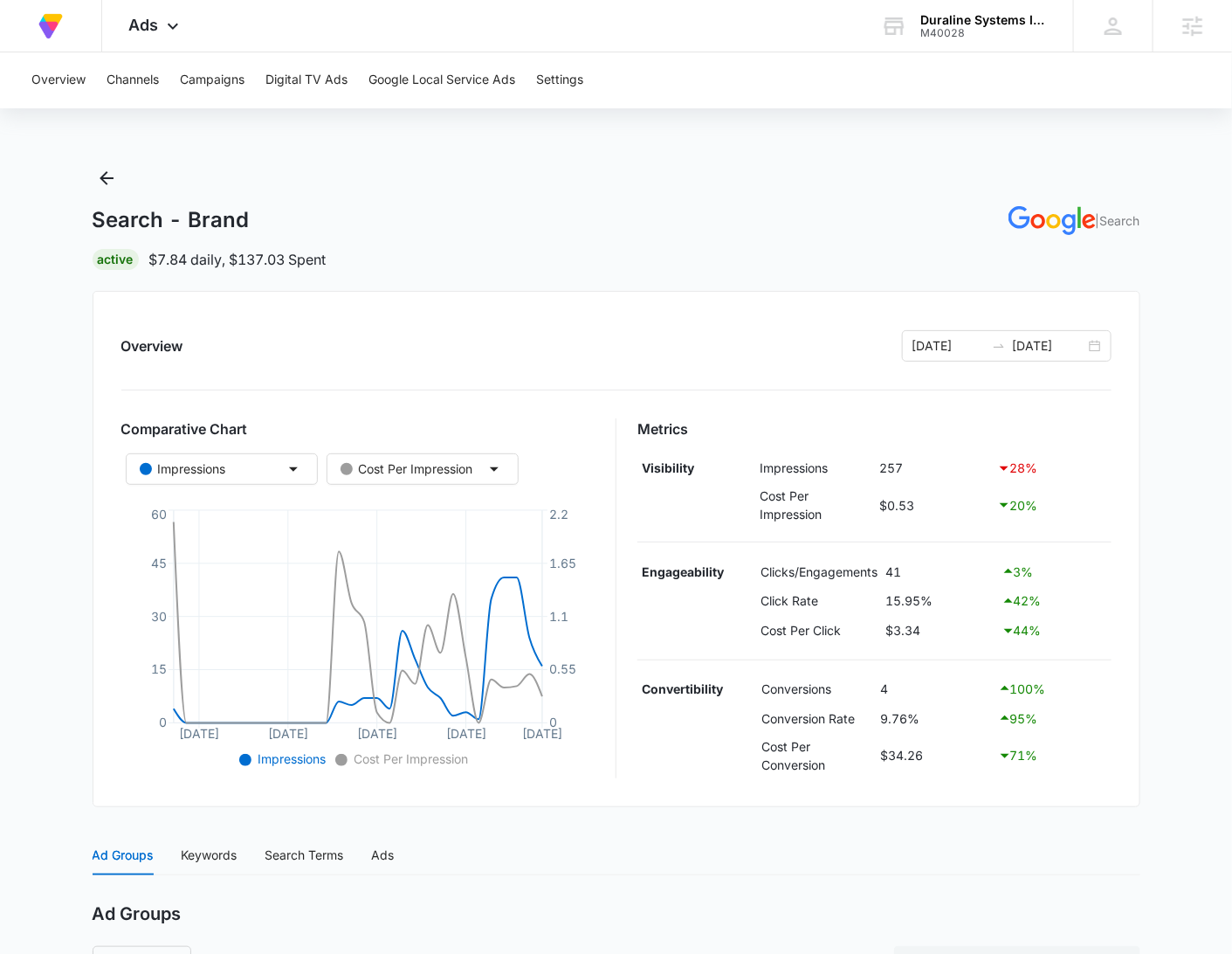
click at [1161, 501] on main "Search - Brand | Search Active $7.84 daily , $137.03 Spent Overview 06/12/2025 …" at bounding box center [616, 692] width 1232 height 1054
click at [726, 242] on div "Search - Brand | Search Active $7.84 daily , $137.03 Spent" at bounding box center [616, 217] width 1048 height 106
click at [1141, 118] on div "Overview Channels Campaigns Digital TV Ads Google Local Service Ads Settings Se…" at bounding box center [616, 635] width 1232 height 1166
click at [1125, 116] on div "Overview Channels Campaigns Digital TV Ads Google Local Service Ads Settings Se…" at bounding box center [616, 635] width 1232 height 1166
click at [975, 118] on div "Overview Channels Campaigns Digital TV Ads Google Local Service Ads Settings Se…" at bounding box center [616, 635] width 1232 height 1166
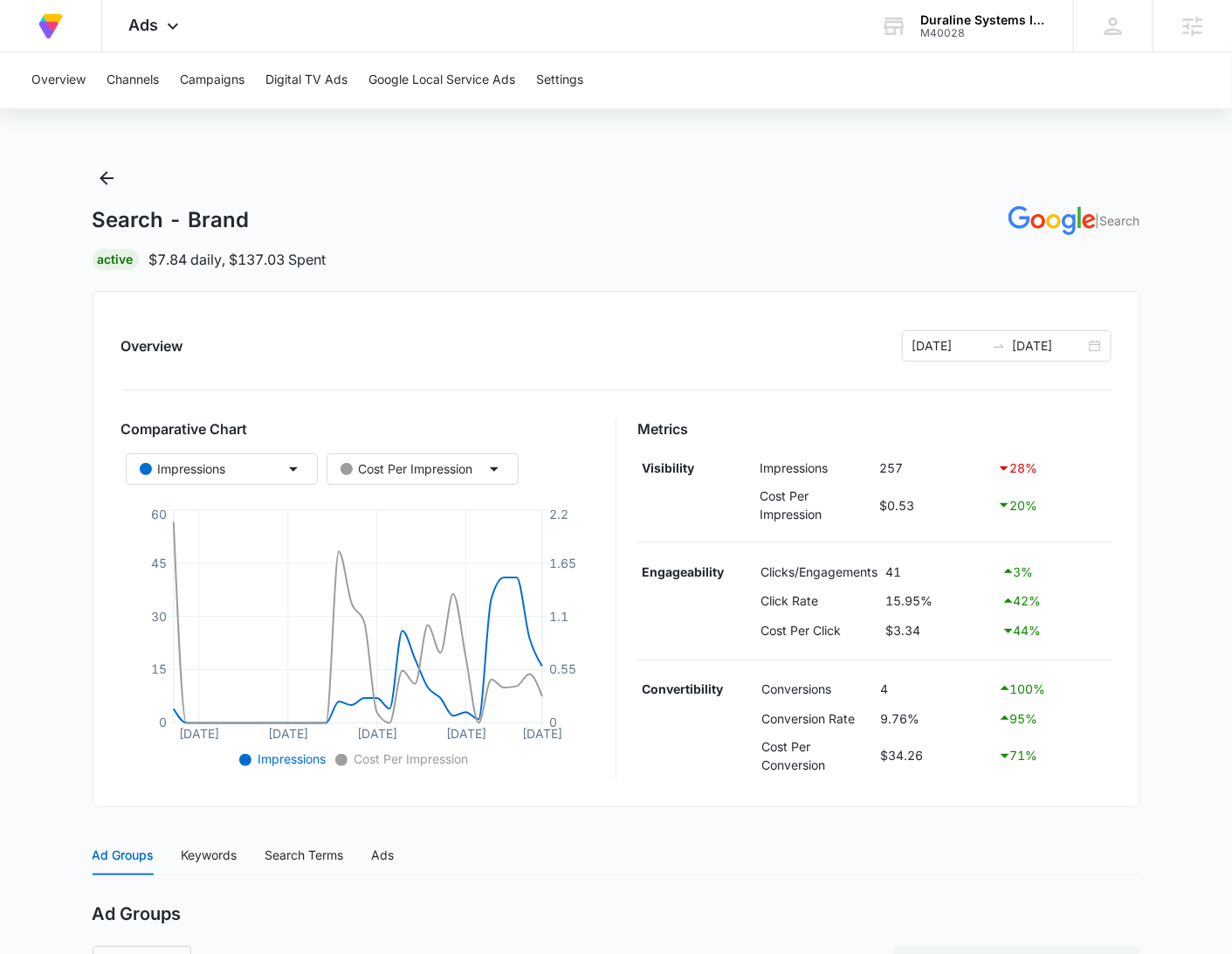
click at [977, 119] on div "Overview Channels Campaigns Digital TV Ads Google Local Service Ads Settings Se…" at bounding box center [616, 635] width 1232 height 1166
click at [861, 165] on div "Search - Brand | Search Active $7.84 daily , $137.03 Spent" at bounding box center [616, 217] width 1048 height 106
click at [879, 165] on div "Search - Brand | Search Active $7.84 daily , $137.03 Spent" at bounding box center [616, 217] width 1048 height 106
click at [710, 168] on div "Search - Brand | Search Active $7.84 daily , $137.03 Spent" at bounding box center [616, 217] width 1048 height 106
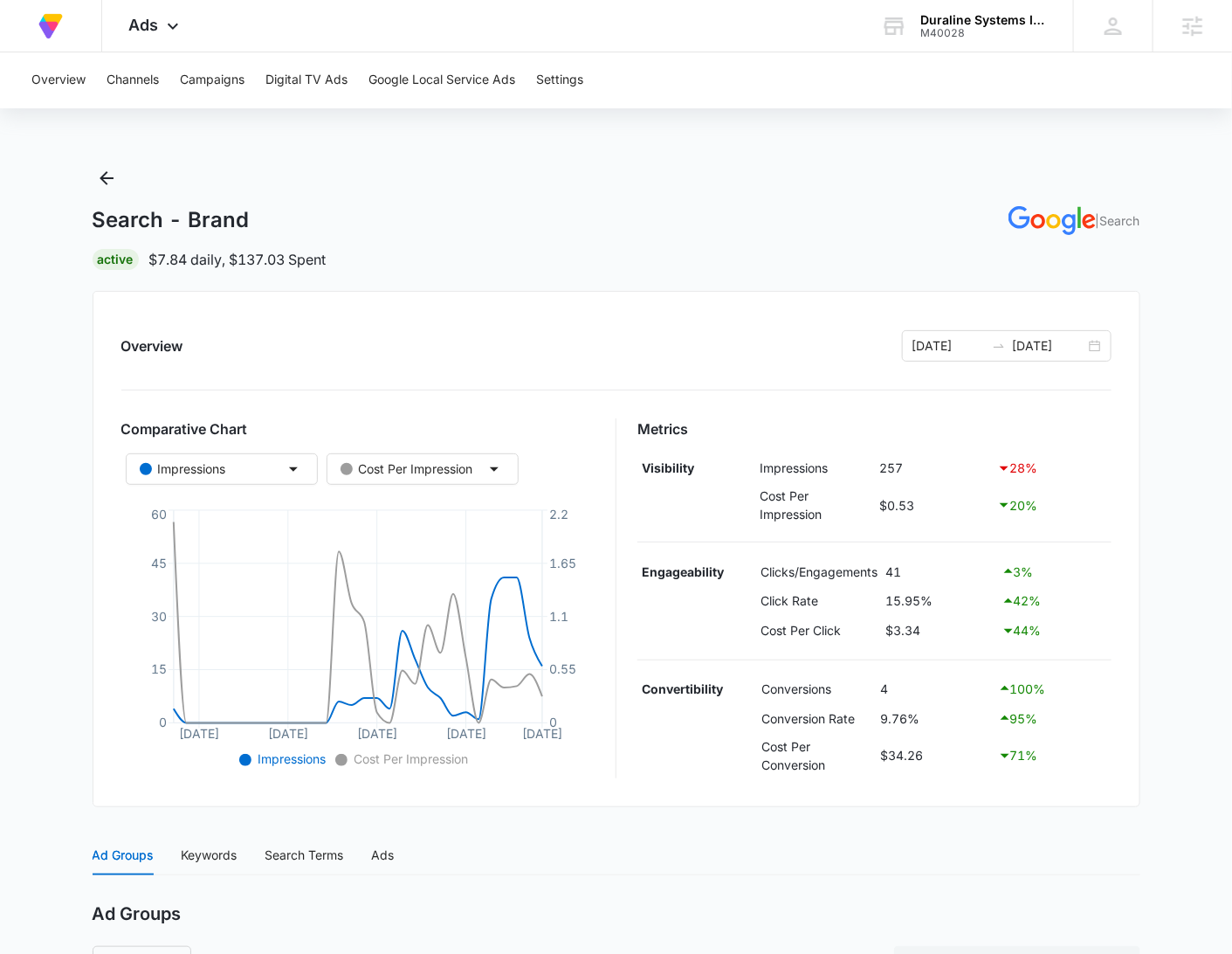
click at [581, 212] on div "Search - Brand | Search" at bounding box center [616, 221] width 1048 height 29
click at [115, 185] on icon "Back" at bounding box center [106, 177] width 21 height 21
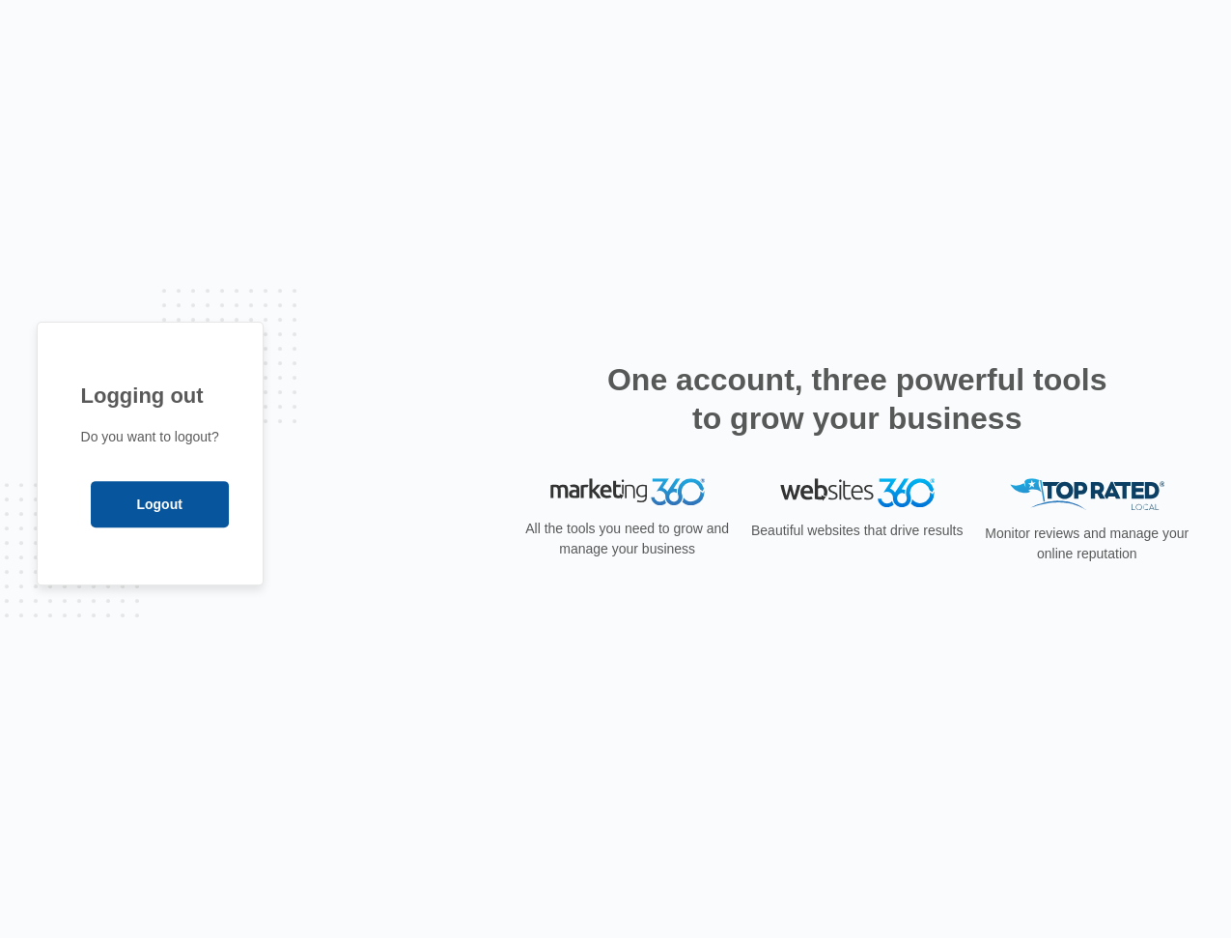
click at [175, 484] on input "Logout" at bounding box center [160, 504] width 138 height 46
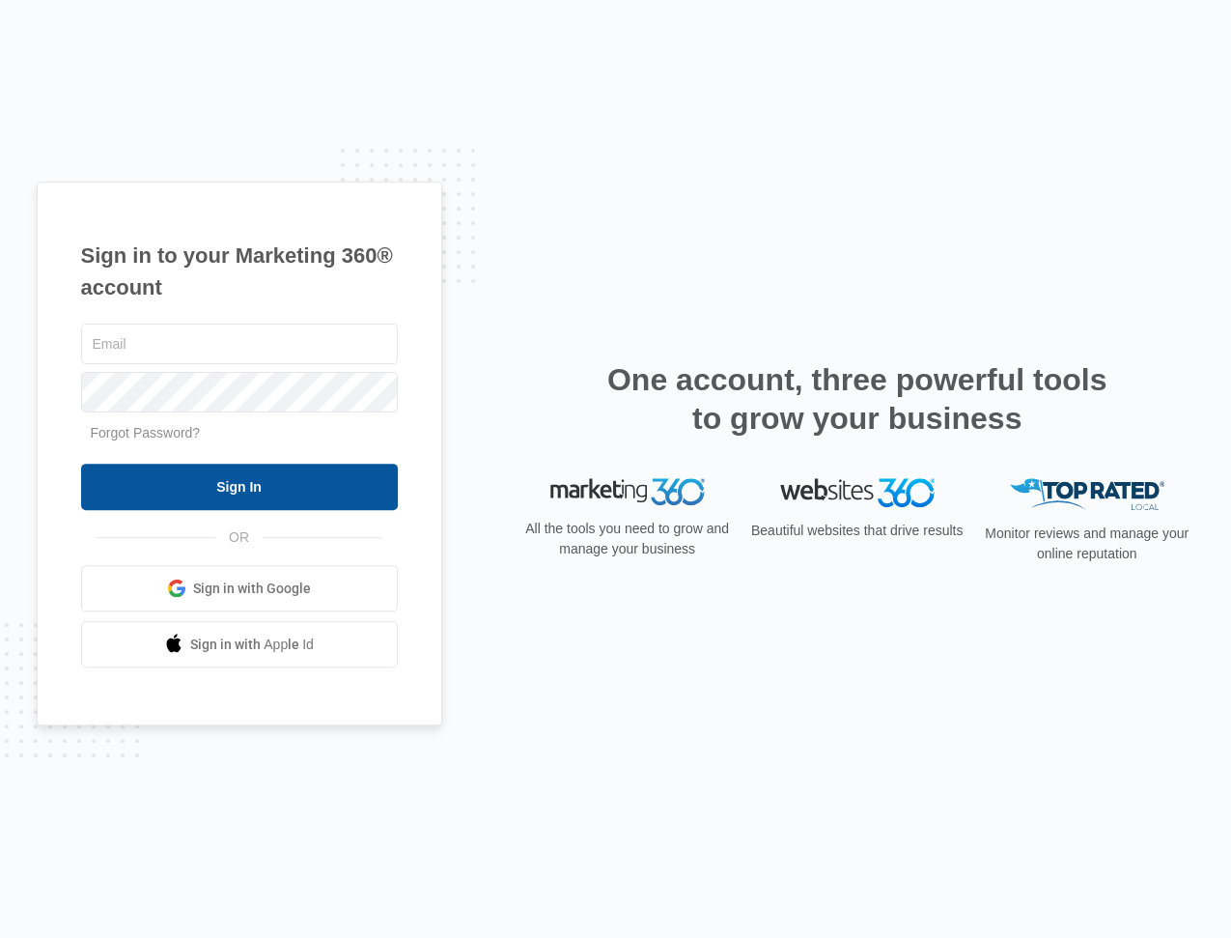
type input "[EMAIL_ADDRESS][PERSON_NAME][DOMAIN_NAME]"
click at [215, 479] on input "Sign In" at bounding box center [239, 487] width 317 height 46
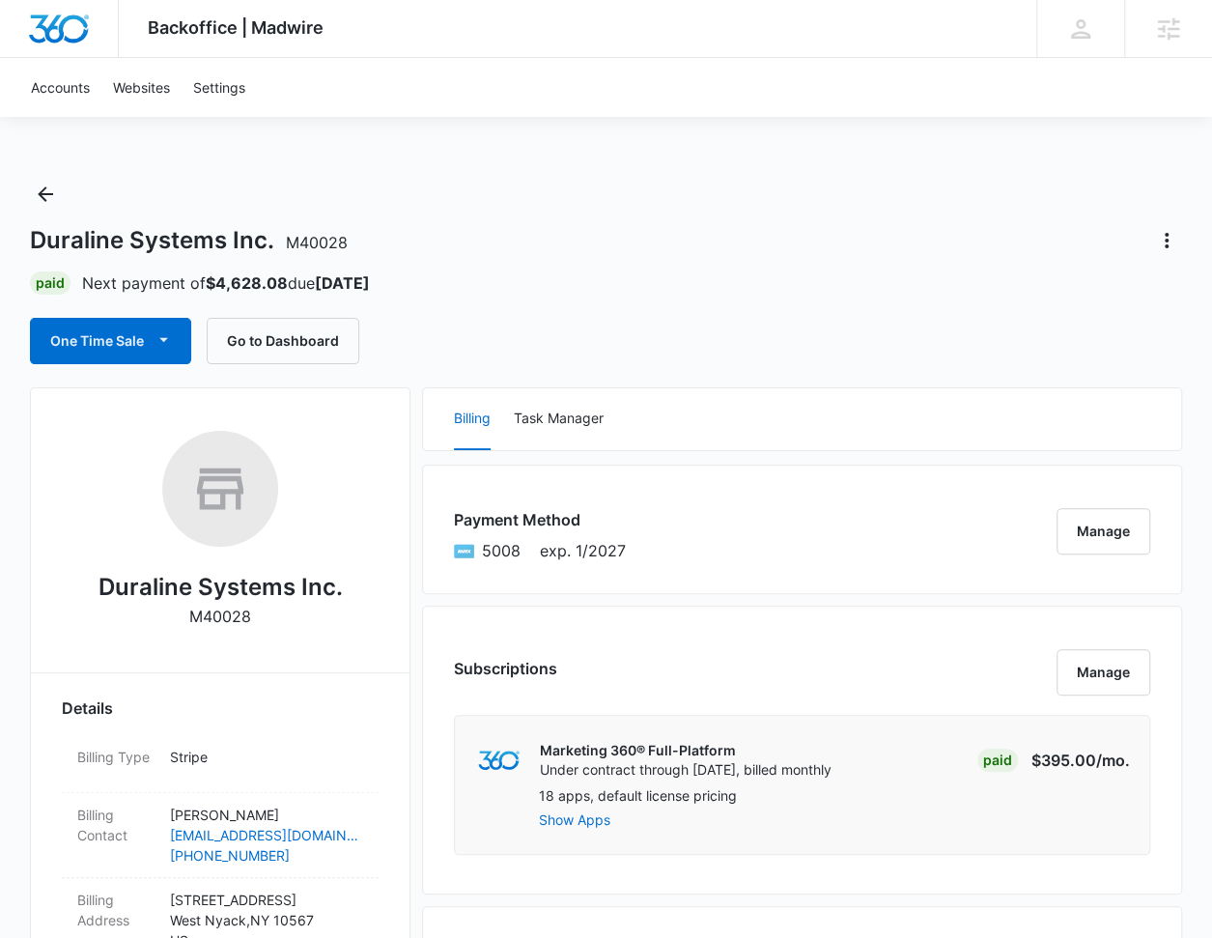
click at [519, 212] on div "Duraline Systems Inc. M40028 Paid Next payment of $4,628.08 due [DATE] One Time…" at bounding box center [605, 271] width 1151 height 185
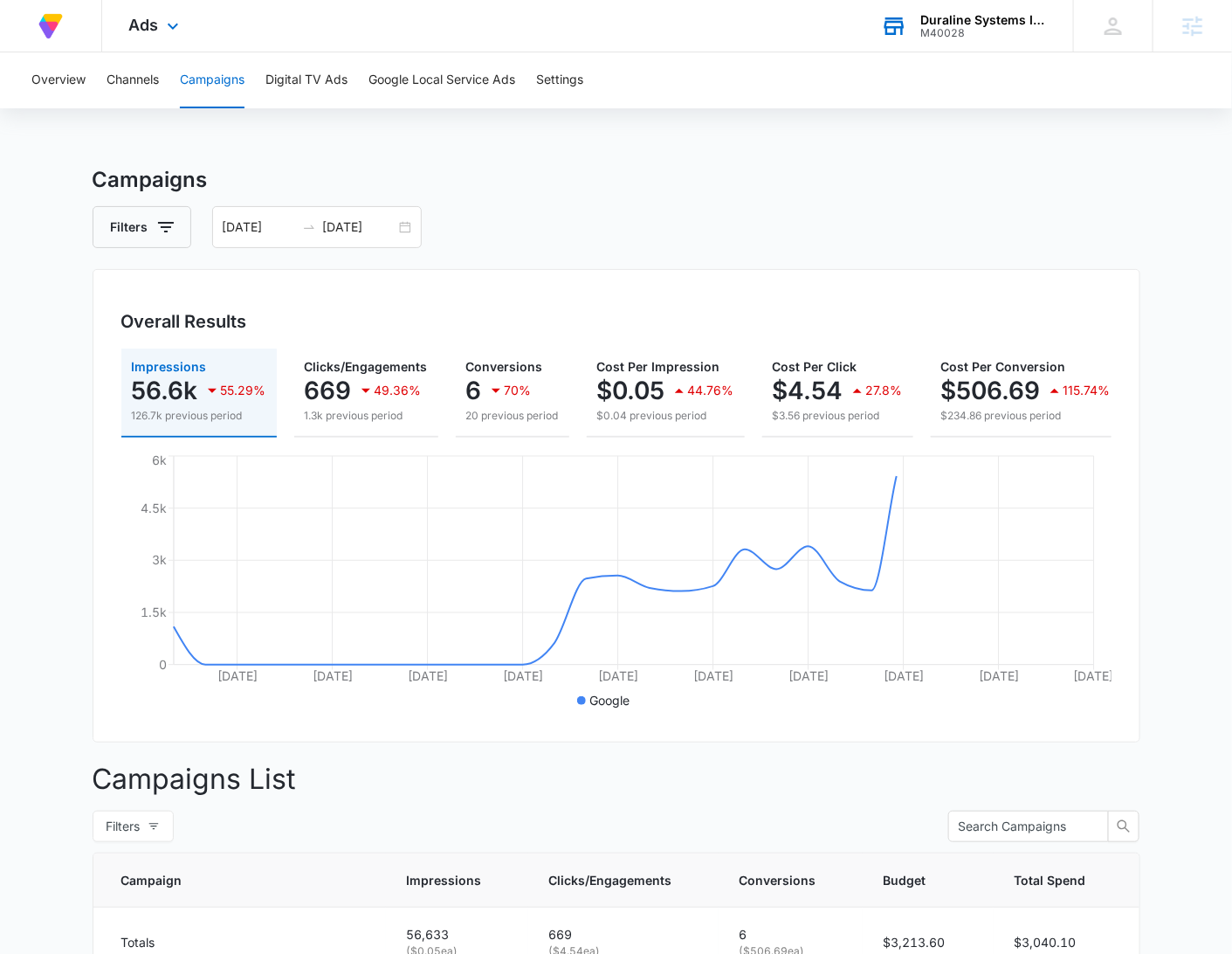
click at [929, 20] on div "Duraline Systems Inc." at bounding box center [983, 19] width 127 height 14
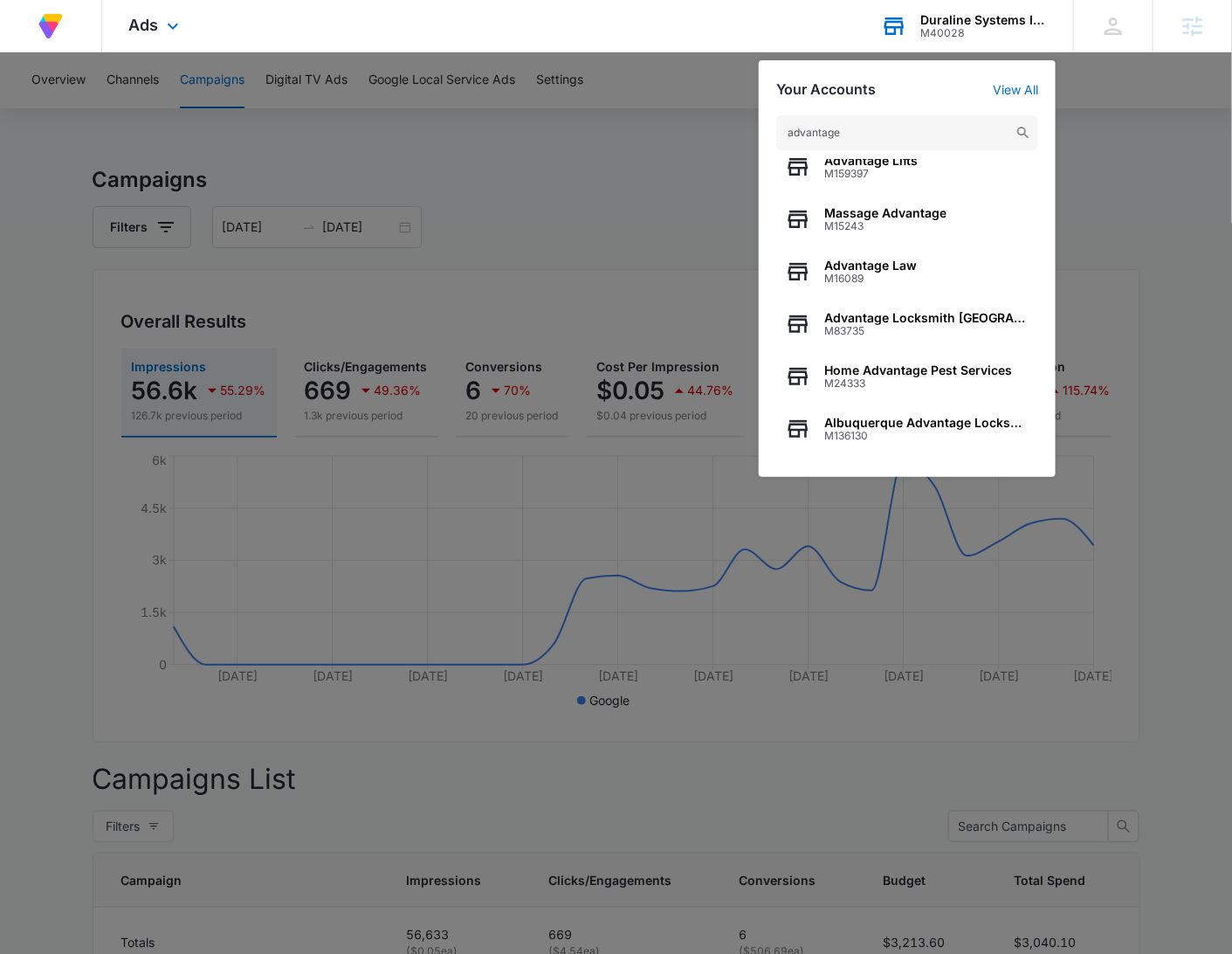
scroll to position [222, 0]
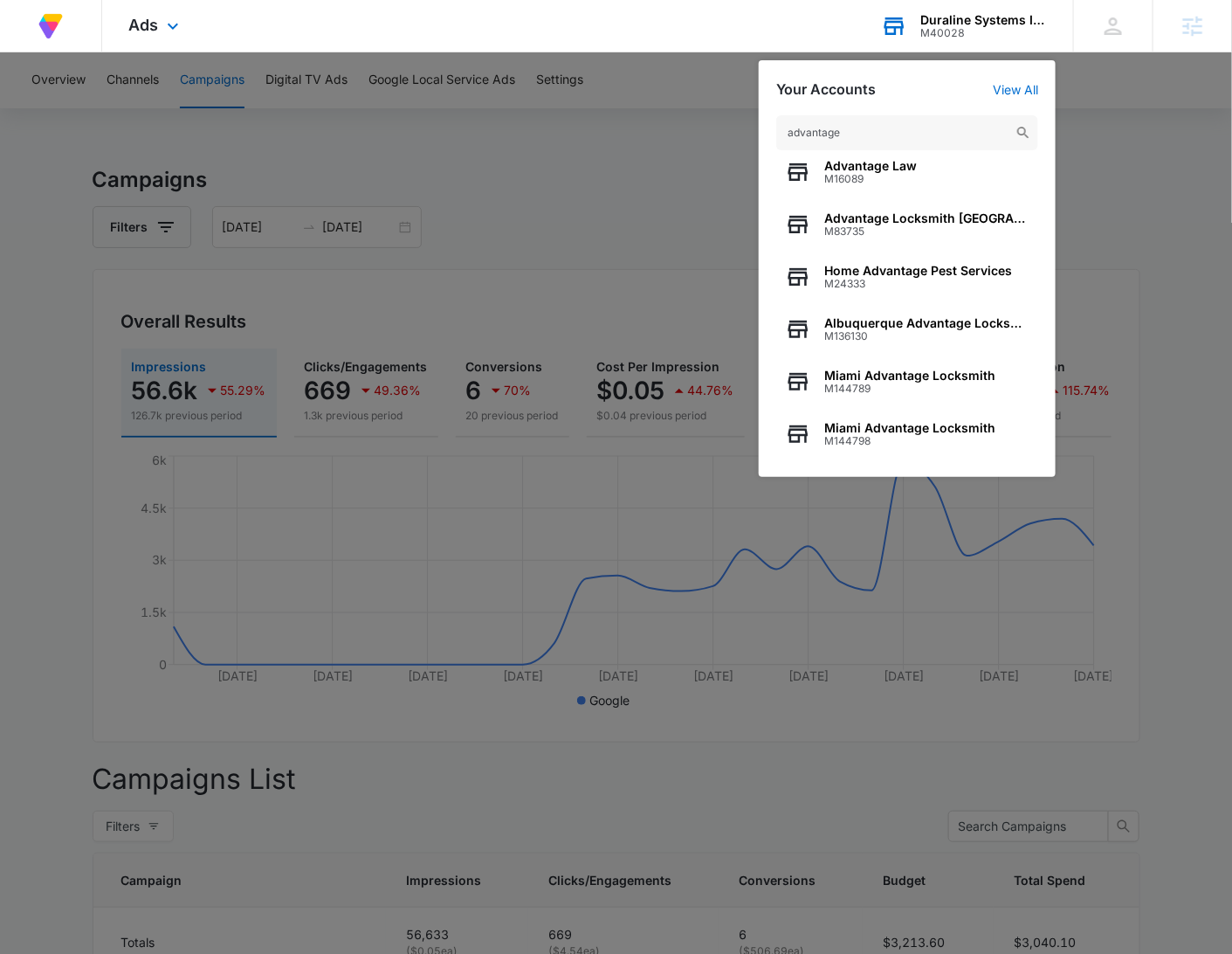
click at [874, 123] on input "advantage" at bounding box center [908, 132] width 262 height 35
click at [873, 124] on input "advantage" at bounding box center [908, 132] width 262 height 35
click at [877, 133] on input "advantage" at bounding box center [908, 132] width 262 height 35
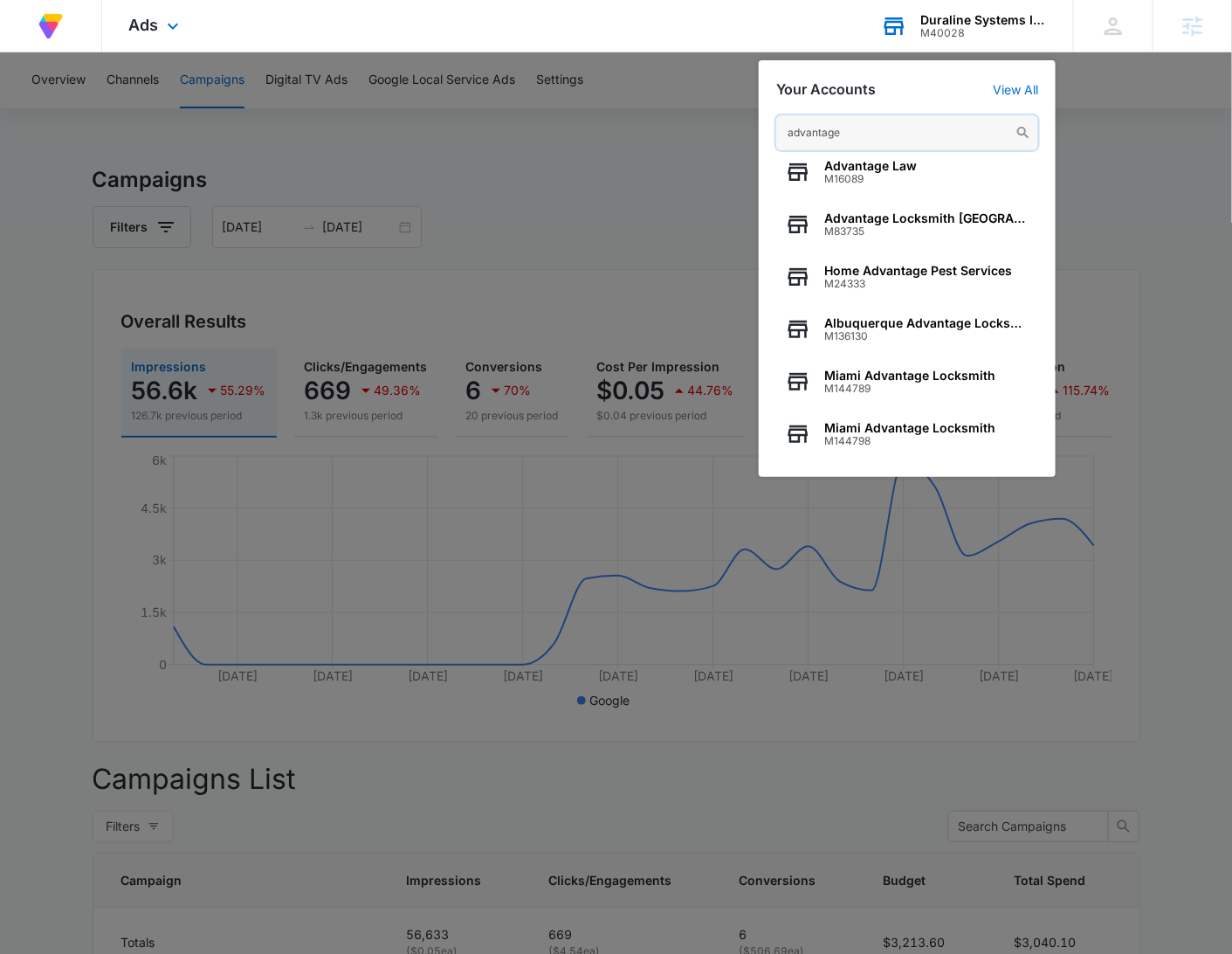
click at [879, 133] on input "advantage" at bounding box center [908, 132] width 262 height 35
paste input "M333226"
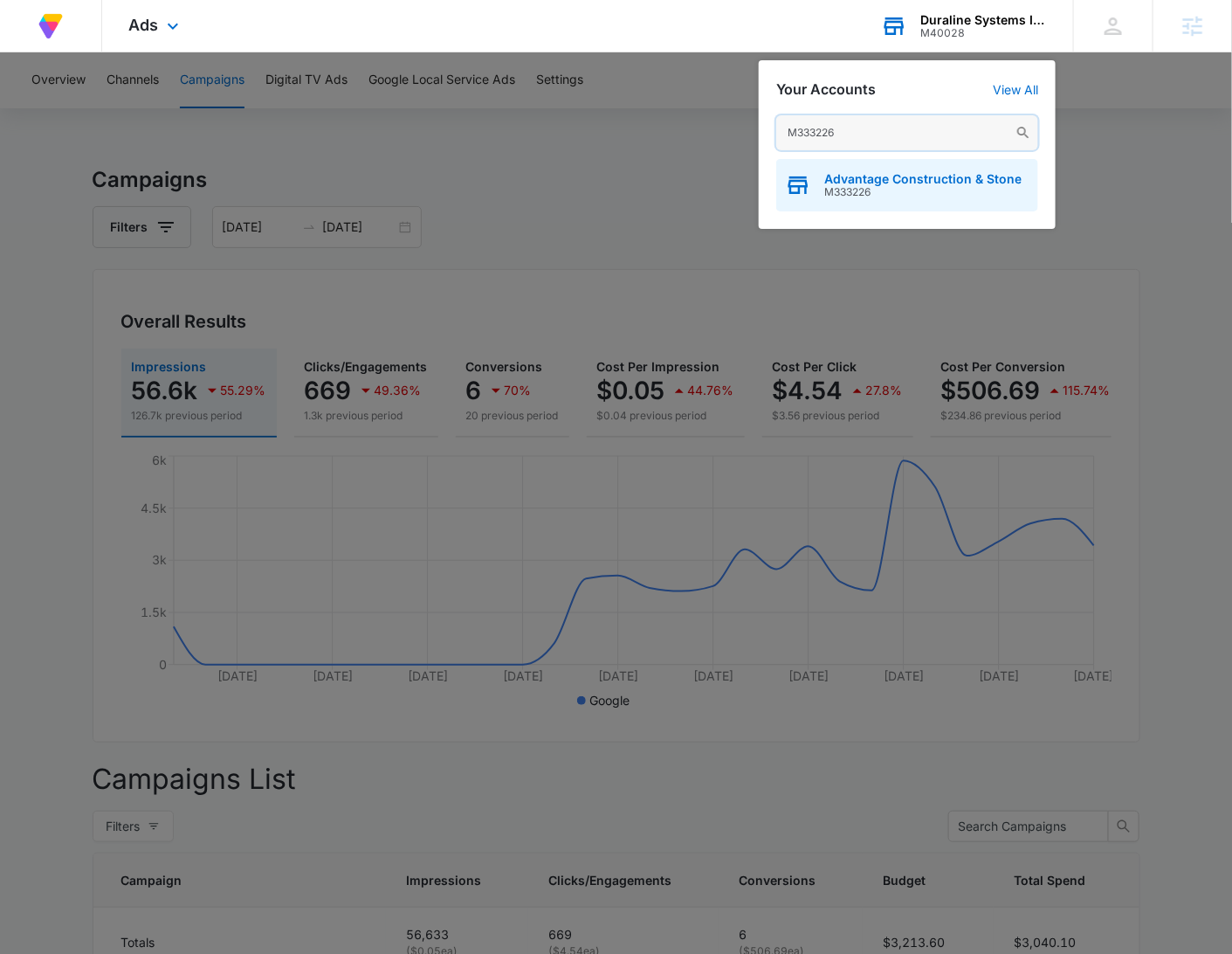
type input "M333226"
click at [880, 184] on span "Advantage Construction & Stone" at bounding box center [923, 178] width 197 height 14
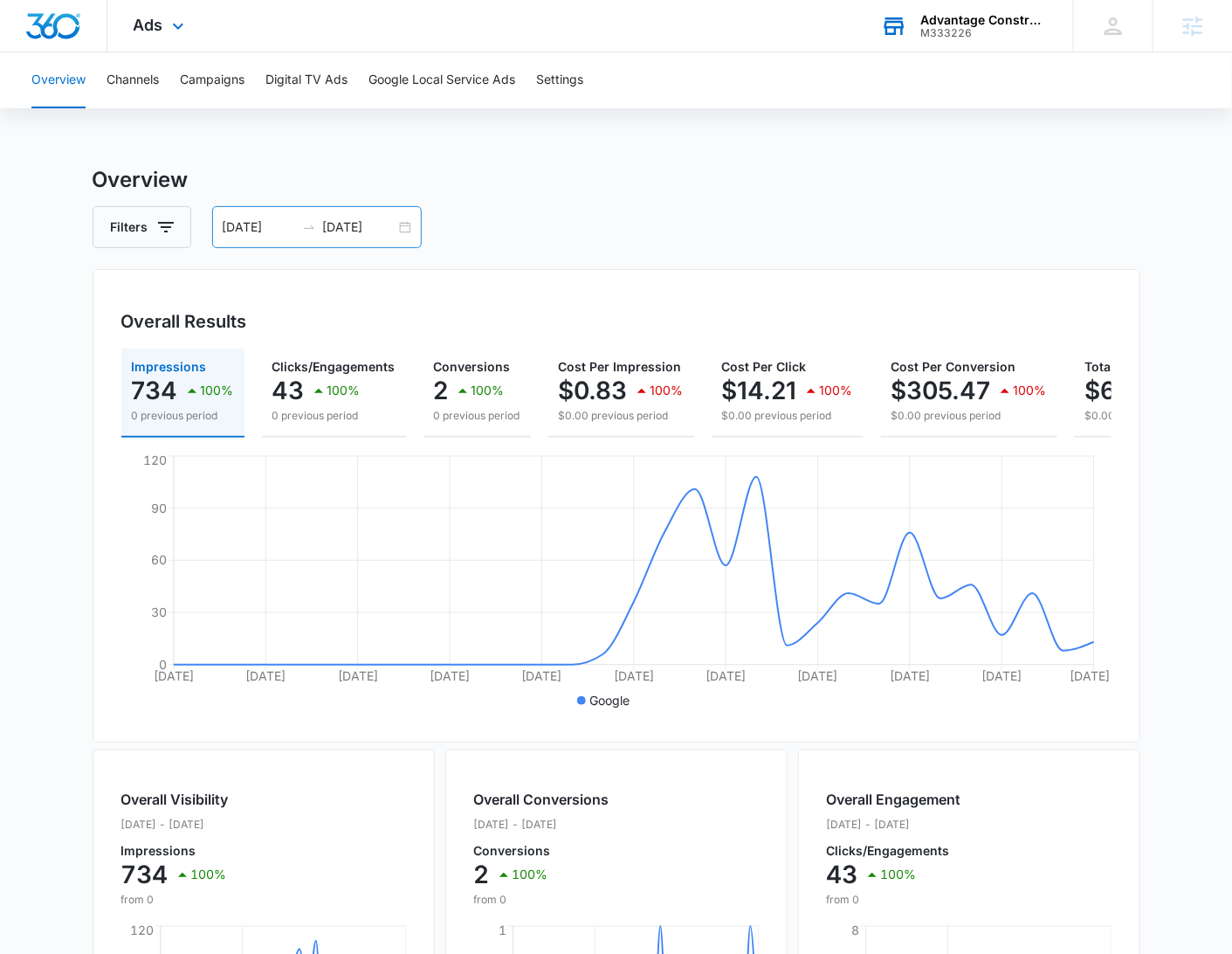
click at [393, 218] on input "[DATE]" at bounding box center [359, 226] width 72 height 19
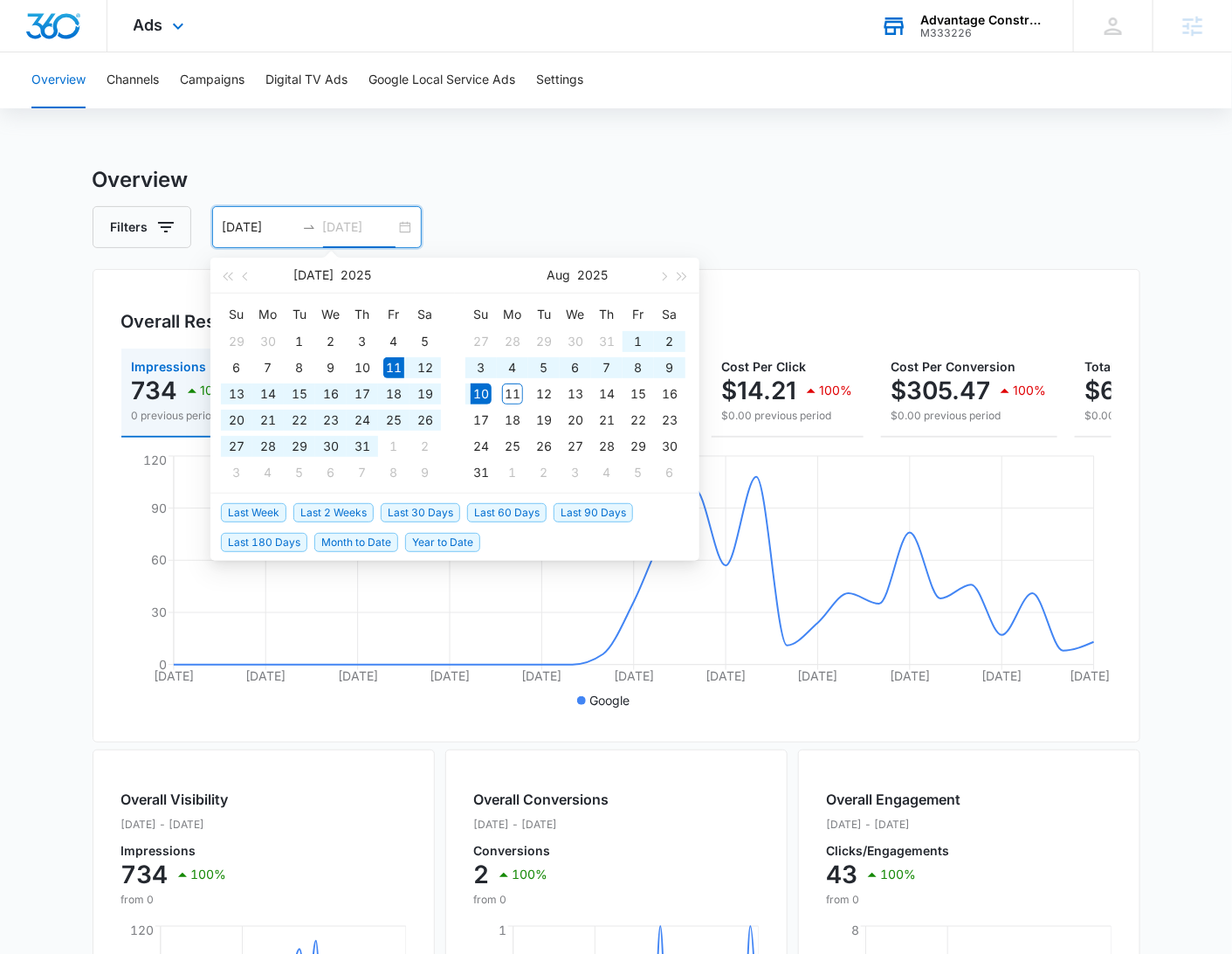
type input "[DATE]"
click at [407, 511] on span "Last 30 Days" at bounding box center [420, 512] width 80 height 19
type input "[DATE]"
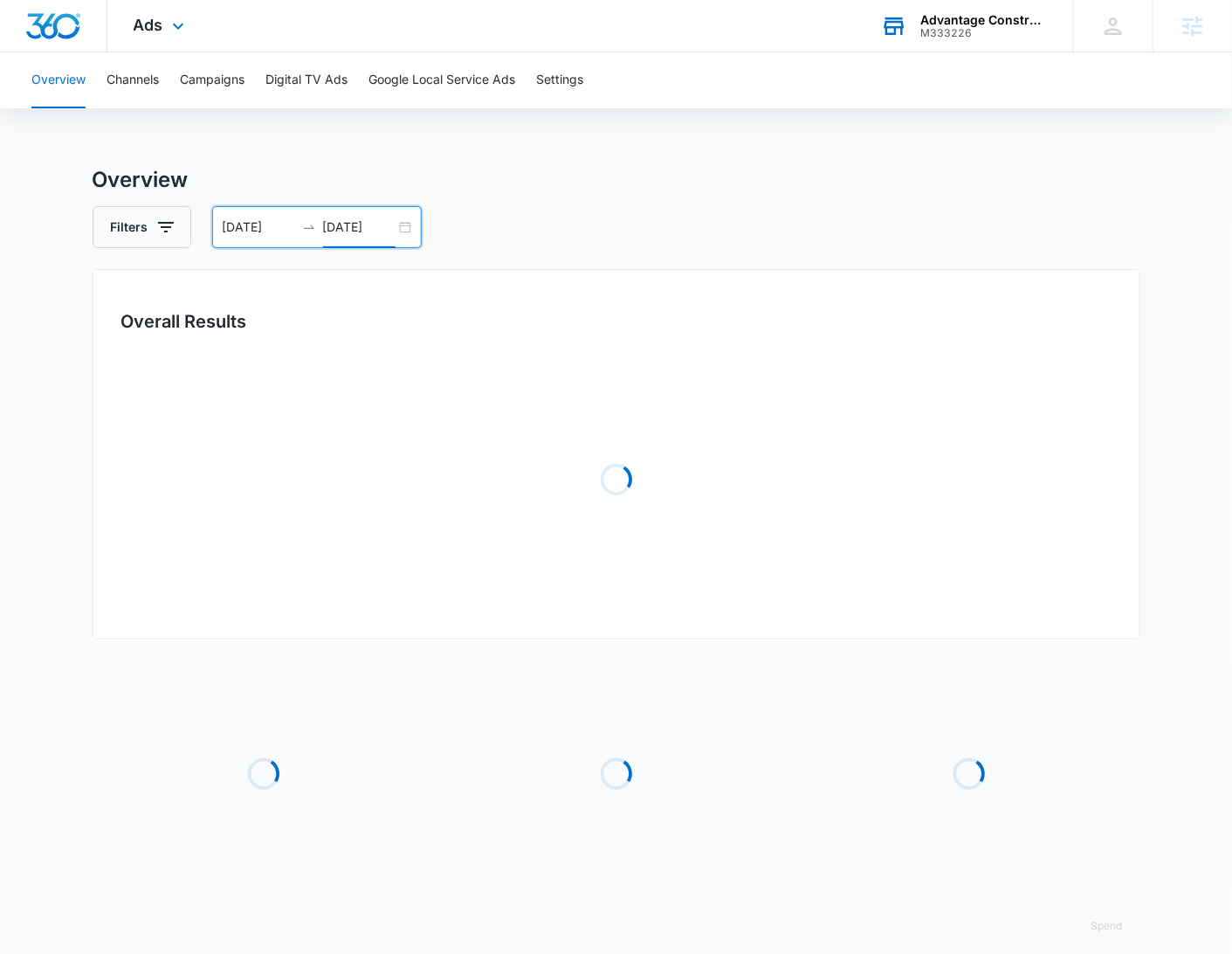
click at [886, 169] on h3 "Overview" at bounding box center [616, 180] width 1048 height 32
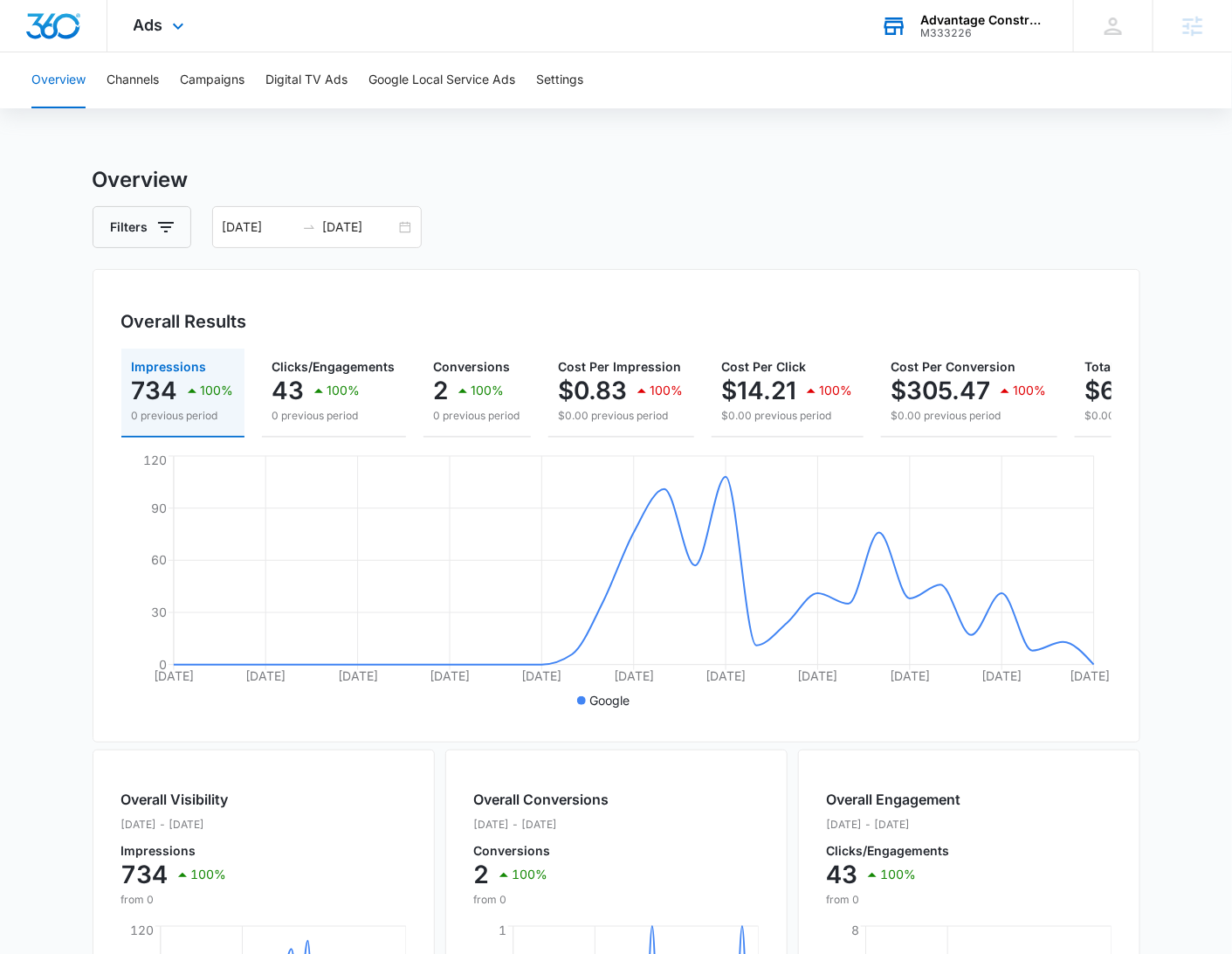
click at [837, 75] on div "Overview Channels Campaigns Digital TV Ads Google Local Service Ads Settings" at bounding box center [616, 80] width 1190 height 56
click at [775, 58] on div "Overview Channels Campaigns Digital TV Ads Google Local Service Ads Settings" at bounding box center [616, 80] width 1190 height 56
click at [1005, 222] on div "Filters [DATE] [DATE]" at bounding box center [616, 227] width 1048 height 42
click at [202, 73] on button "Campaigns" at bounding box center [212, 80] width 64 height 56
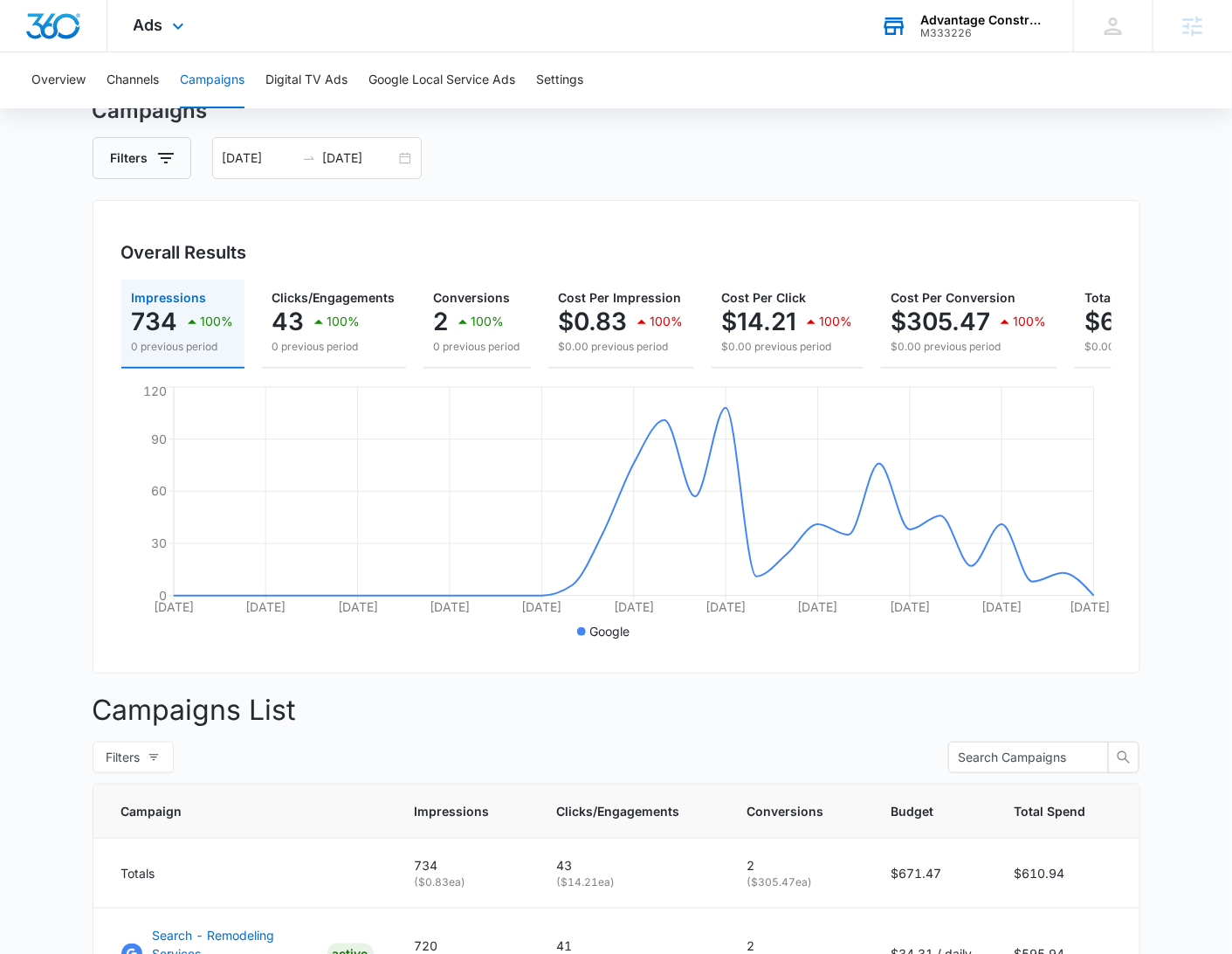
scroll to position [64, 0]
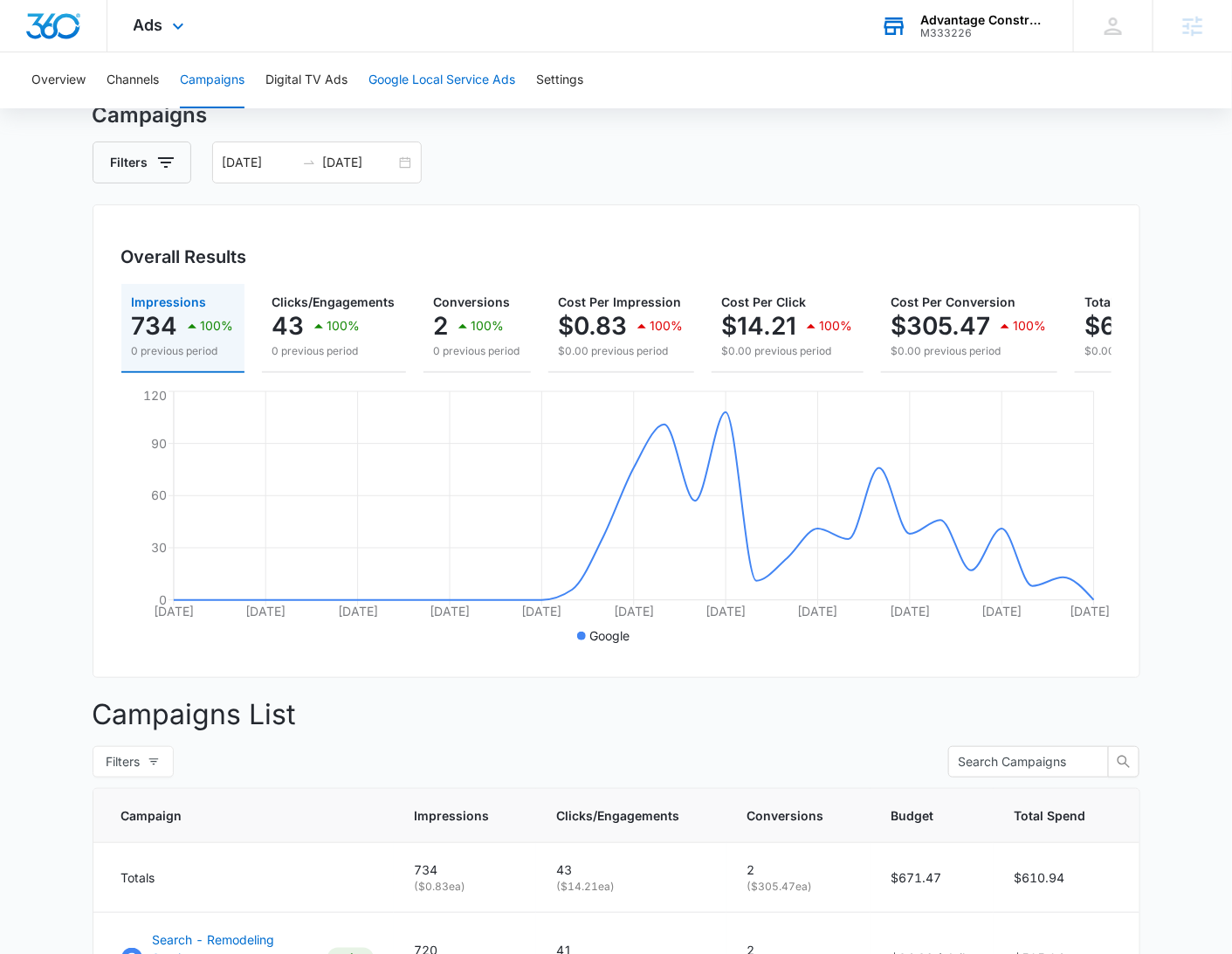
click at [395, 73] on button "Google Local Service Ads" at bounding box center [442, 80] width 146 height 56
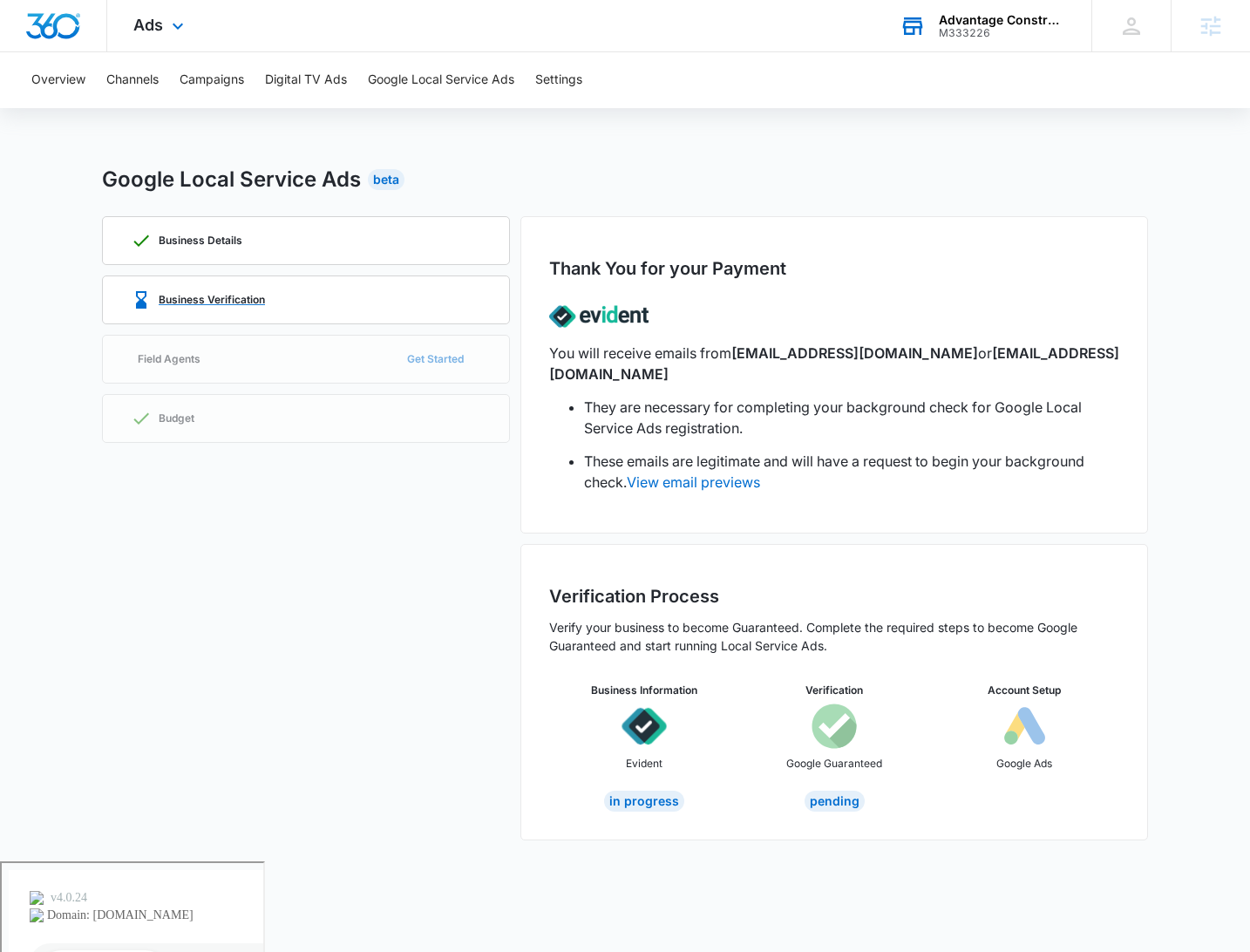
click at [443, 280] on div "Business Verification" at bounding box center [306, 300] width 350 height 47
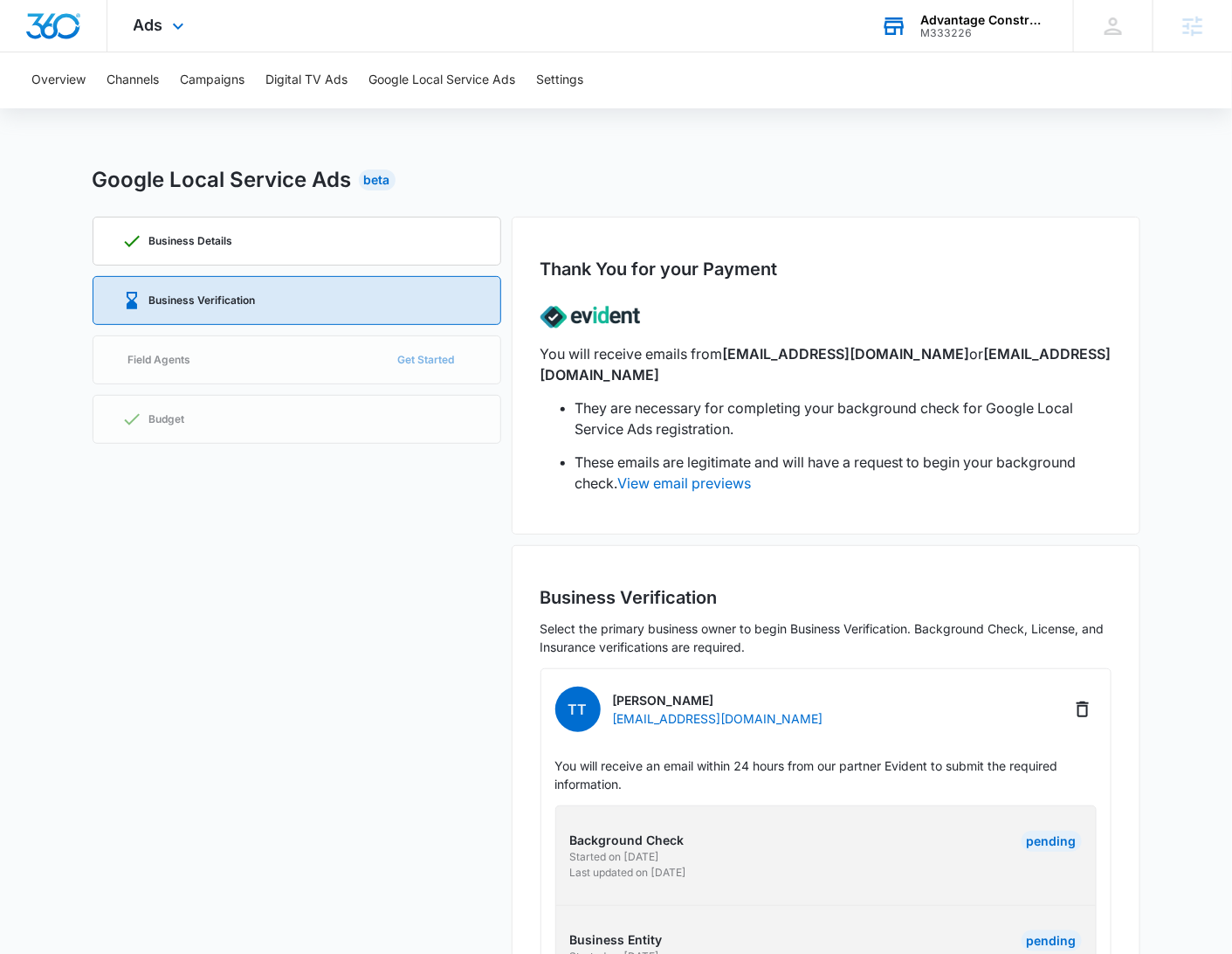
click at [203, 52] on div "Ads Apps Reputation Websites Forms CRM Email Social POS Content Ads Intelligenc…" at bounding box center [161, 25] width 108 height 52
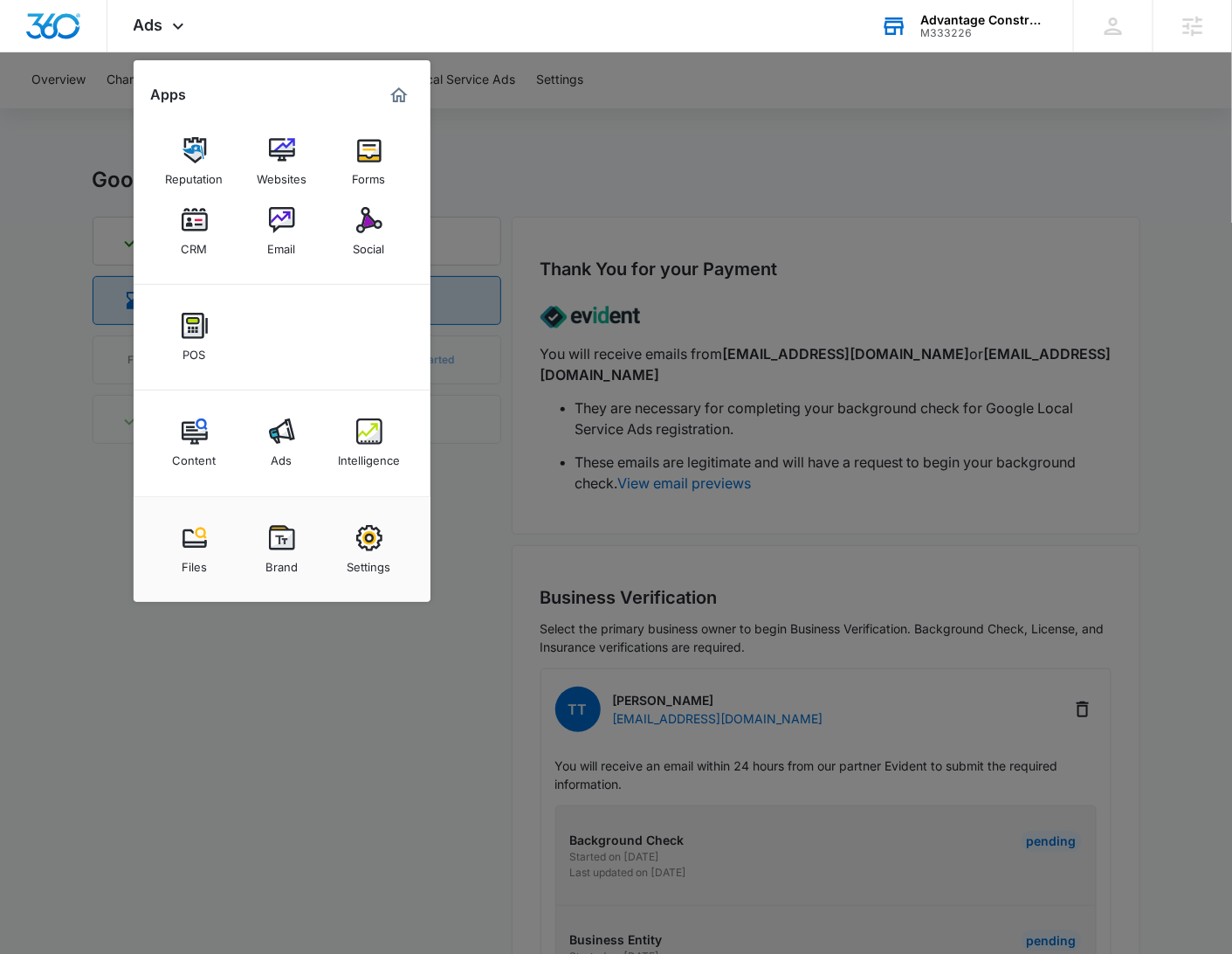
click at [659, 113] on div at bounding box center [616, 477] width 1232 height 954
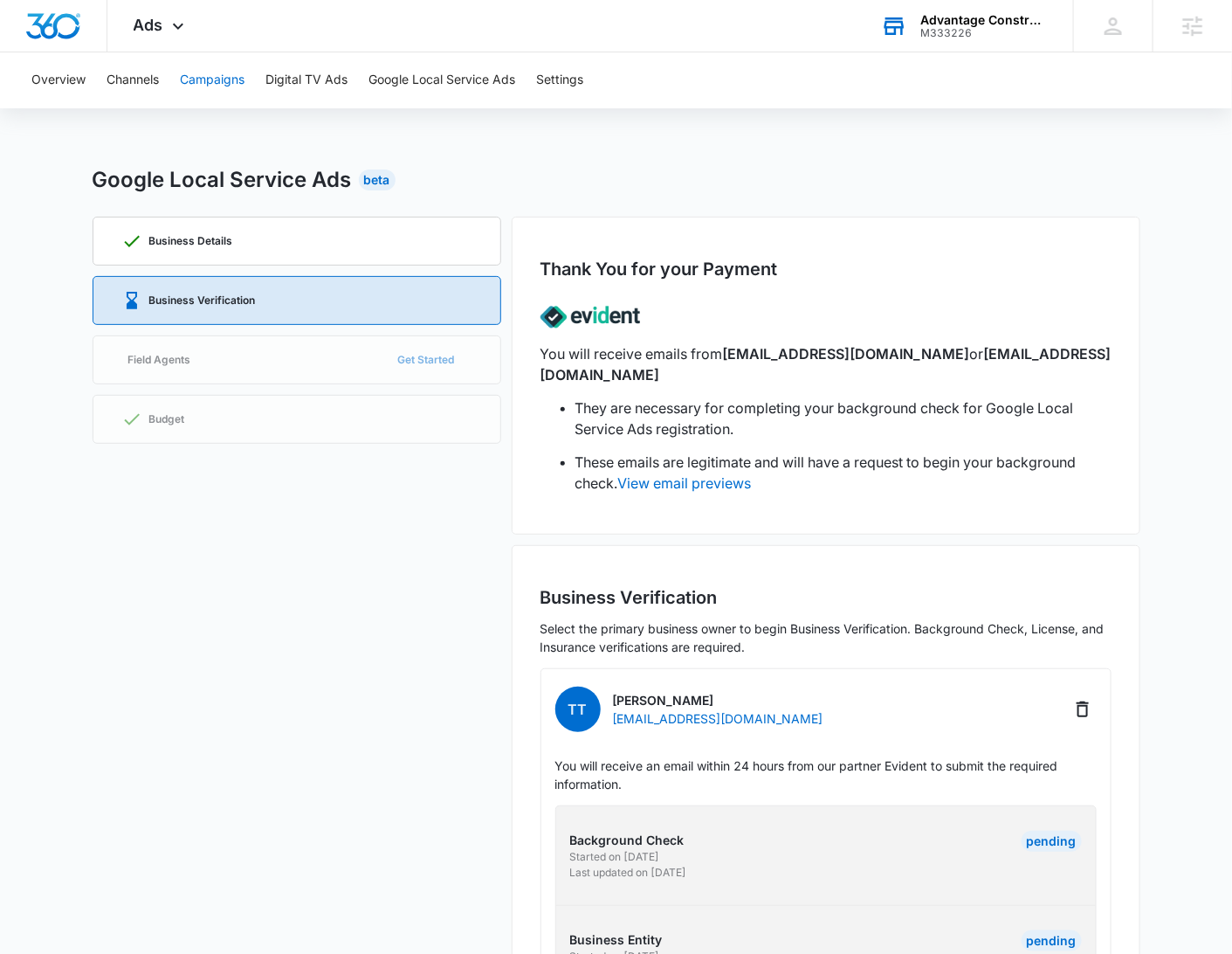
click at [244, 80] on button "Campaigns" at bounding box center [212, 80] width 64 height 56
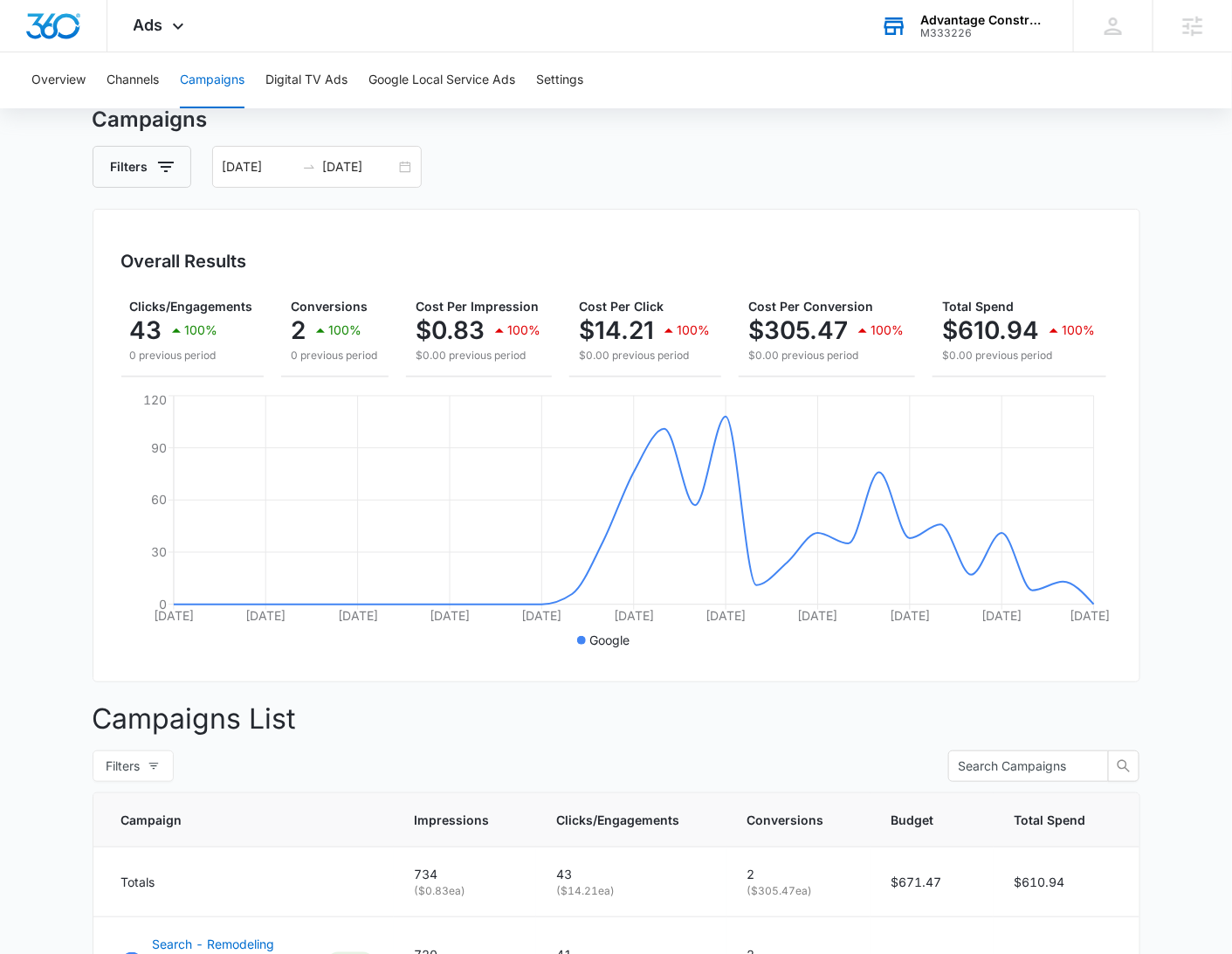
scroll to position [52, 0]
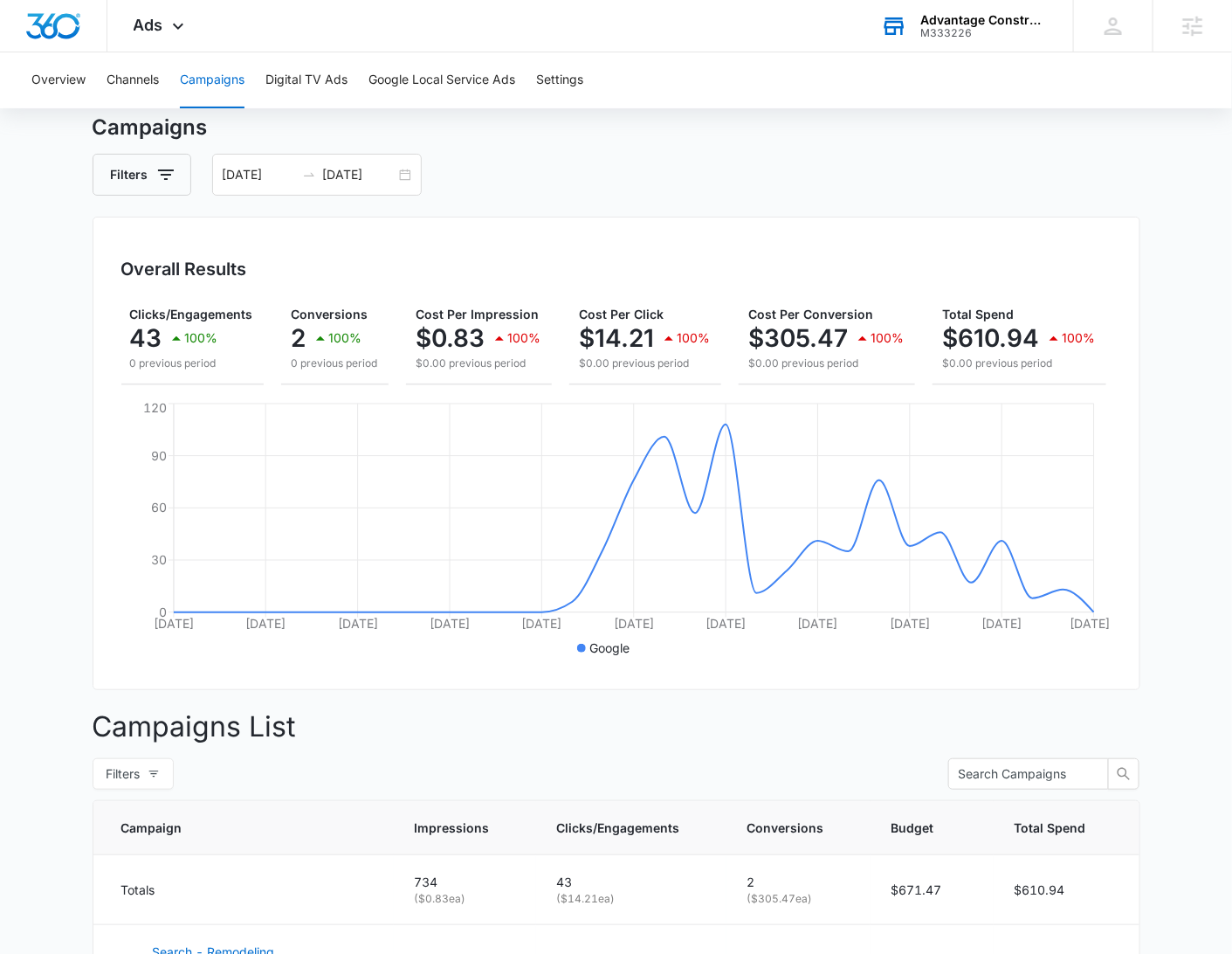
click at [959, 27] on div "M333226" at bounding box center [983, 33] width 127 height 13
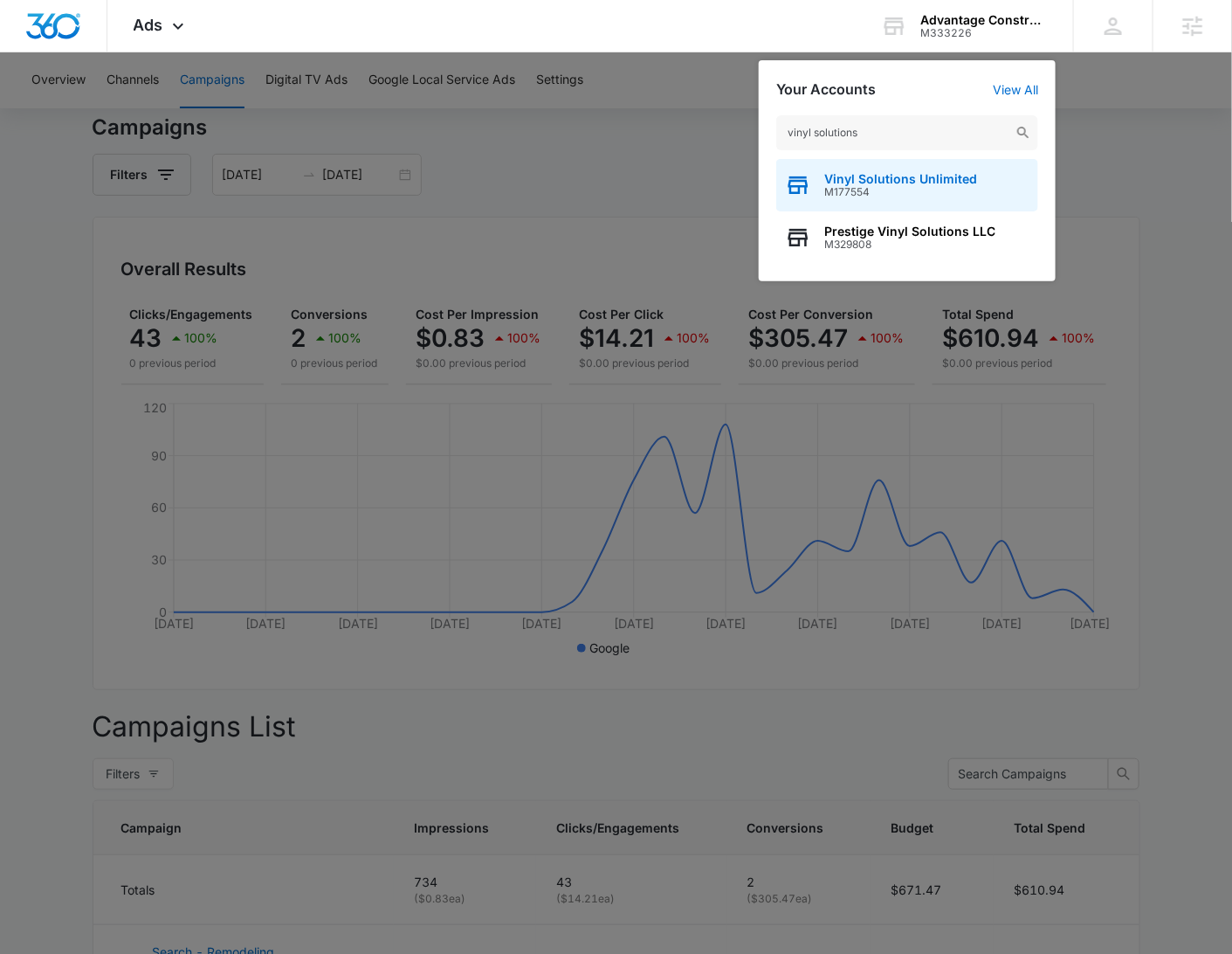
type input "vinyl solutions"
click at [917, 184] on span "Vinyl Solutions Unlimited" at bounding box center [900, 178] width 153 height 14
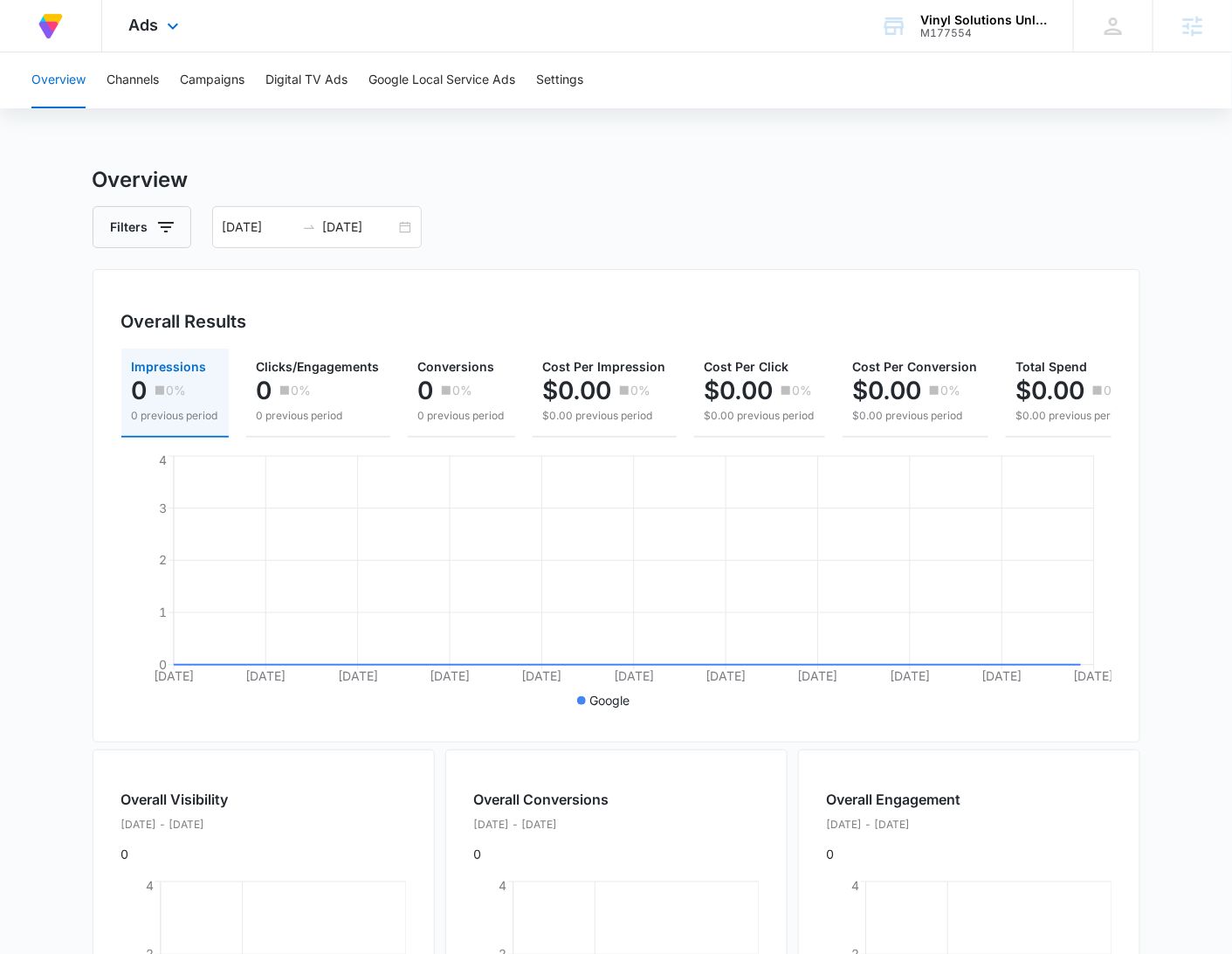
click at [157, 13] on div "Ads Apps Reputation Websites Forms CRM Email Social Payments Content Ads Intell…" at bounding box center [155, 25] width 108 height 52
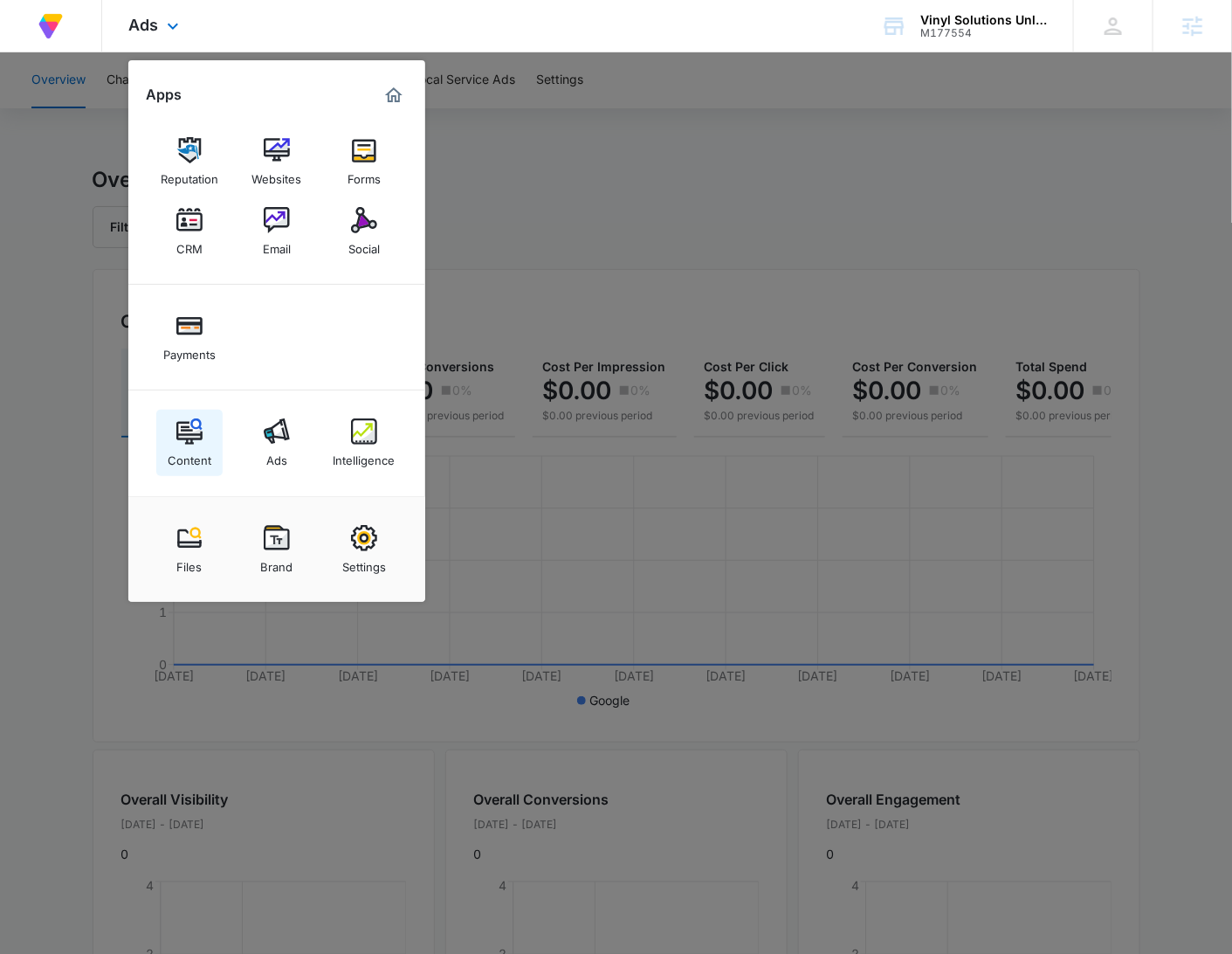
click at [195, 439] on img at bounding box center [189, 431] width 26 height 26
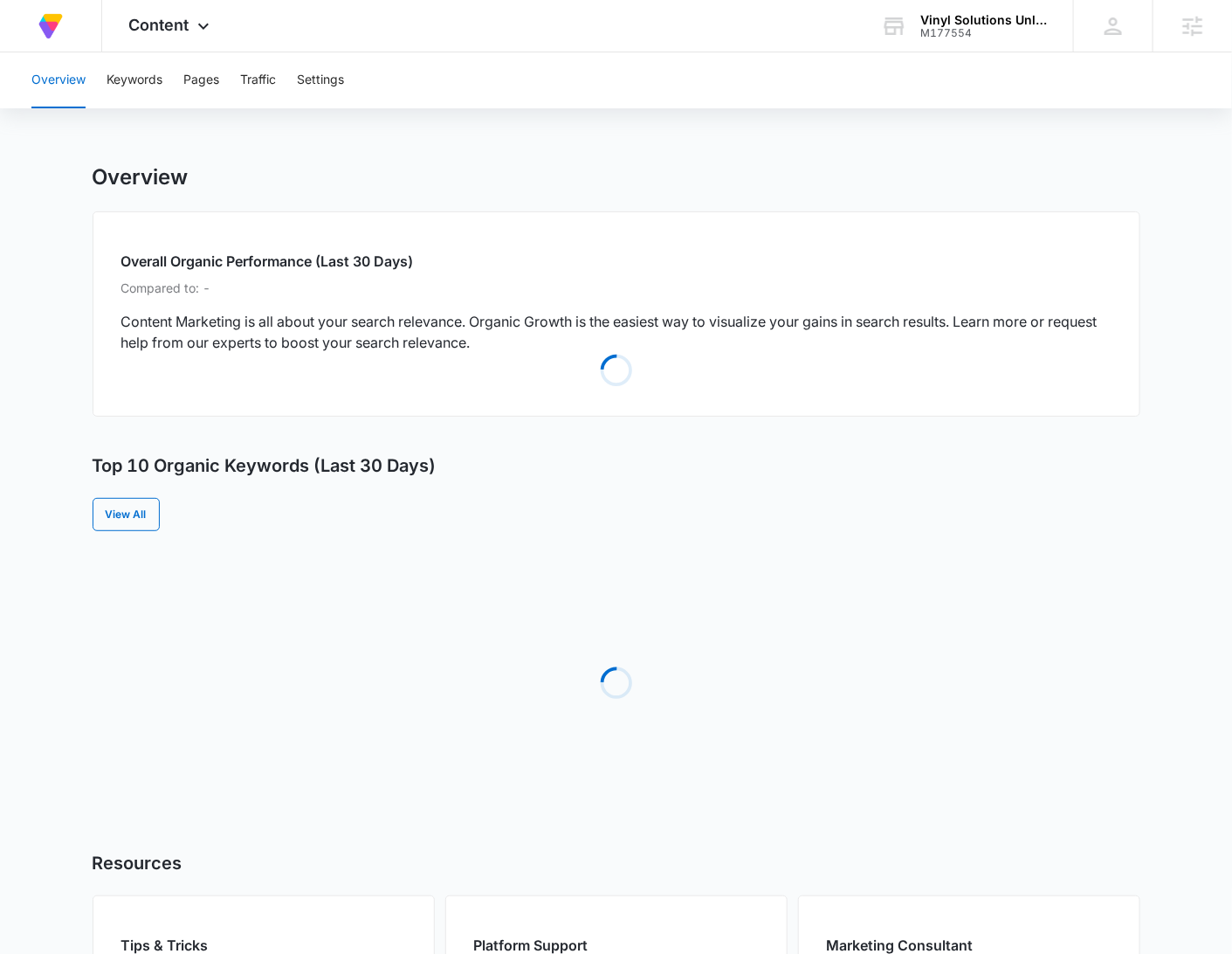
click at [174, 86] on div "Overview Keywords Pages Traffic Settings" at bounding box center [616, 80] width 1190 height 56
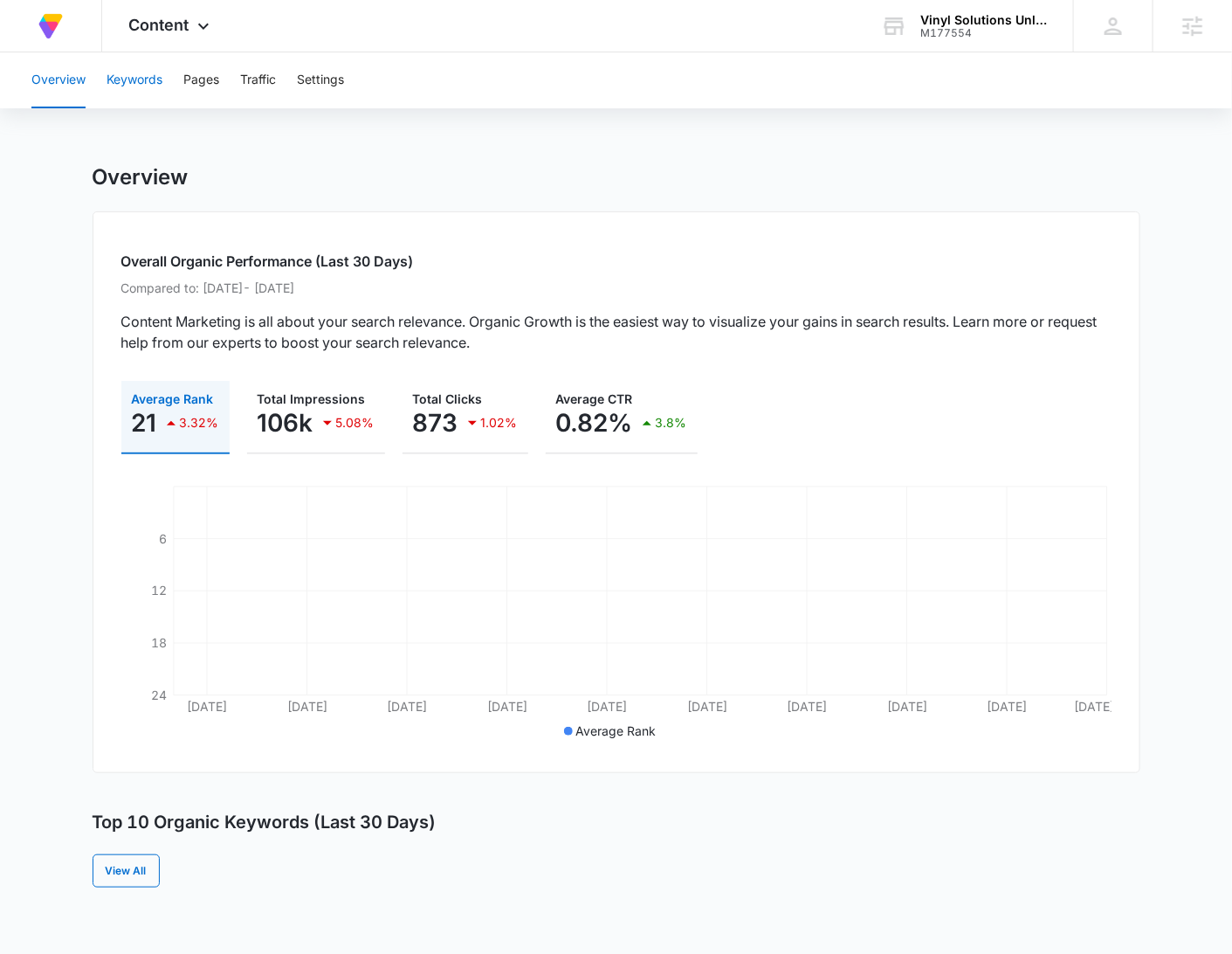
click at [154, 89] on button "Keywords" at bounding box center [135, 80] width 56 height 56
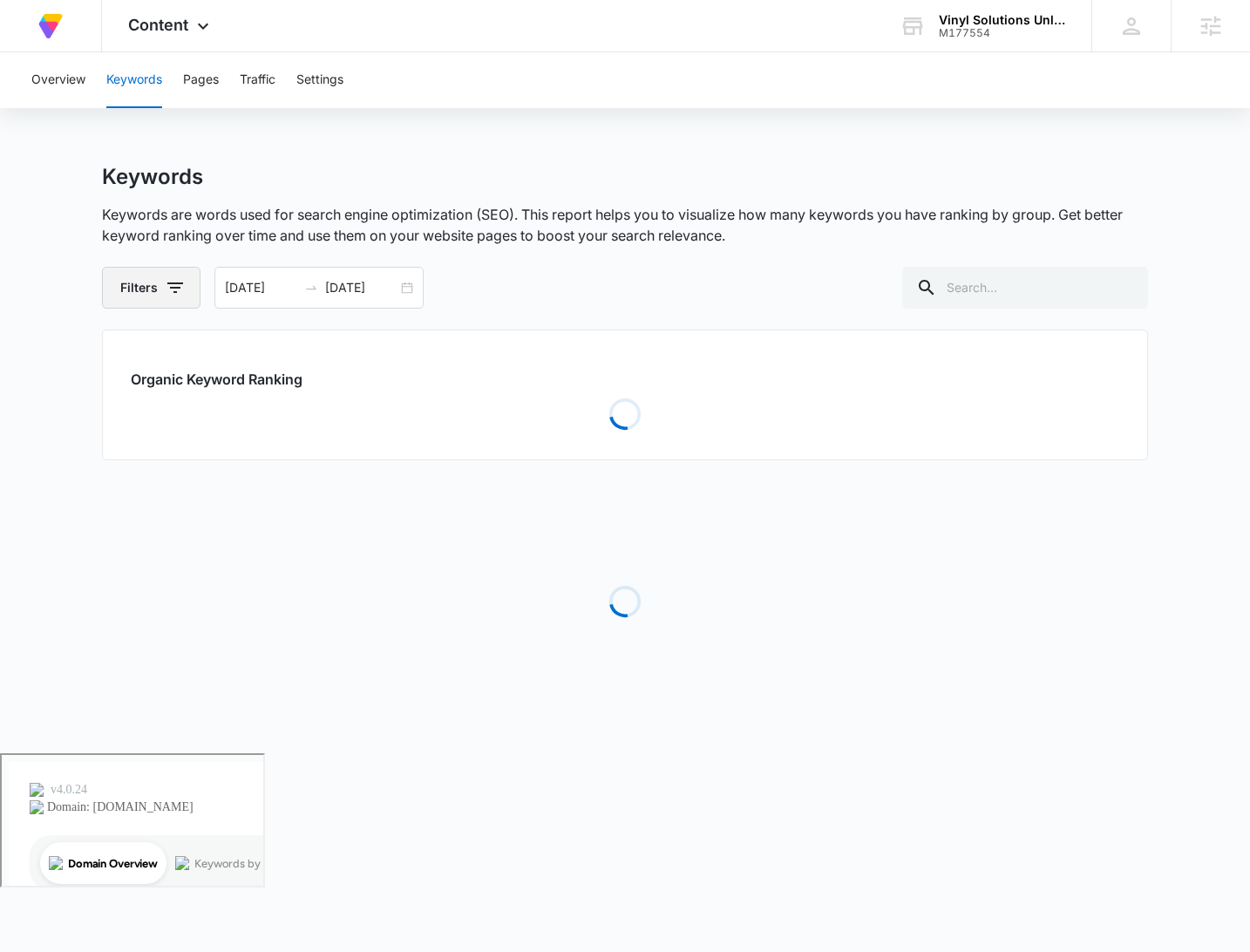
drag, startPoint x: 137, startPoint y: 279, endPoint x: 149, endPoint y: 298, distance: 22.5
click at [137, 279] on button "Filters" at bounding box center [151, 288] width 98 height 42
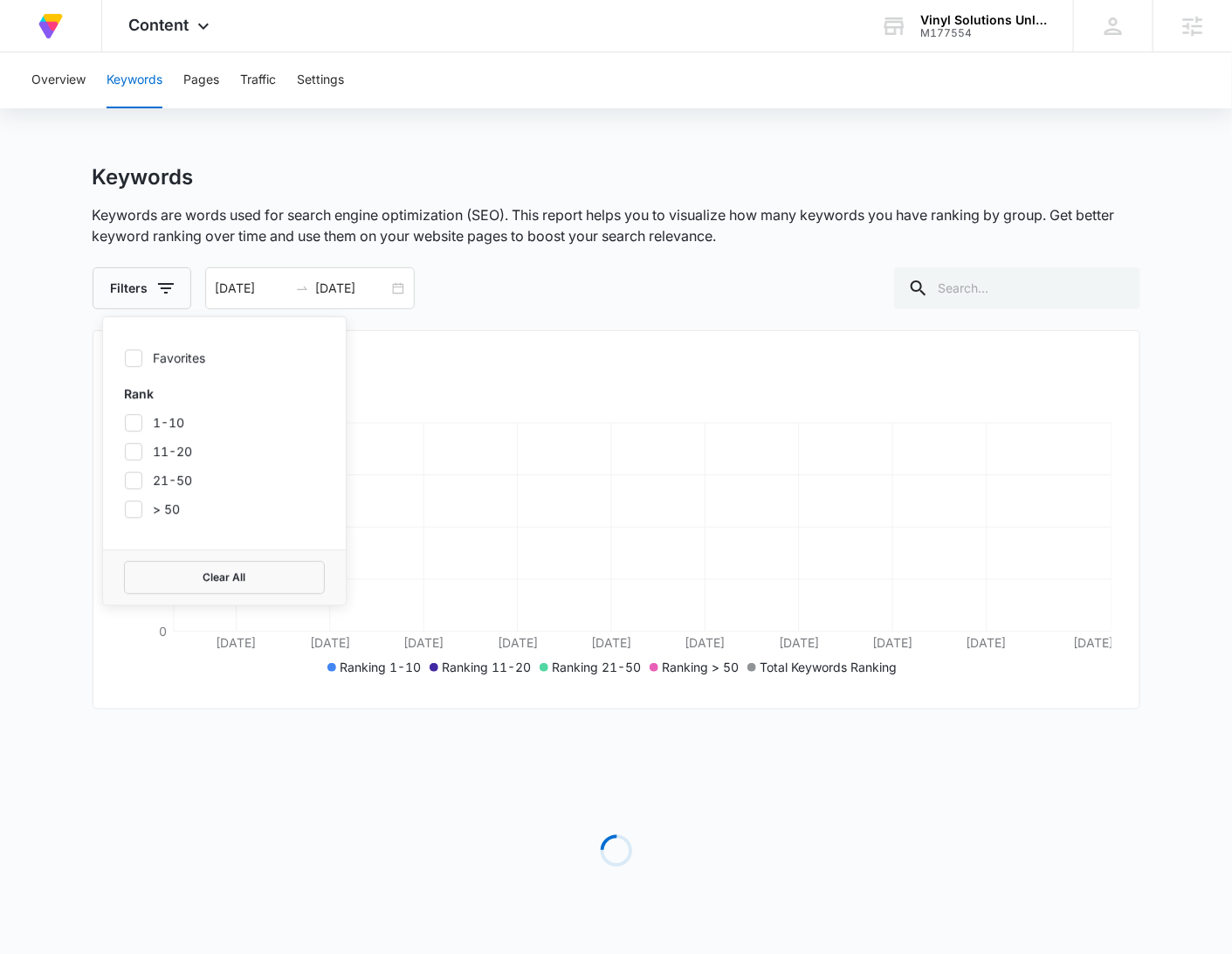
click at [134, 367] on div "Favorites Rank 1-10 11-20 21-50 > 50" at bounding box center [224, 433] width 242 height 232
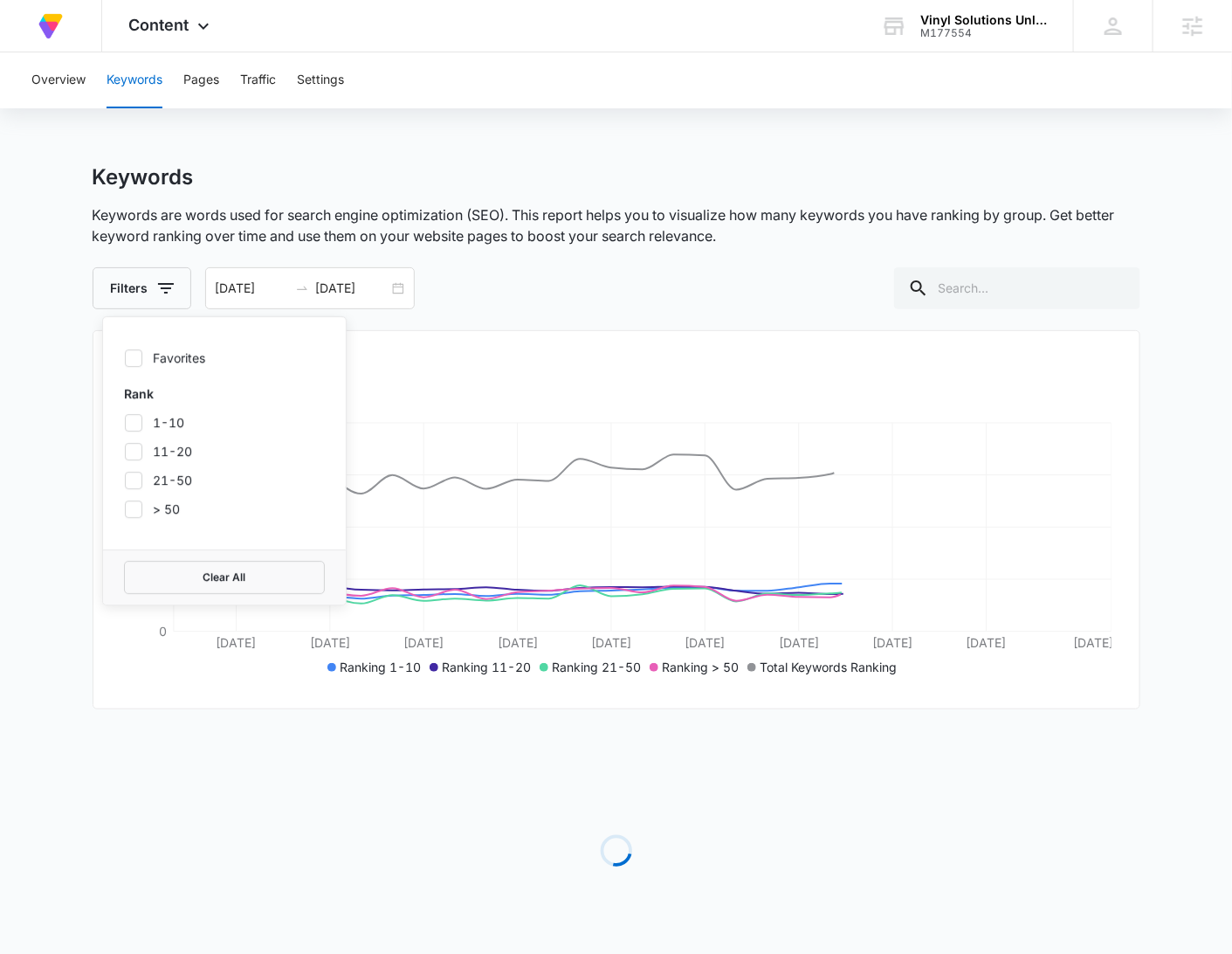
click at [135, 357] on icon at bounding box center [134, 357] width 11 height 8
click at [125, 357] on input "Favorites" at bounding box center [124, 357] width 1 height 1
checkbox input "true"
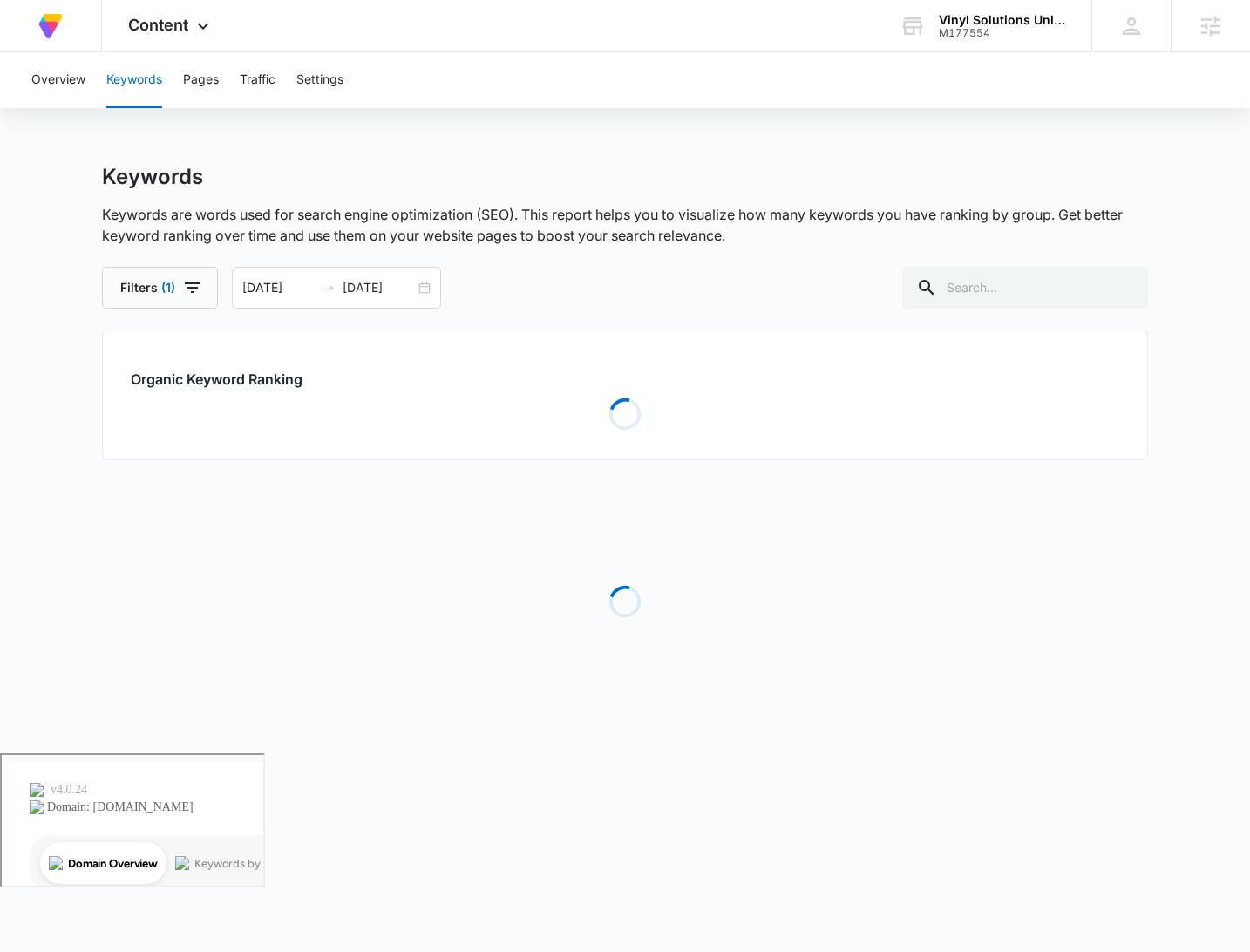
click at [963, 175] on div "Keywords" at bounding box center [625, 177] width 1046 height 26
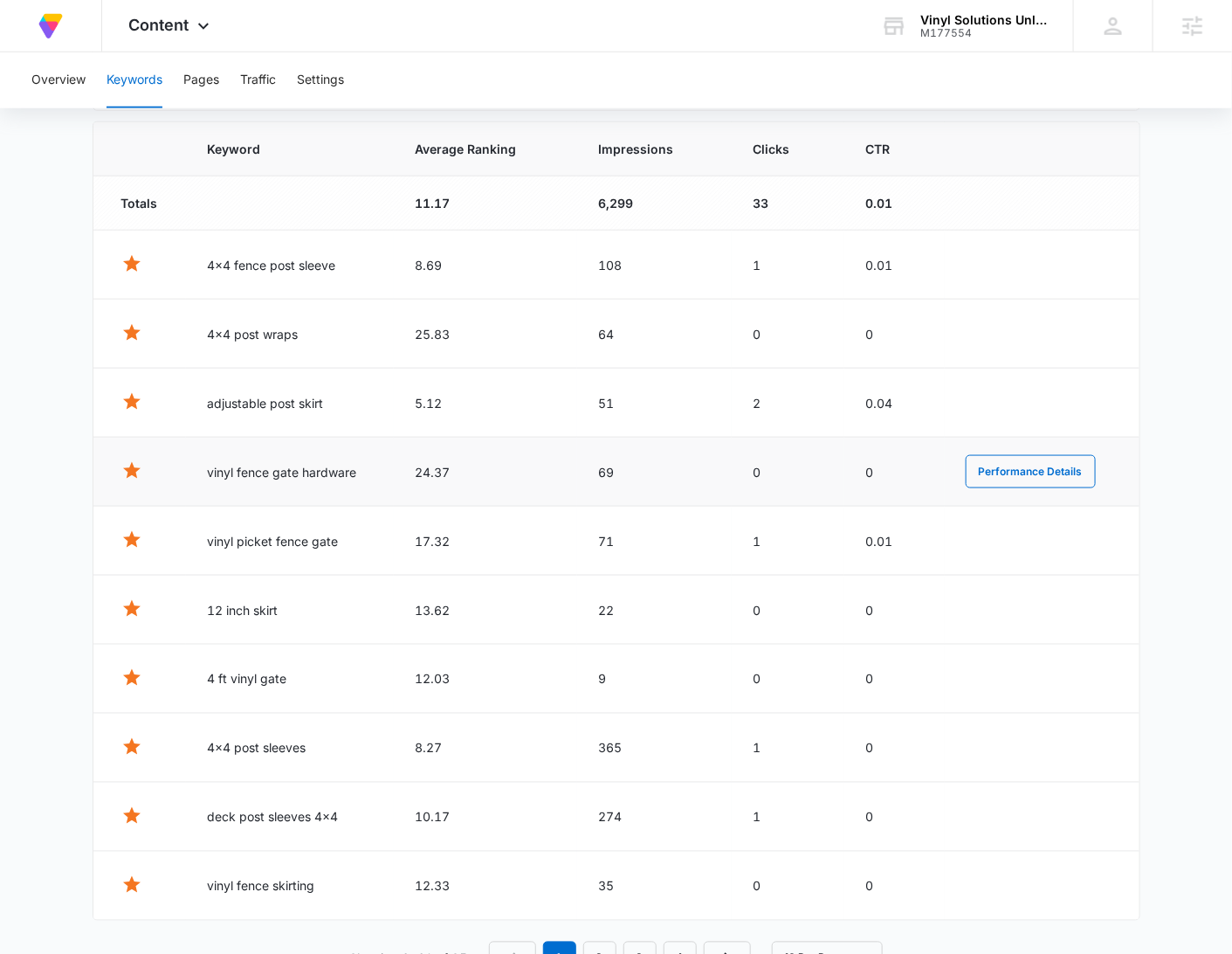
scroll to position [657, 0]
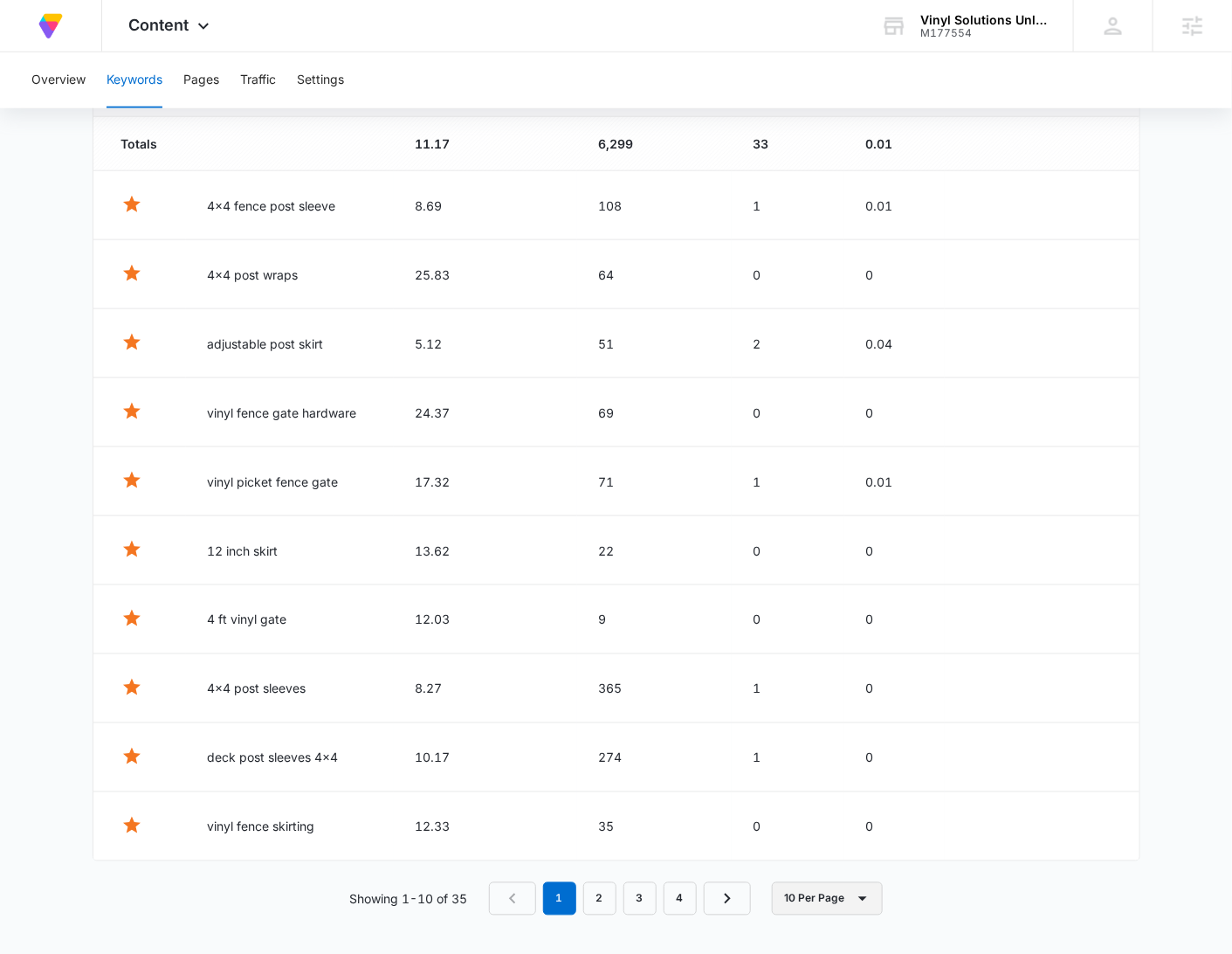
click at [832, 894] on button "10 Per Page" at bounding box center [827, 898] width 111 height 33
click at [839, 816] on div "50 Per Page" at bounding box center [832, 817] width 77 height 13
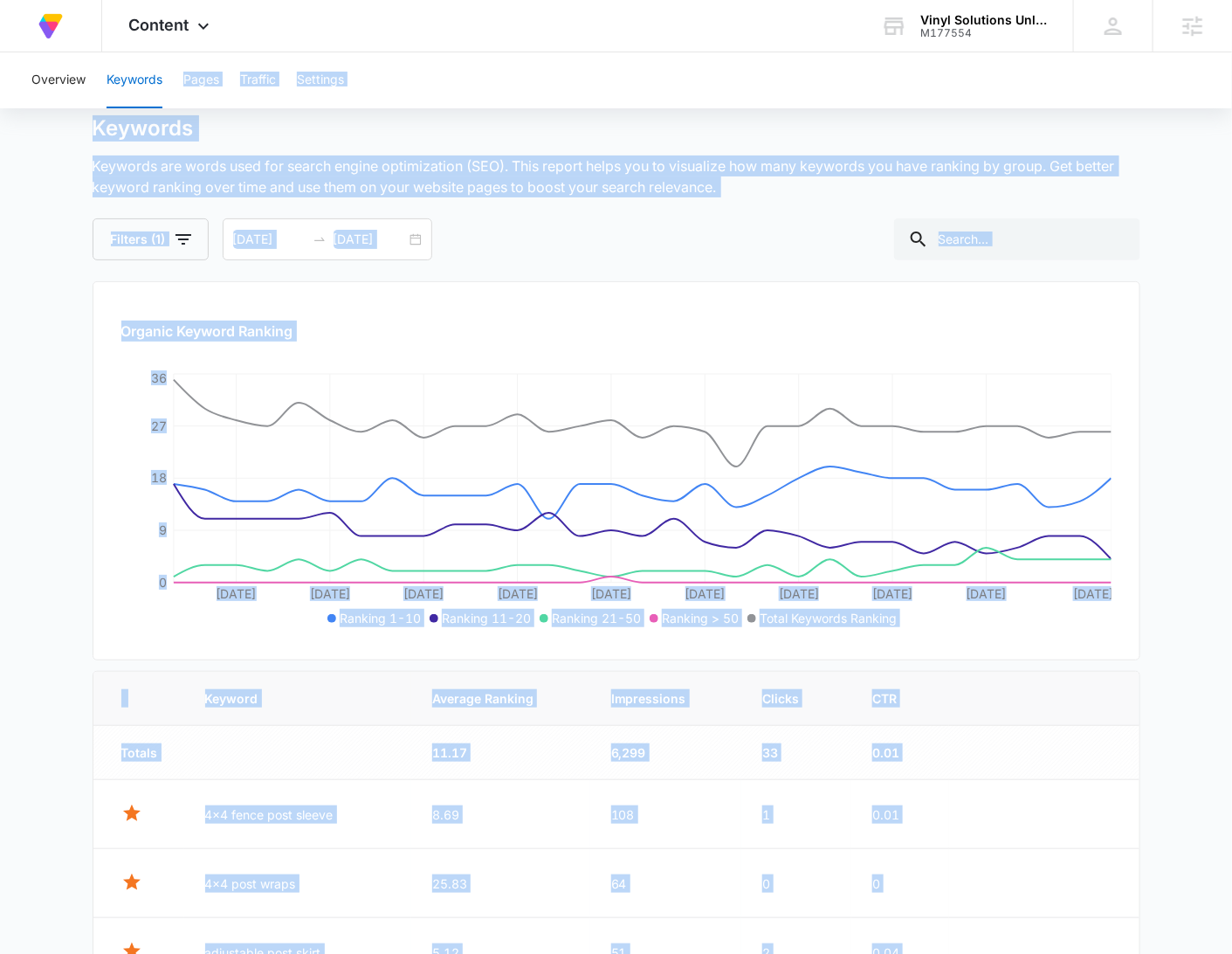
scroll to position [0, 0]
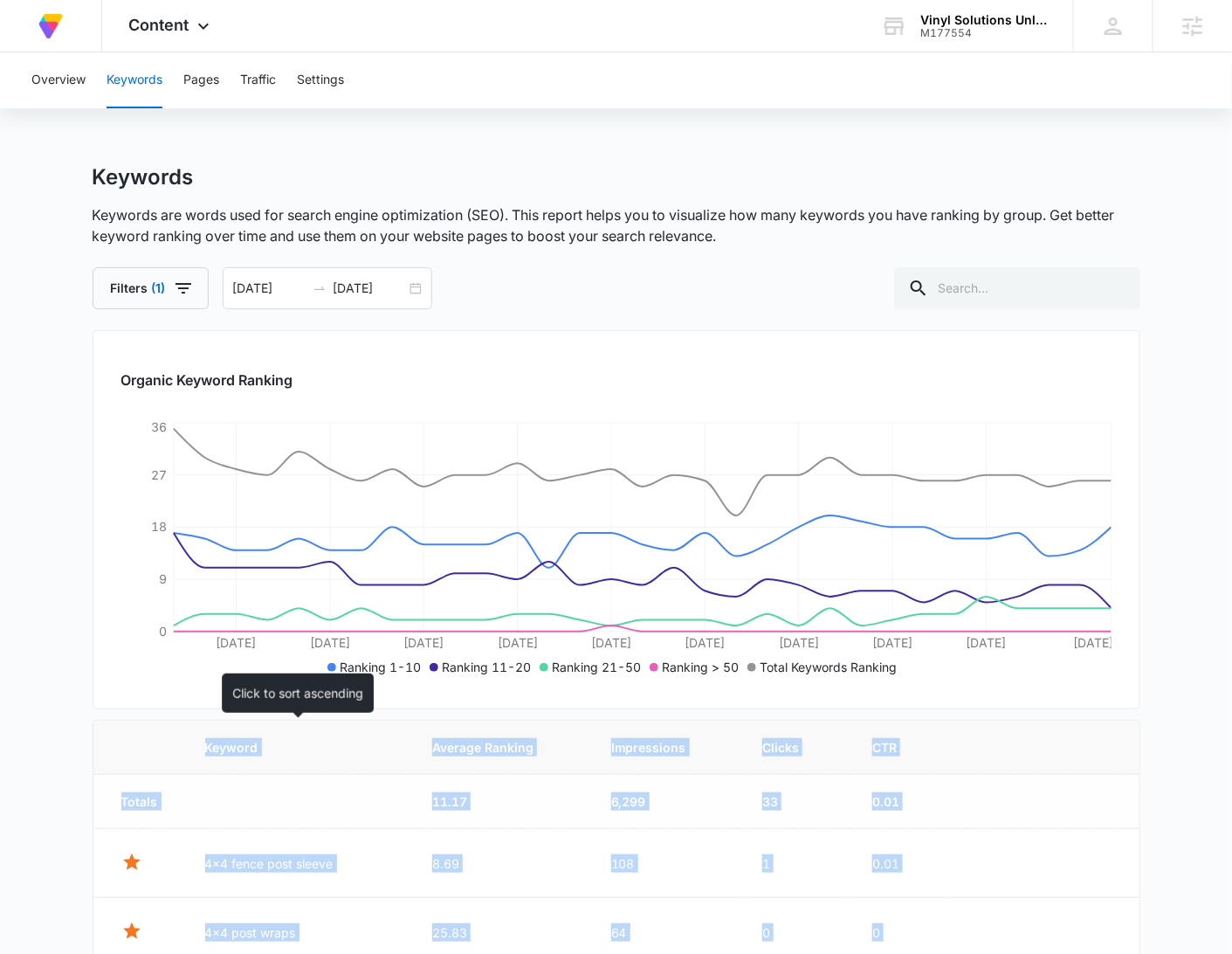
drag, startPoint x: 358, startPoint y: 693, endPoint x: 202, endPoint y: 743, distance: 163.8
copy table "Keyword Average Ranking Impressions Clicks CTR Totals 11.17 6,299 33 0.01 4x4 f…"
click at [879, 107] on div "Overview Keywords Pages Traffic Settings" at bounding box center [616, 80] width 1190 height 56
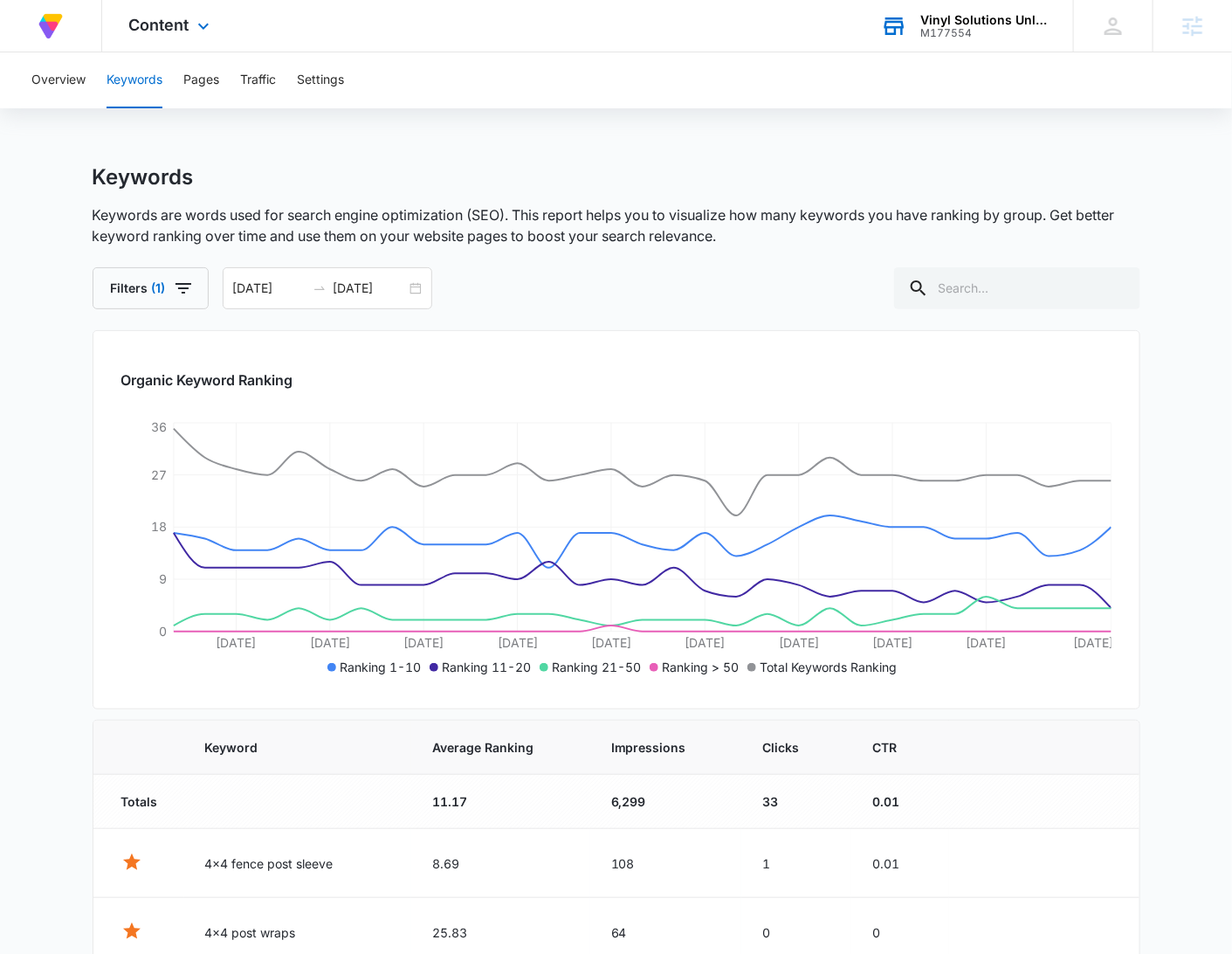
click at [968, 31] on div "M177554" at bounding box center [983, 33] width 127 height 13
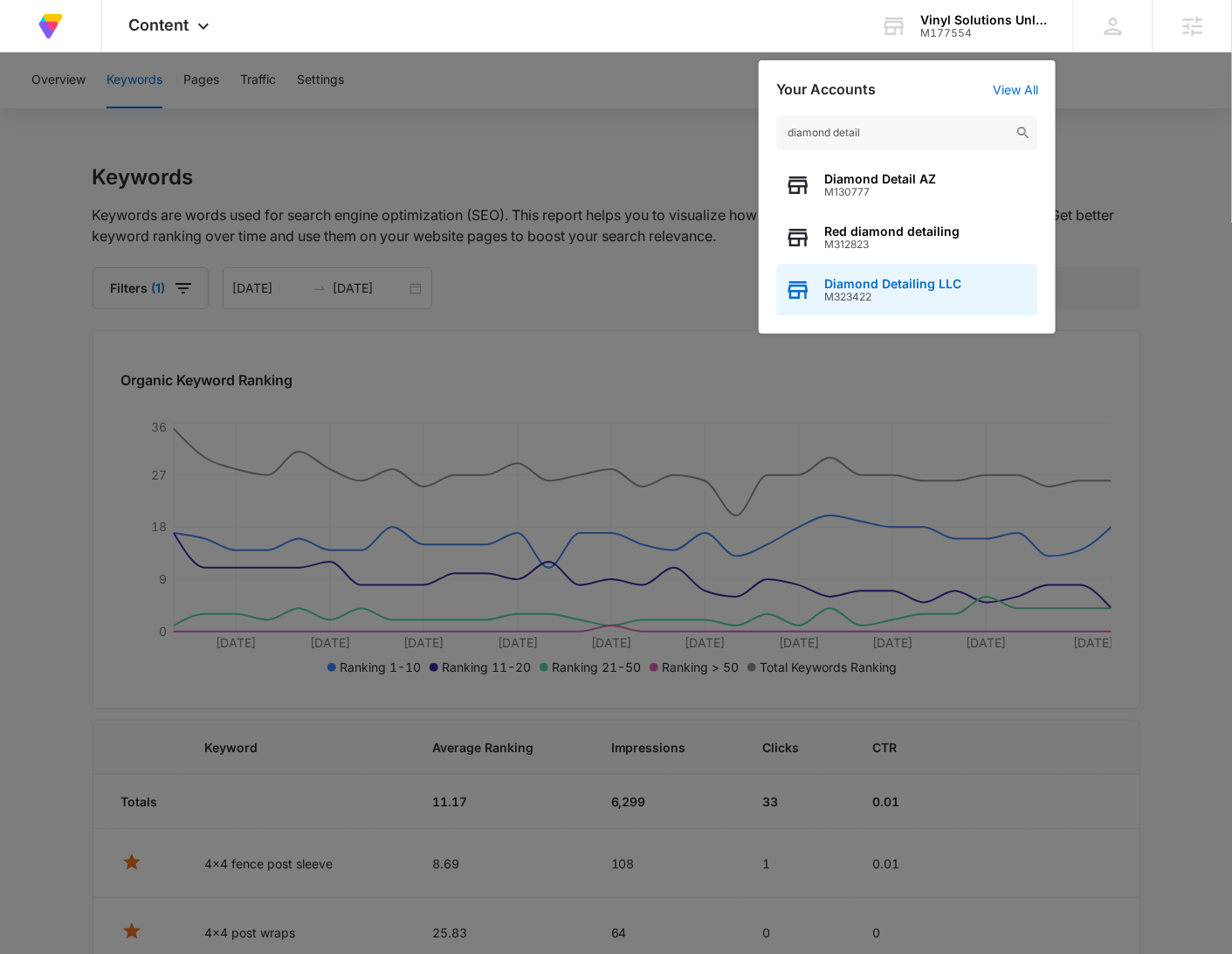
type input "diamond detail"
click at [916, 279] on span "Diamond Detailing LLC" at bounding box center [893, 283] width 137 height 14
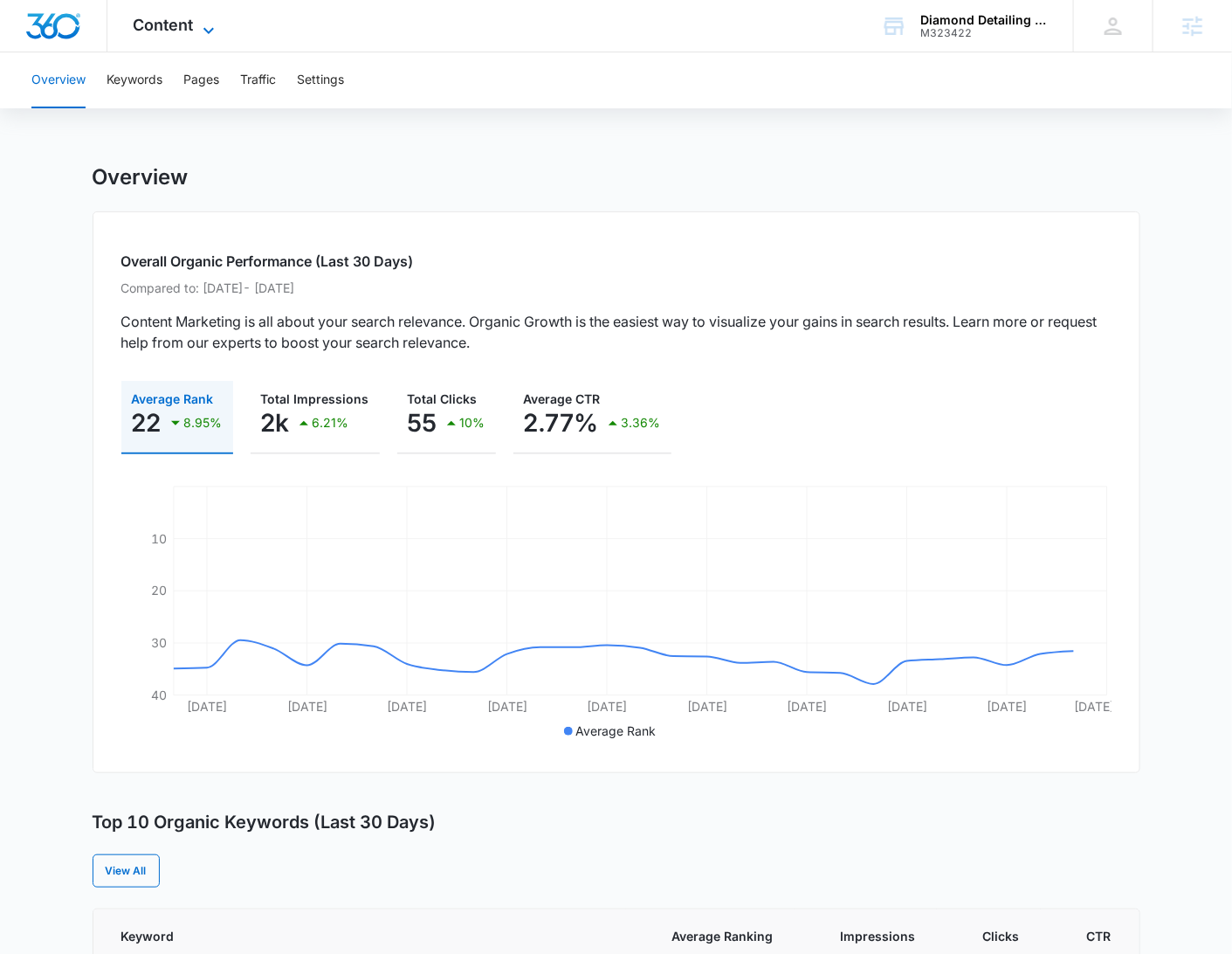
click at [203, 20] on icon at bounding box center [208, 30] width 21 height 21
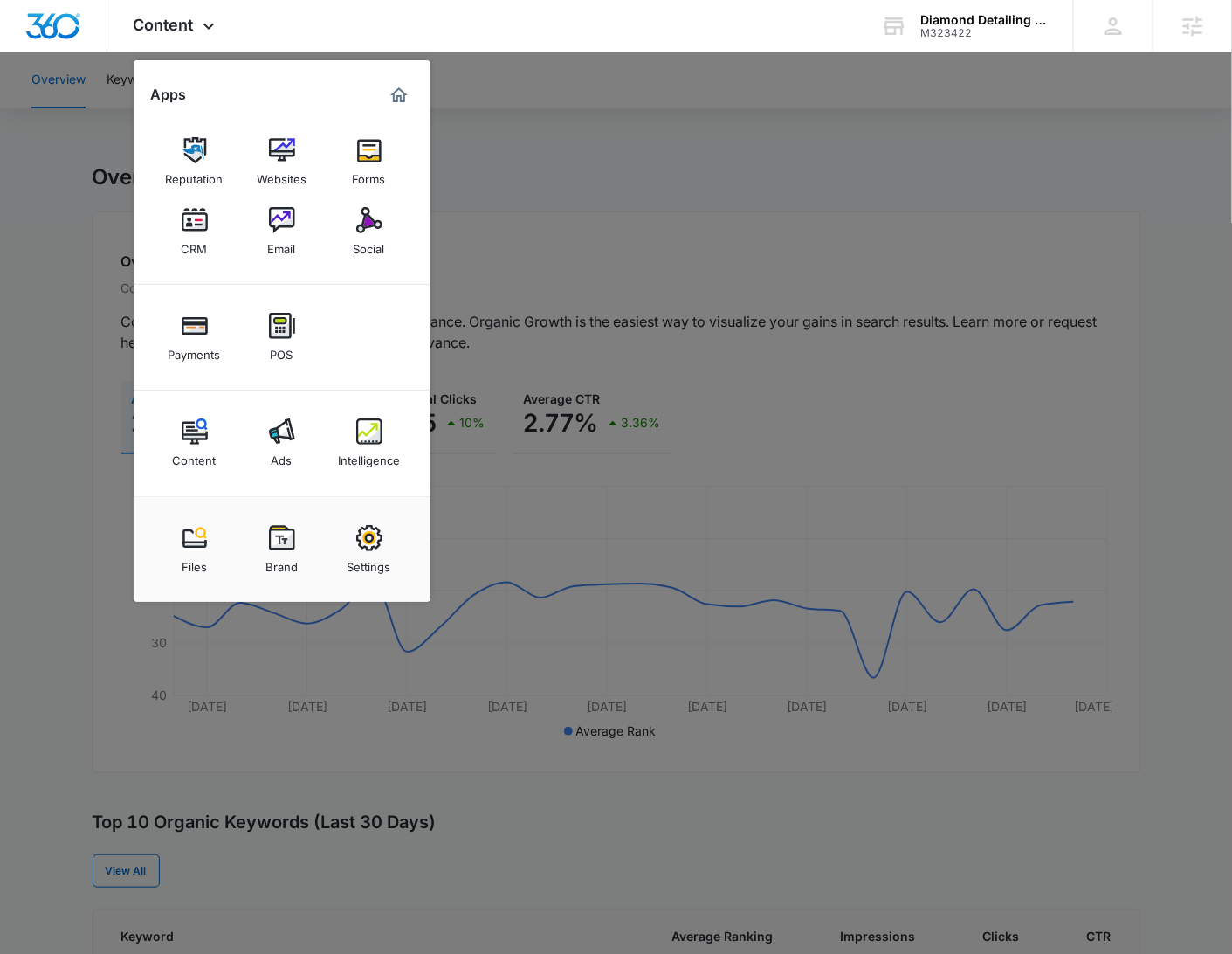
click at [271, 430] on img at bounding box center [281, 431] width 26 height 26
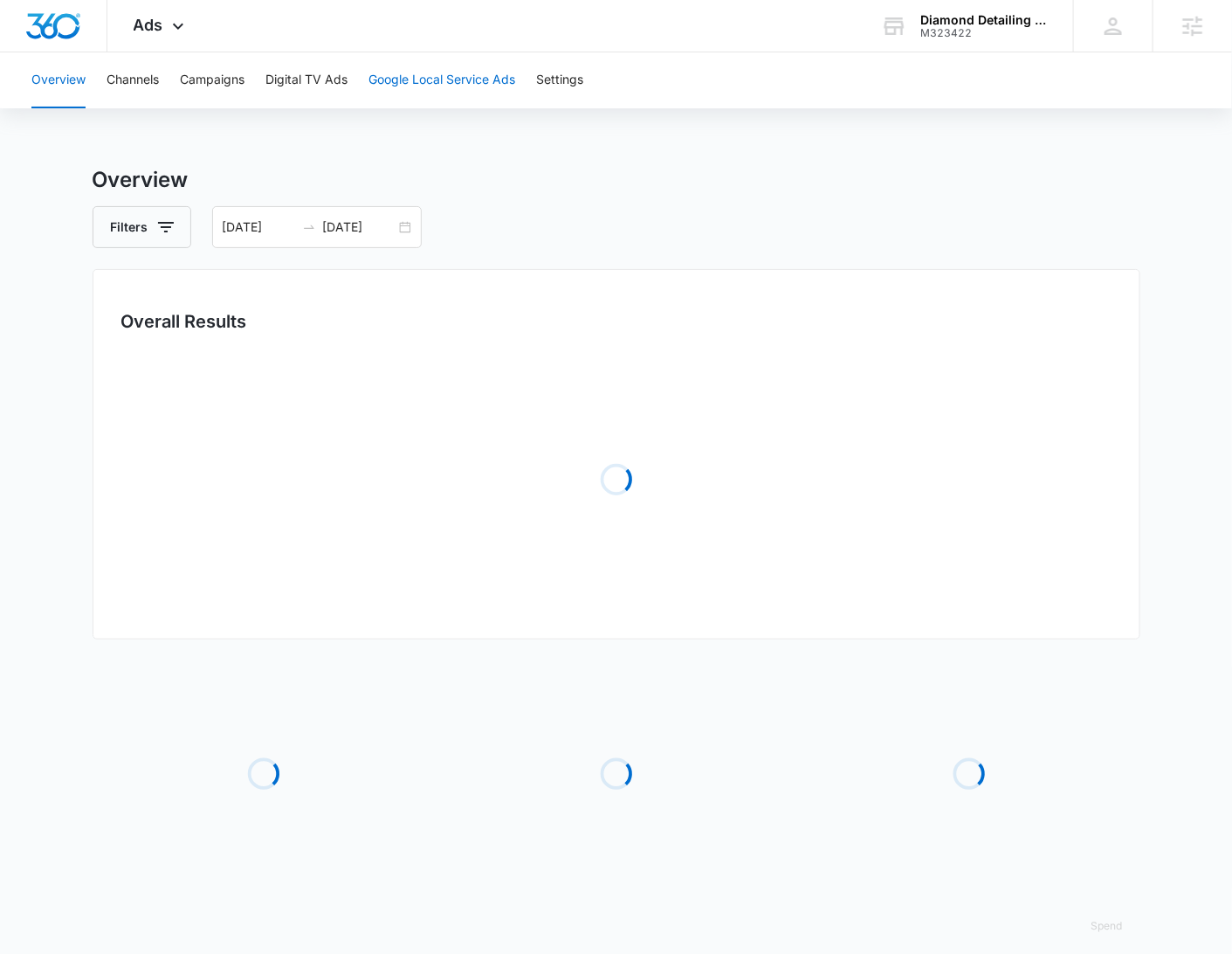
click at [454, 75] on button "Google Local Service Ads" at bounding box center [442, 80] width 146 height 56
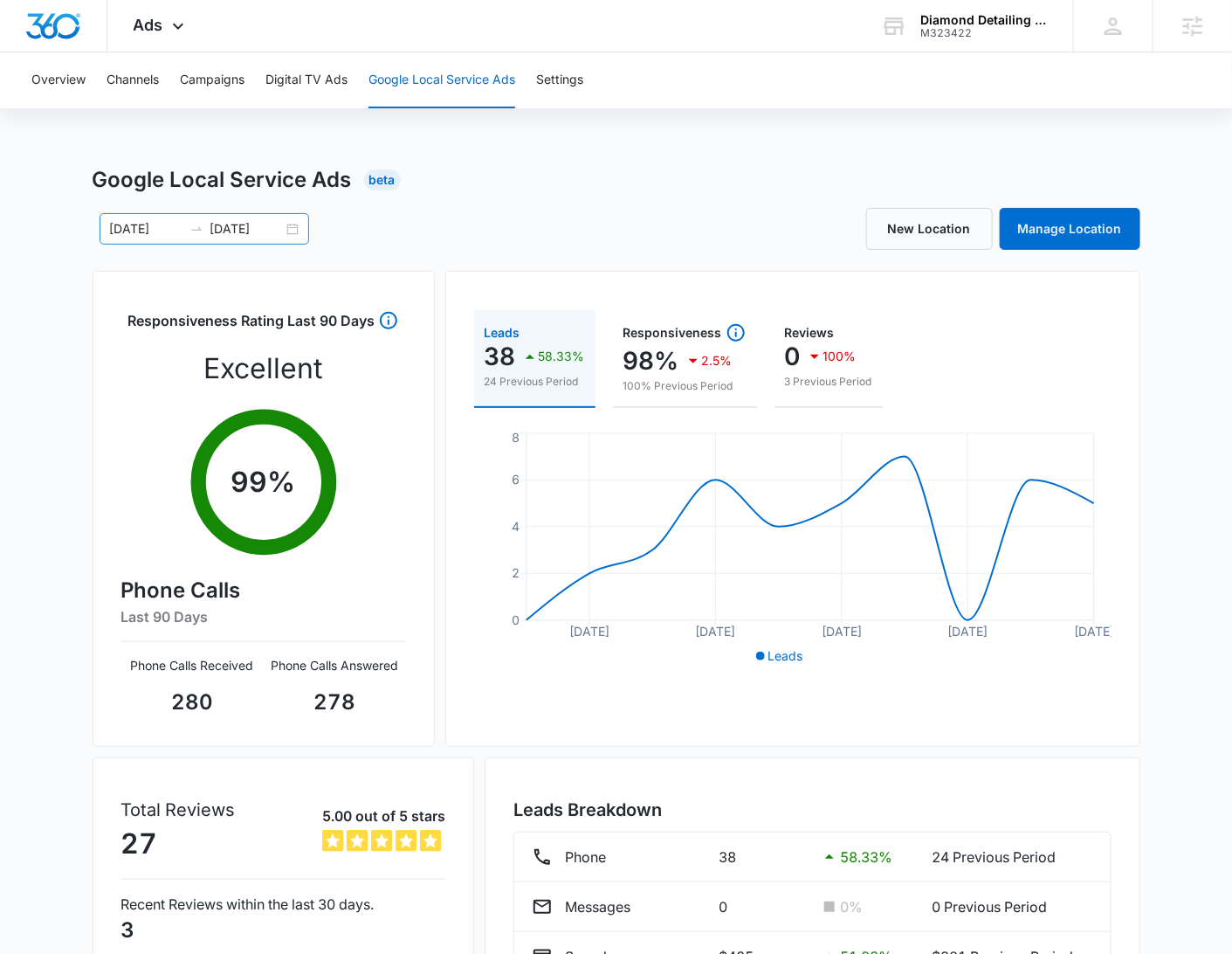
click at [287, 227] on div "[DATE] [DATE]" at bounding box center [204, 229] width 210 height 32
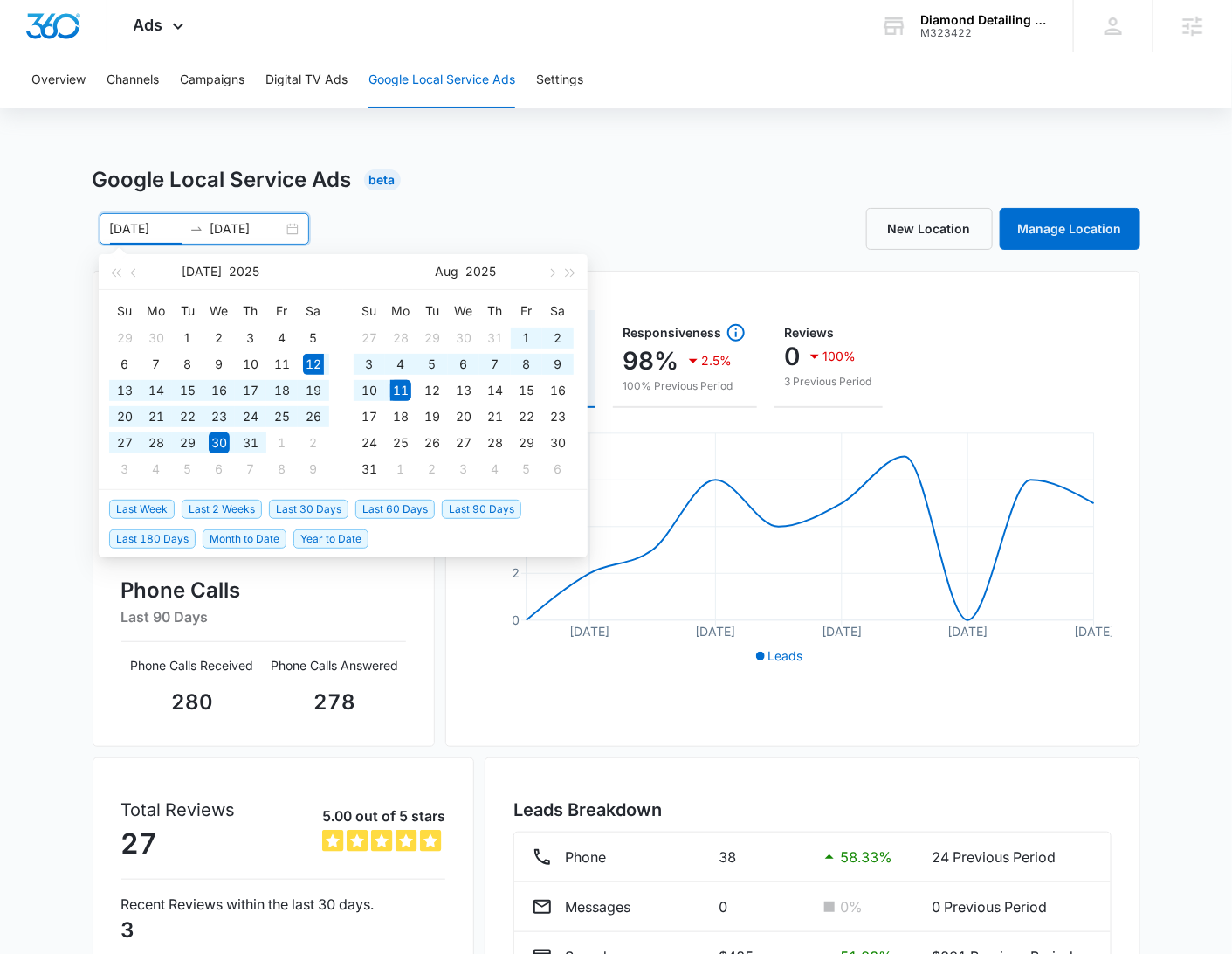
click at [299, 505] on span "Last 30 Days" at bounding box center [308, 508] width 80 height 19
type input "[DATE]"
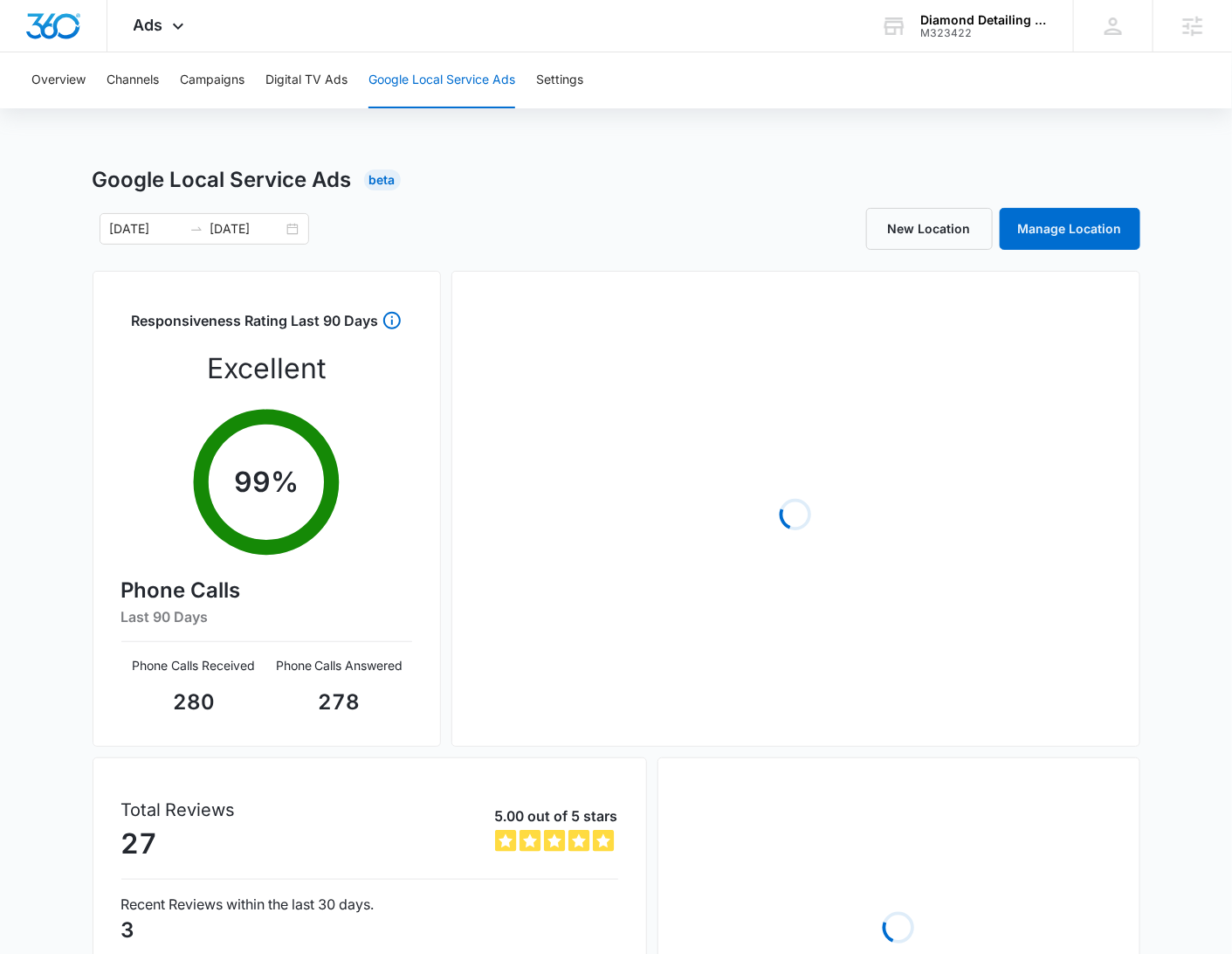
click at [650, 180] on div "Google Local Service Ads Beta" at bounding box center [616, 180] width 1048 height 32
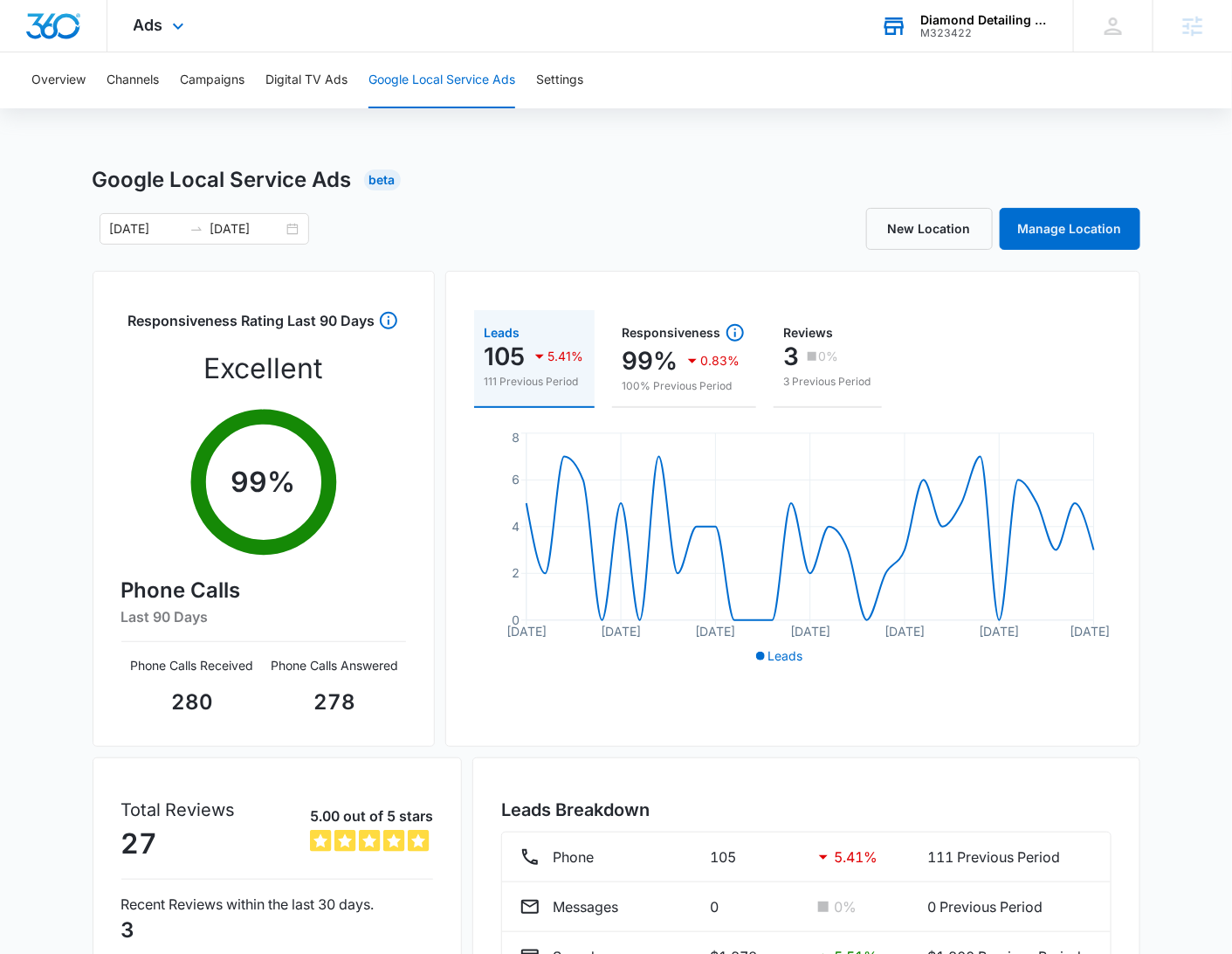
click at [958, 31] on div "M323422" at bounding box center [983, 33] width 127 height 13
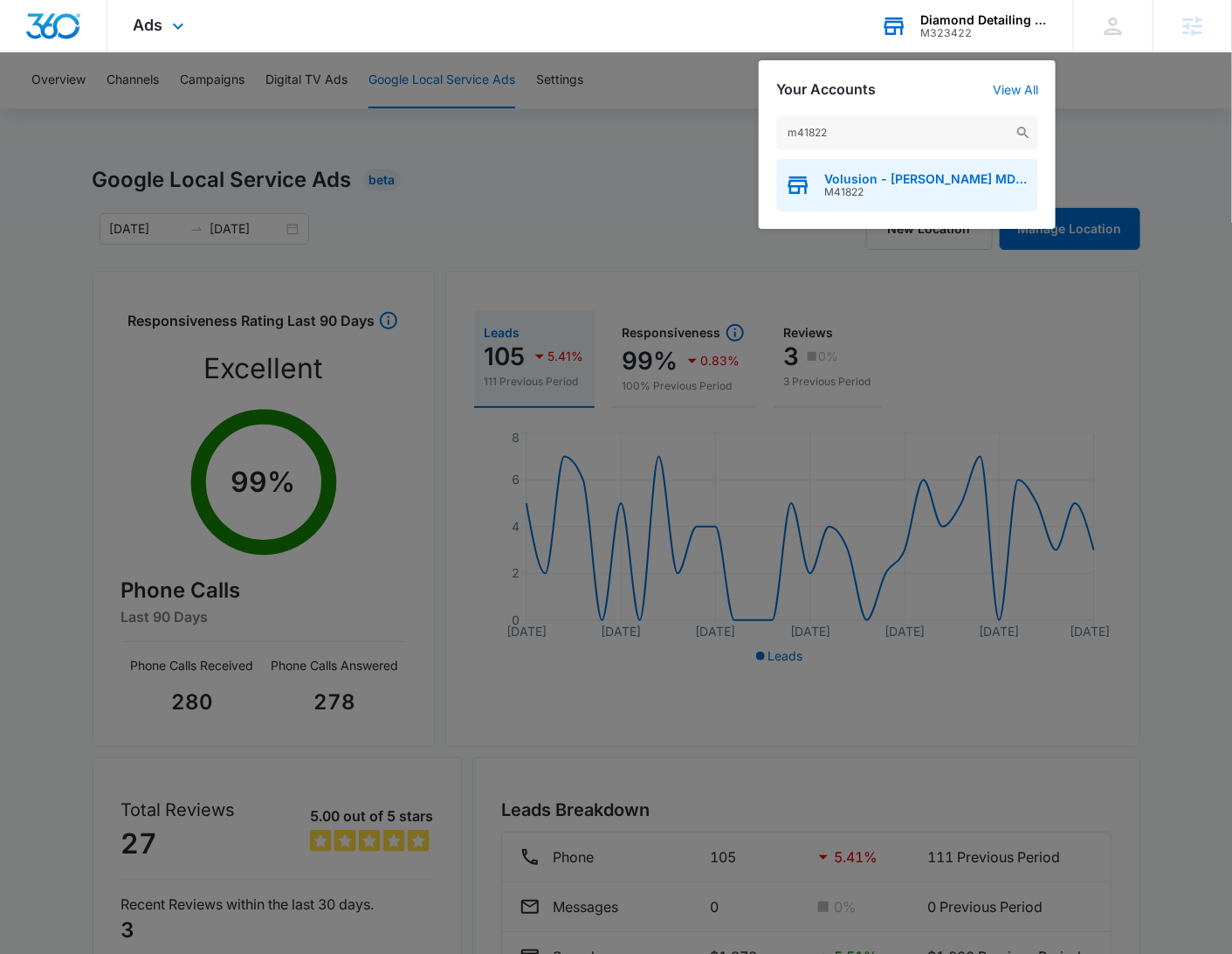
type input "m41822"
click at [902, 172] on span "Volusion - Dr. Marty Ross MD Supplements" at bounding box center [926, 178] width 205 height 14
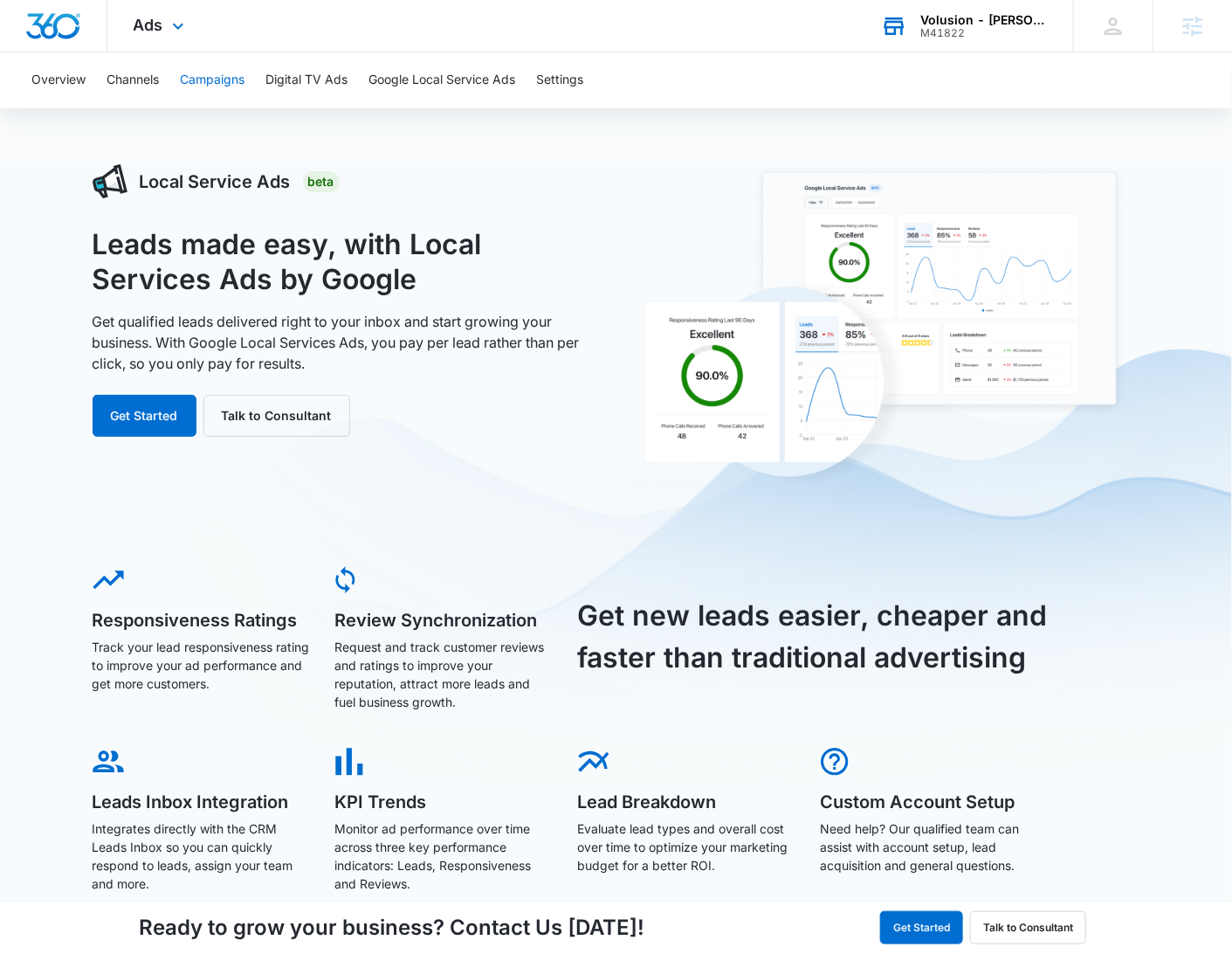
click at [198, 72] on button "Campaigns" at bounding box center [212, 80] width 64 height 56
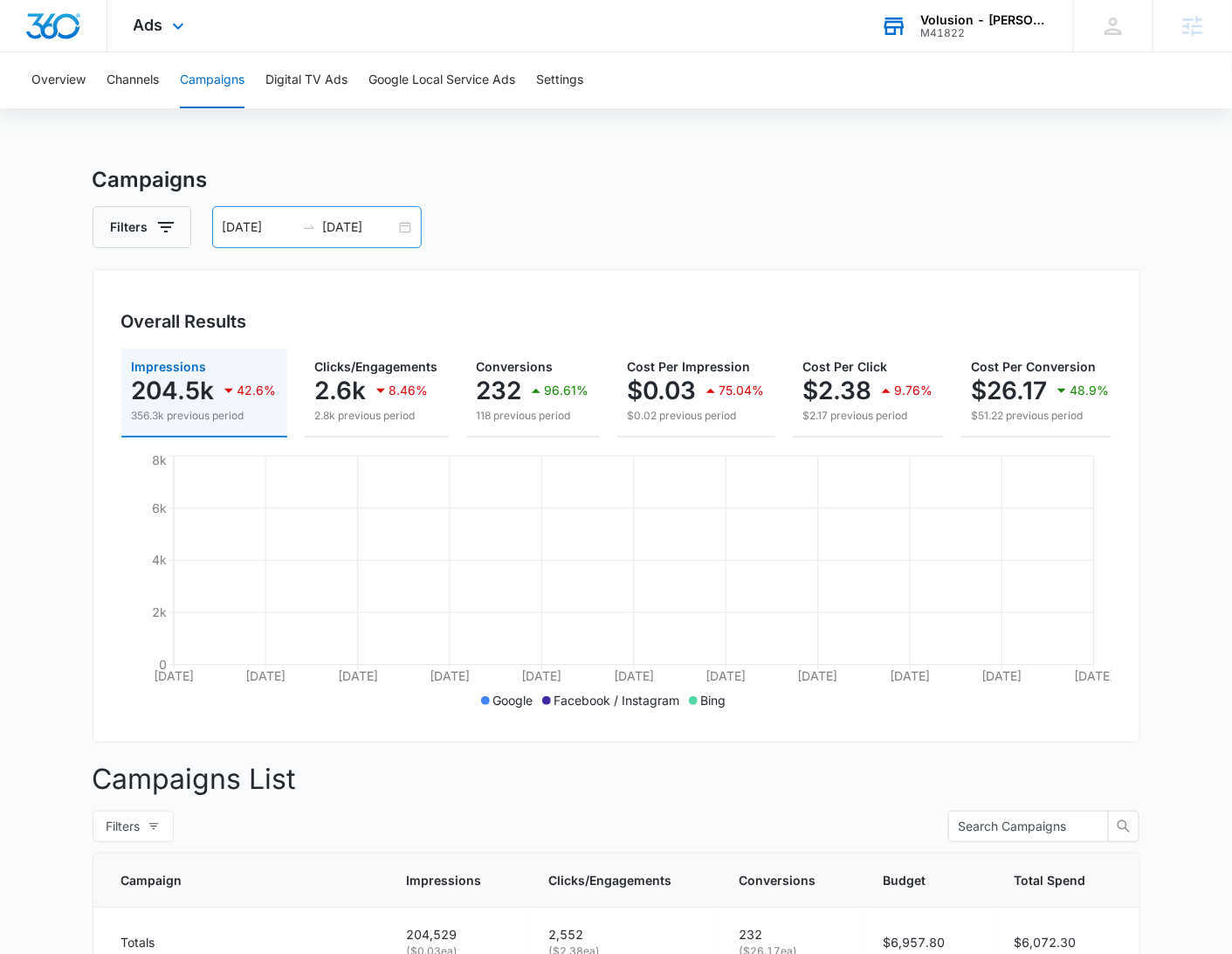
click at [400, 228] on div "07/05/2025 08/04/2025" at bounding box center [317, 227] width 210 height 42
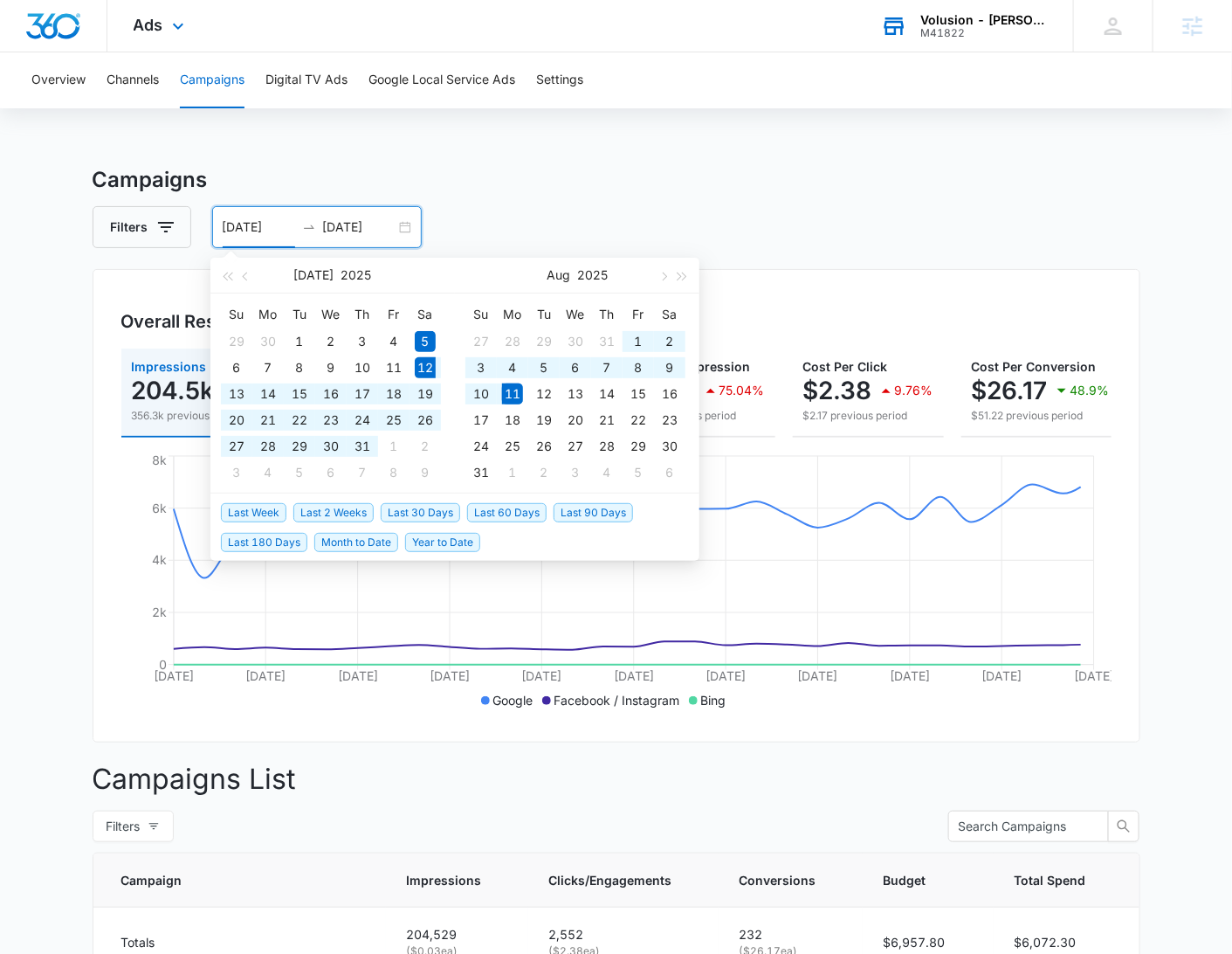
click at [401, 509] on span "Last 30 Days" at bounding box center [420, 512] width 80 height 19
type input "[DATE]"
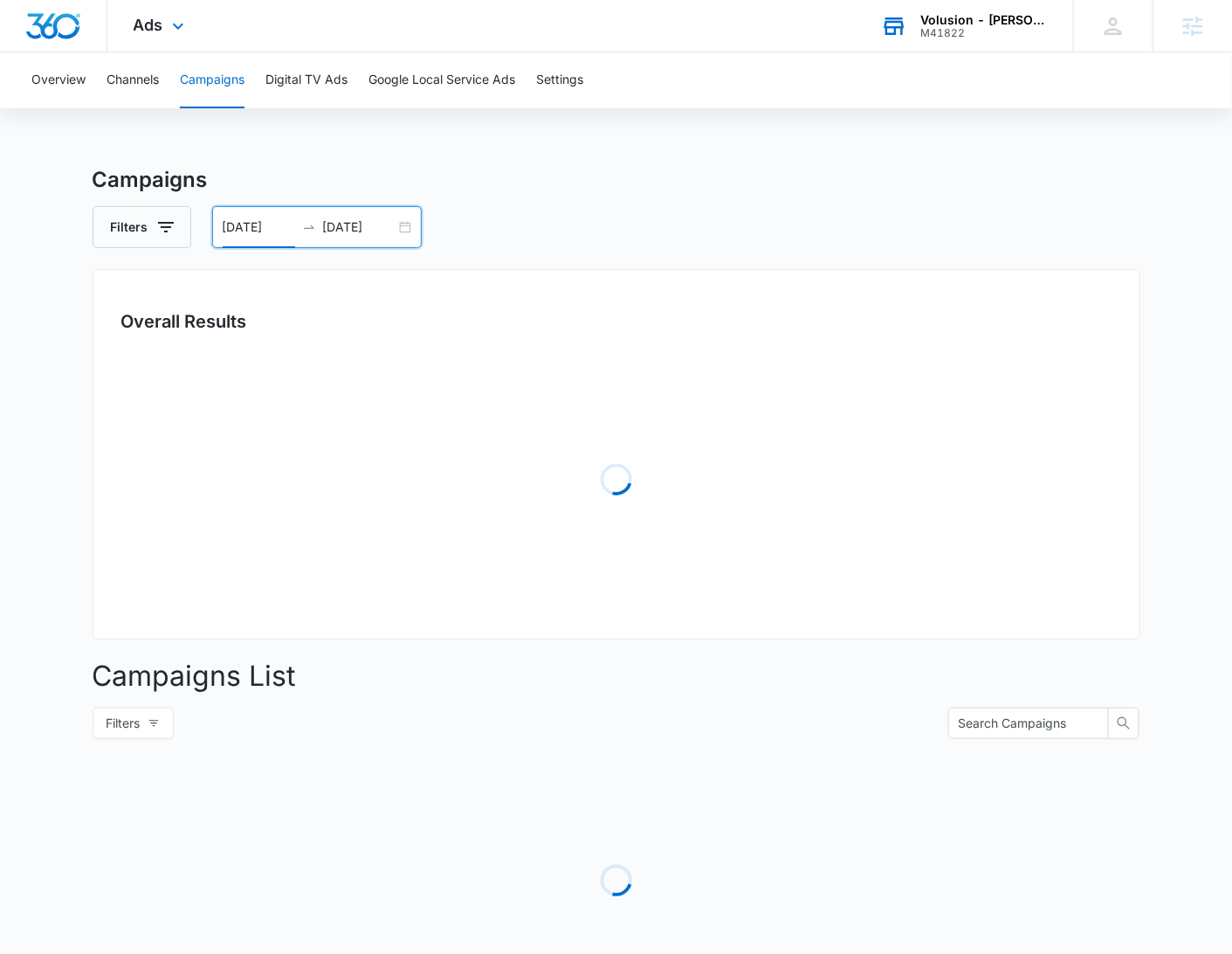
click at [785, 156] on div "Overview Channels Campaigns Digital TV Ads Google Local Service Ads Settings Ca…" at bounding box center [616, 563] width 1232 height 1022
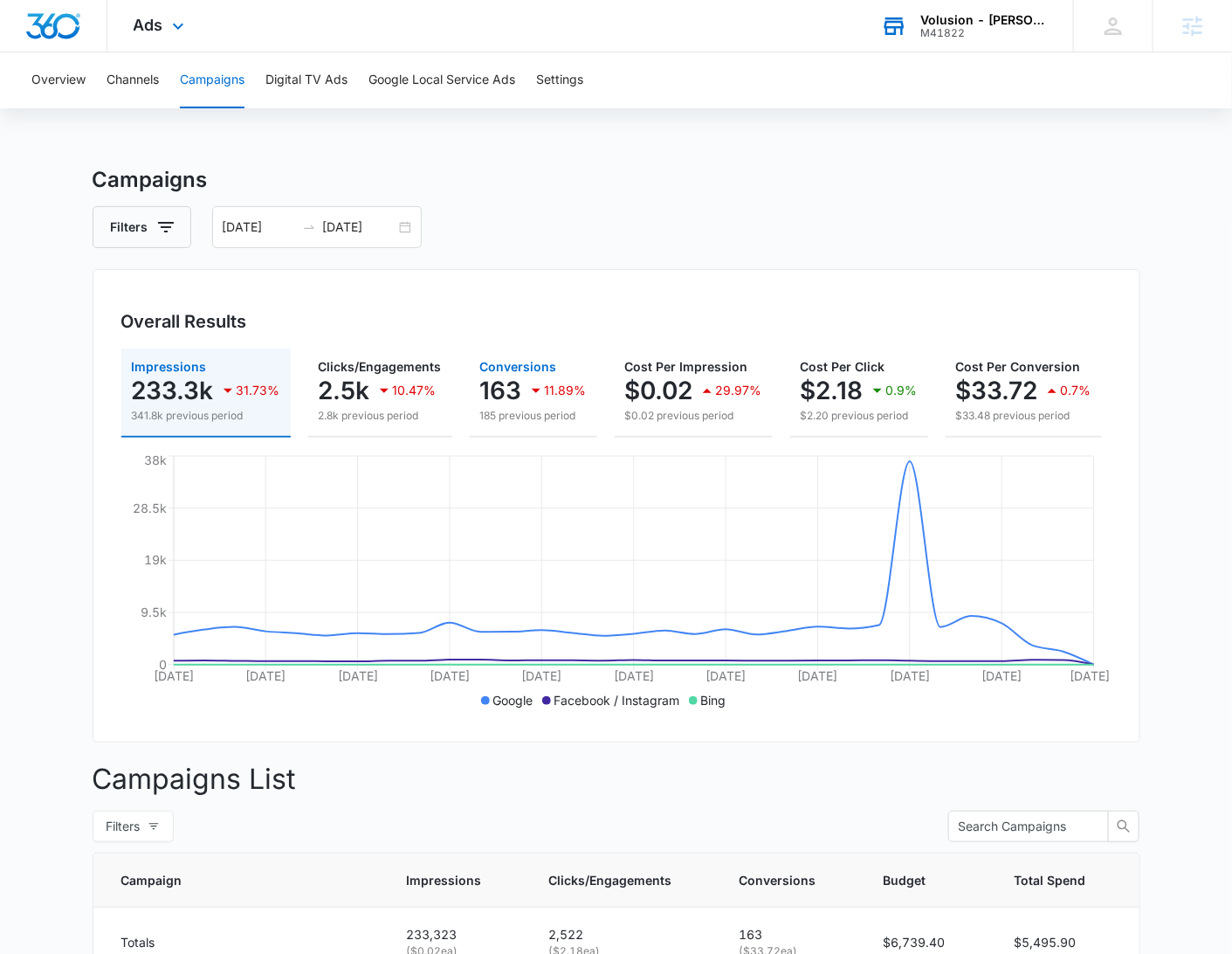
click at [536, 393] on icon "button" at bounding box center [535, 390] width 21 height 21
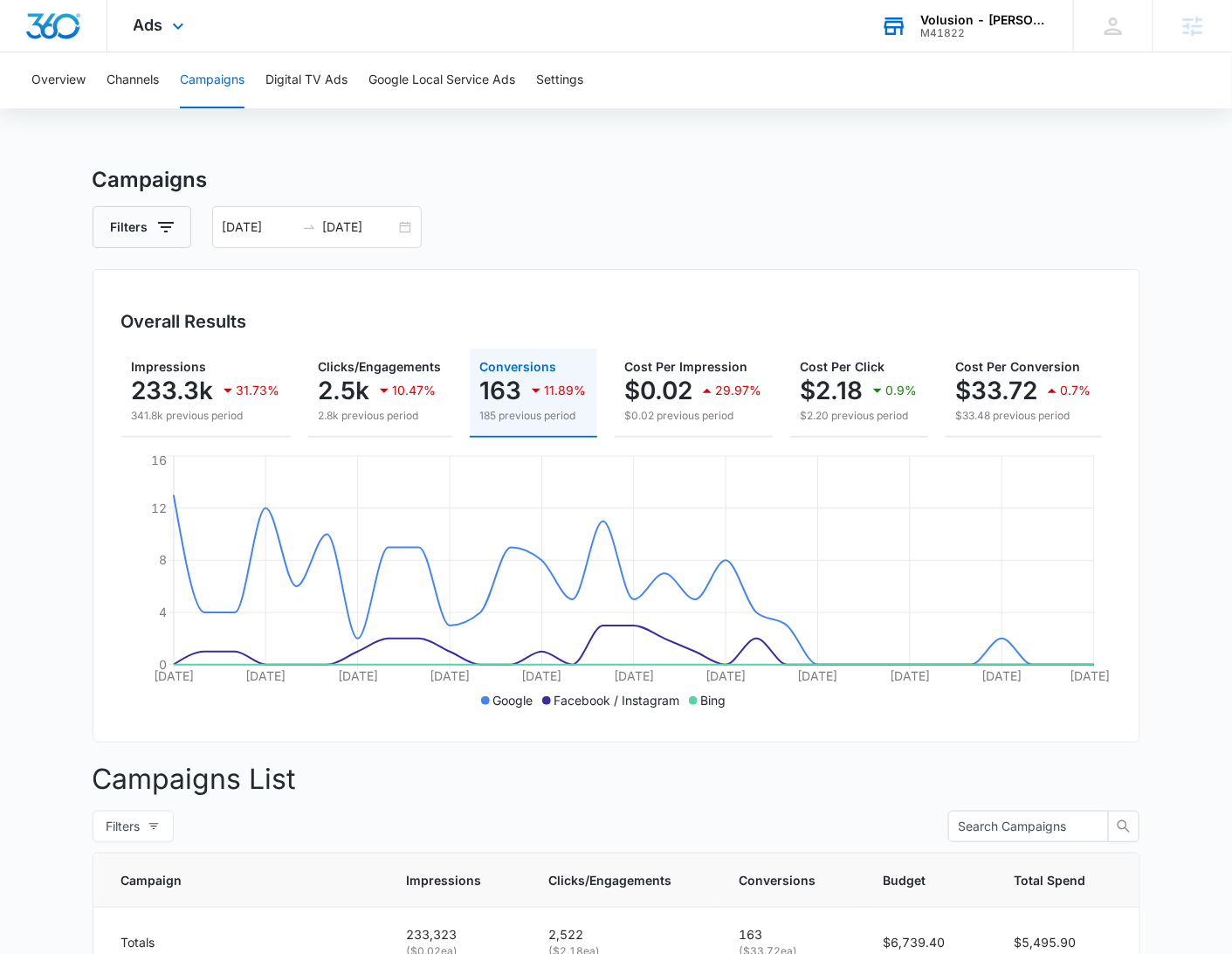
click at [710, 234] on div "Filters [DATE] [DATE]" at bounding box center [616, 227] width 1048 height 42
click at [1104, 190] on h3 "Campaigns" at bounding box center [616, 180] width 1048 height 32
click at [884, 170] on h3 "Campaigns" at bounding box center [616, 180] width 1048 height 32
